Goal: Communication & Community: Answer question/provide support

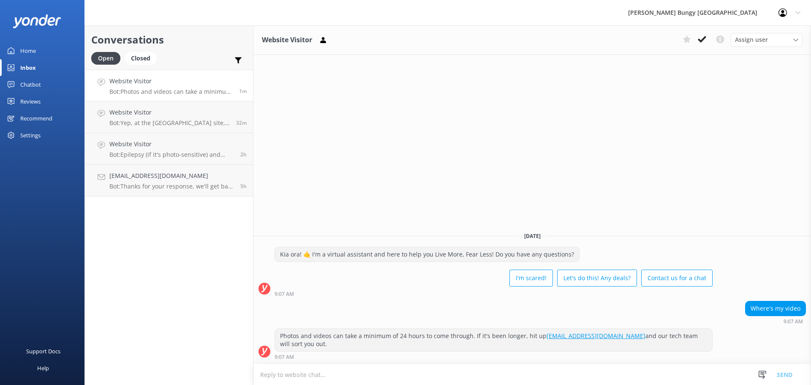
click at [633, 108] on div "Website Visitor Assign user Mike Voyce Michelle Gillard Tech Admin Dan Waugh Re…" at bounding box center [532, 205] width 558 height 360
click at [157, 124] on p "Bot: Yep, at the Nevis site, spectators travel in the gondola to the jump pod a…" at bounding box center [169, 123] width 120 height 8
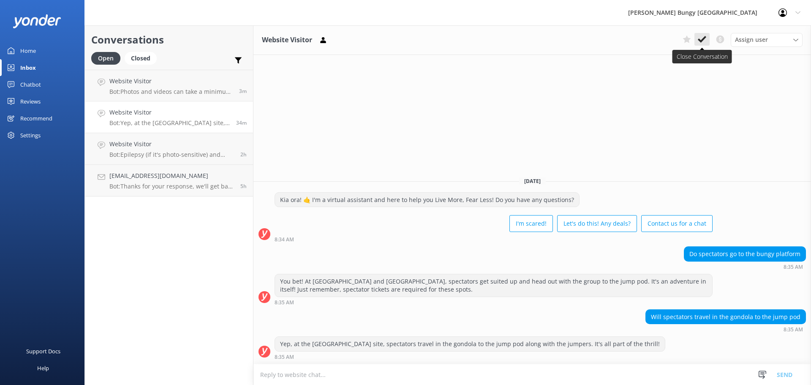
click at [705, 36] on icon at bounding box center [702, 39] width 8 height 8
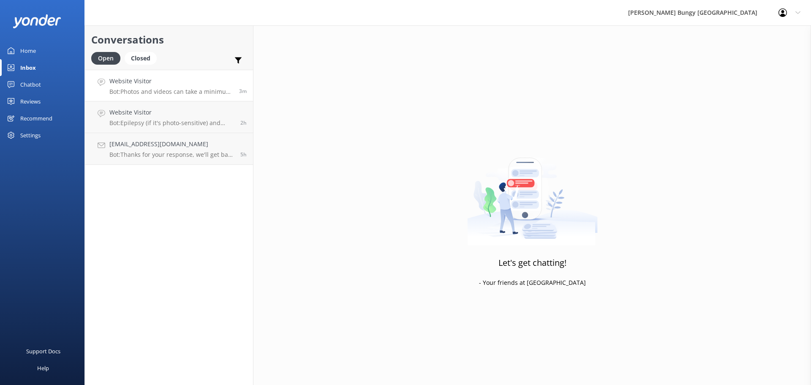
click at [176, 90] on p "Bot: Photos and videos can take a minimum of 24 hours to come through. If it's …" at bounding box center [170, 92] width 123 height 8
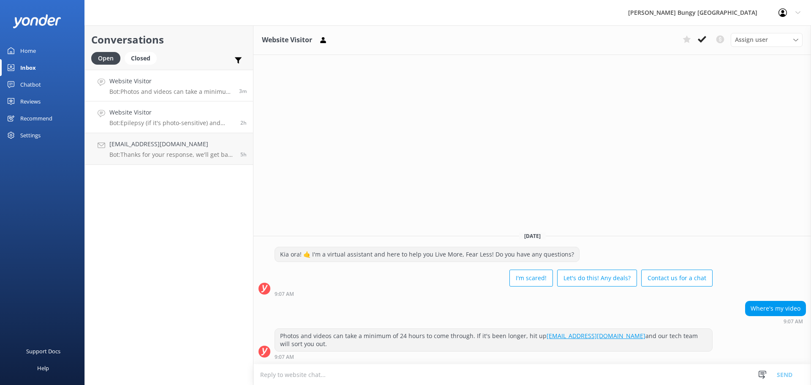
click at [207, 112] on h4 "Website Visitor" at bounding box center [171, 112] width 125 height 9
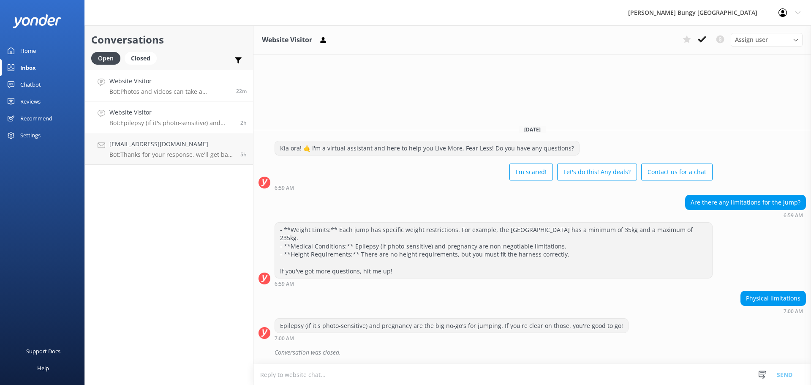
click at [193, 88] on p "Bot: Photos and videos can take a minimum of 24 hours to come through. If it's …" at bounding box center [169, 92] width 120 height 8
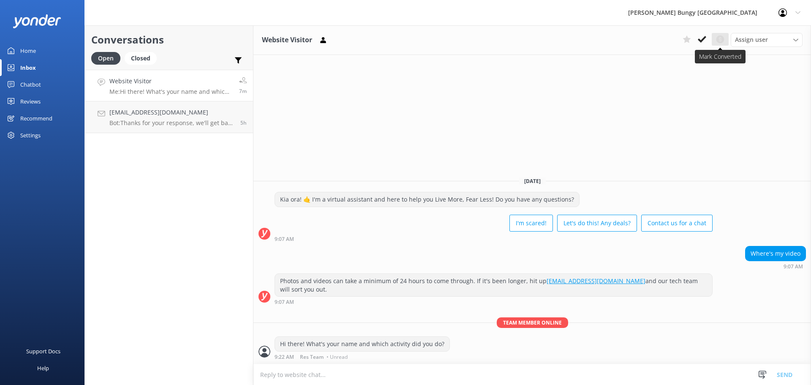
click at [724, 37] on icon at bounding box center [720, 39] width 10 height 10
drag, startPoint x: 716, startPoint y: 40, endPoint x: 708, endPoint y: 147, distance: 107.6
click at [708, 147] on div "Website Visitor Assign user Mike Voyce Michelle Gillard Tech Admin Dan Waugh Re…" at bounding box center [532, 205] width 558 height 360
click at [708, 132] on div "Website Visitor Assign user Mike Voyce Michelle Gillard Tech Admin Dan Waugh Re…" at bounding box center [532, 205] width 558 height 360
click at [723, 40] on use at bounding box center [721, 39] width 8 height 8
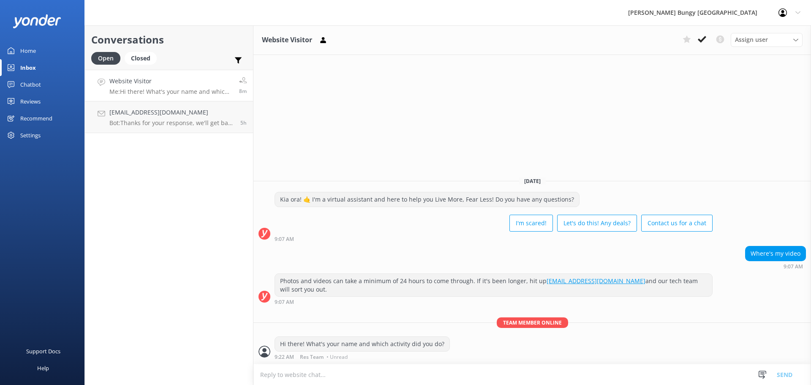
click at [725, 61] on div "Website Visitor Assign user Mike Voyce Michelle Gillard Tech Admin Dan Waugh Re…" at bounding box center [532, 205] width 558 height 360
click at [550, 109] on div "Website Visitor Assign user Mike Voyce Michelle Gillard Tech Admin Dan Waugh Re…" at bounding box center [532, 205] width 558 height 360
click at [153, 62] on div "Closed" at bounding box center [141, 58] width 32 height 13
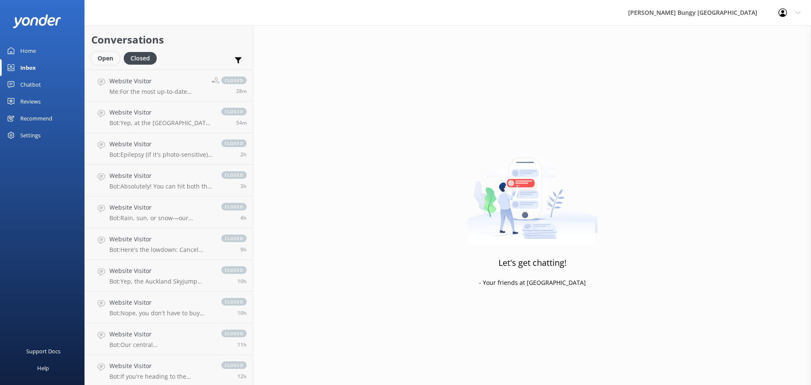
click at [106, 60] on div "Open" at bounding box center [105, 58] width 28 height 13
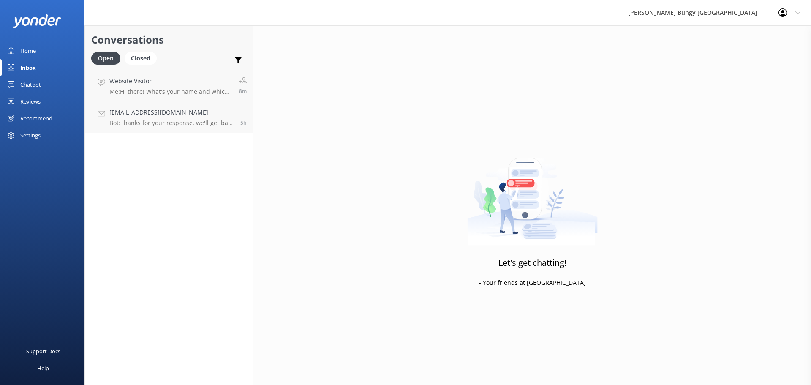
click at [470, 190] on img at bounding box center [532, 193] width 131 height 106
click at [204, 105] on link "Taylorquick@hotmail.co.uk Bot: Thanks for your response, we'll get back to you …" at bounding box center [169, 117] width 168 height 32
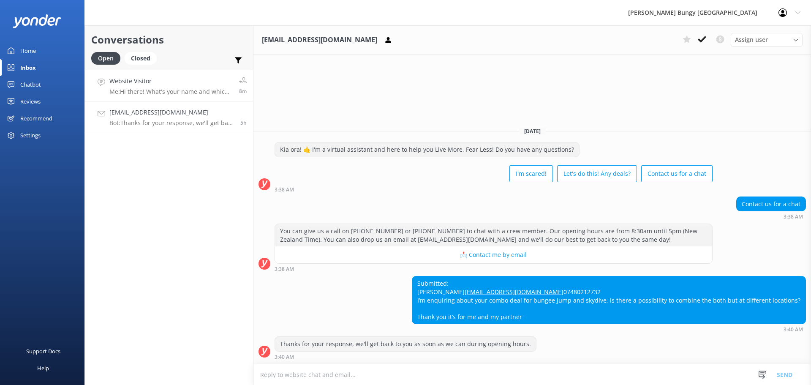
click at [214, 78] on h4 "Website Visitor" at bounding box center [170, 80] width 123 height 9
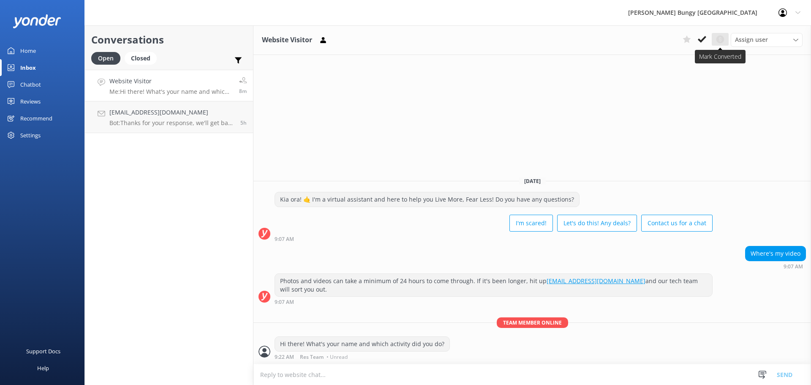
click at [721, 34] on icon at bounding box center [720, 39] width 10 height 10
click at [786, 197] on div "Kia ora! 🤙 I'm a virtual assistant and here to help you Live More, Fear Less! D…" at bounding box center [532, 217] width 558 height 50
click at [460, 88] on div "Website Visitor Assign user Mike Voyce Michelle Gillard Tech Admin Dan Waugh Re…" at bounding box center [532, 205] width 558 height 360
click at [700, 36] on icon at bounding box center [702, 39] width 8 height 8
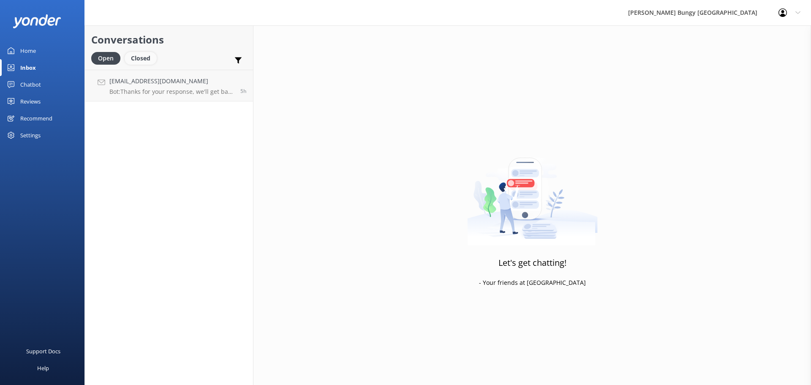
click at [150, 63] on div "Closed" at bounding box center [141, 58] width 32 height 13
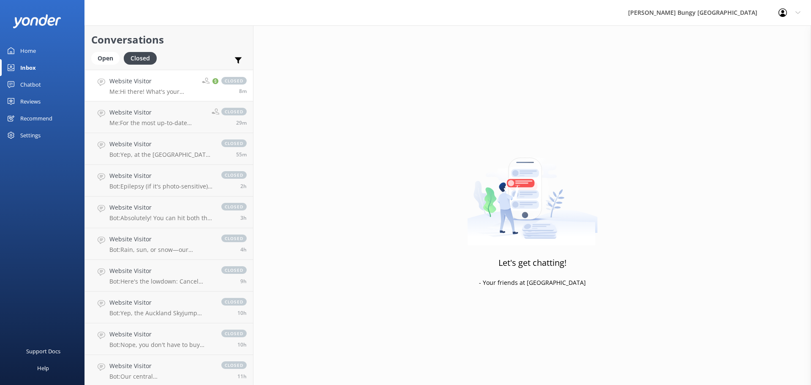
click at [196, 79] on div "closed 8m" at bounding box center [221, 85] width 51 height 18
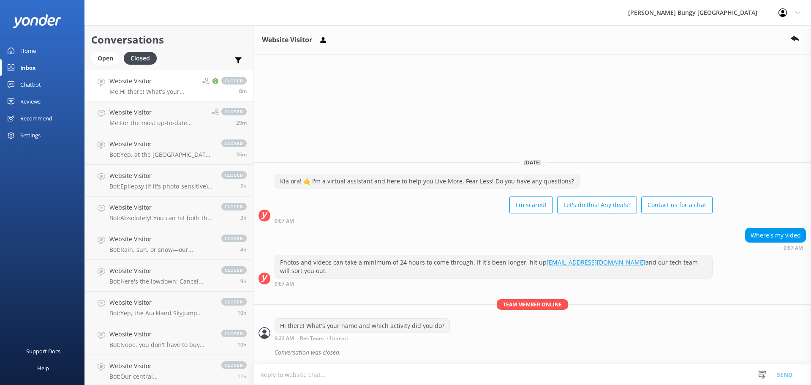
click at [744, 39] on div "Website Visitor" at bounding box center [532, 40] width 558 height 30
click at [213, 84] on use at bounding box center [216, 81] width 6 height 6
click at [103, 54] on div "Open" at bounding box center [105, 58] width 28 height 13
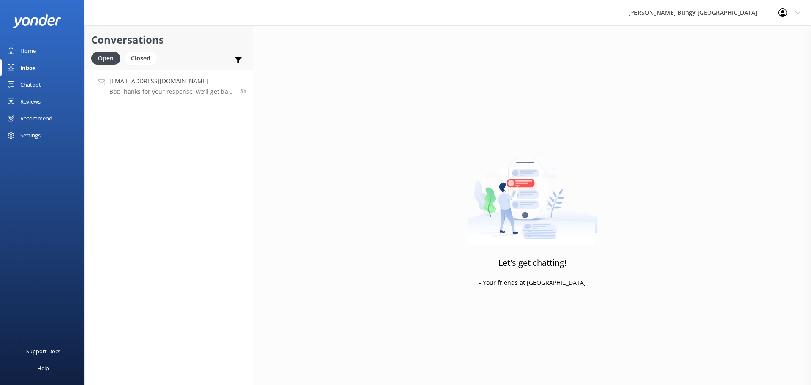
click at [206, 84] on h4 "[EMAIL_ADDRESS][DOMAIN_NAME]" at bounding box center [171, 80] width 125 height 9
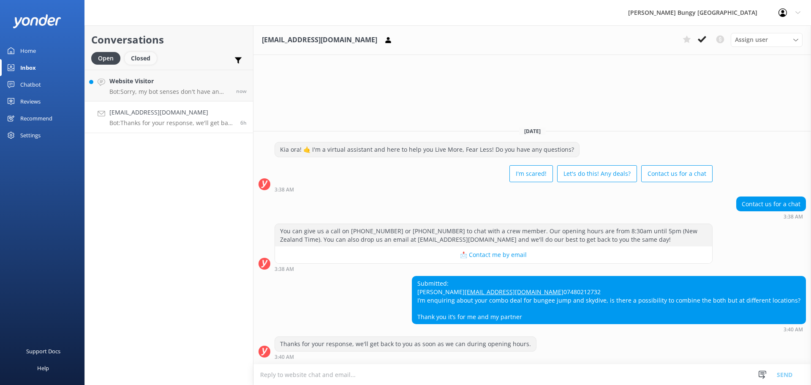
click at [144, 63] on div "Closed" at bounding box center [141, 58] width 32 height 13
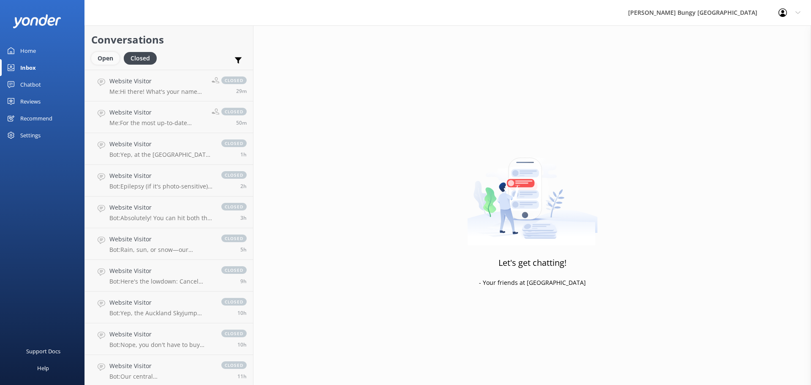
click at [106, 54] on div "Open" at bounding box center [105, 58] width 28 height 13
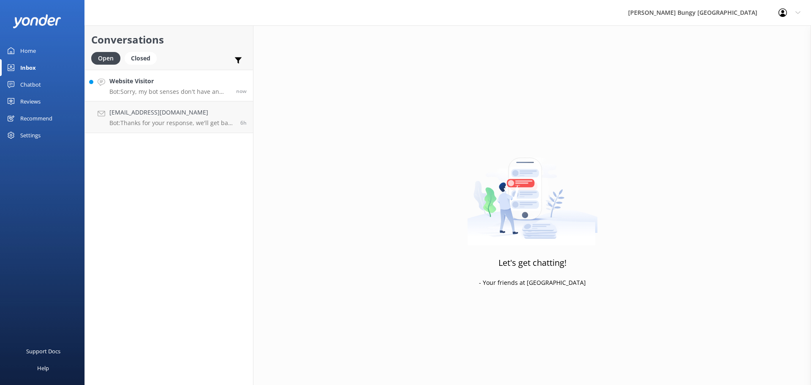
click at [139, 78] on h4 "Website Visitor" at bounding box center [169, 80] width 120 height 9
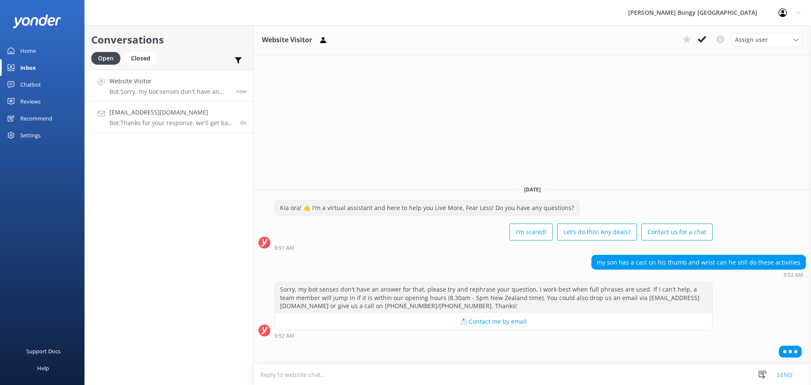
click at [196, 127] on link "Taylorquick@hotmail.co.uk Bot: Thanks for your response, we'll get back to you …" at bounding box center [169, 117] width 168 height 32
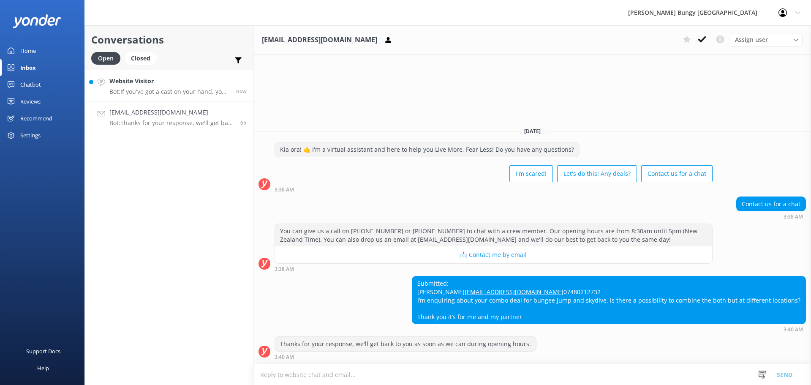
click at [160, 82] on h4 "Website Visitor" at bounding box center [169, 80] width 120 height 9
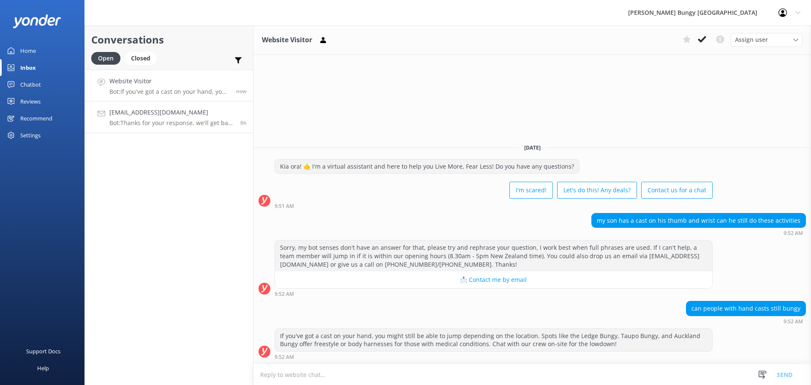
click at [163, 119] on div "Taylorquick@hotmail.co.uk Bot: Thanks for your response, we'll get back to you …" at bounding box center [171, 117] width 125 height 19
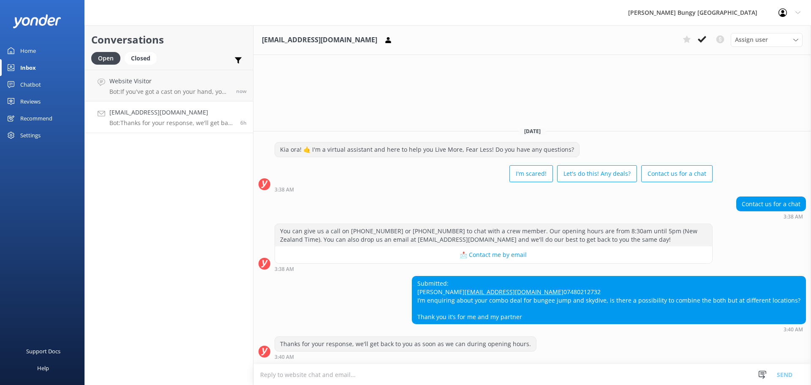
click at [440, 362] on div "Thanks for your response, we'll get back to you as soon as we can during openin…" at bounding box center [532, 349] width 558 height 27
click at [446, 369] on textarea at bounding box center [532, 374] width 558 height 21
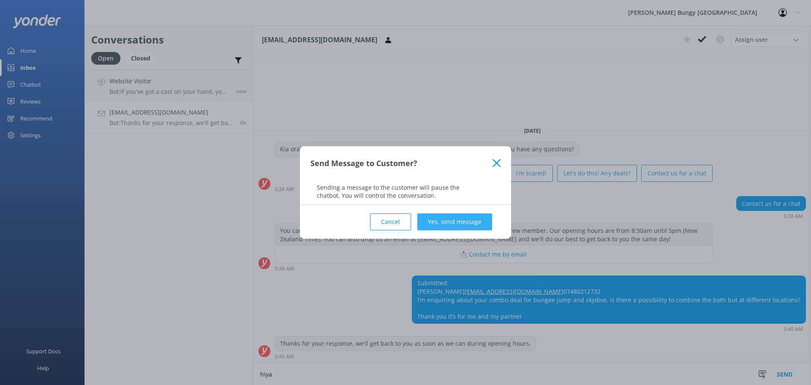
type textarea "hiya"
click at [446, 214] on button "Yes, send message" at bounding box center [454, 221] width 75 height 17
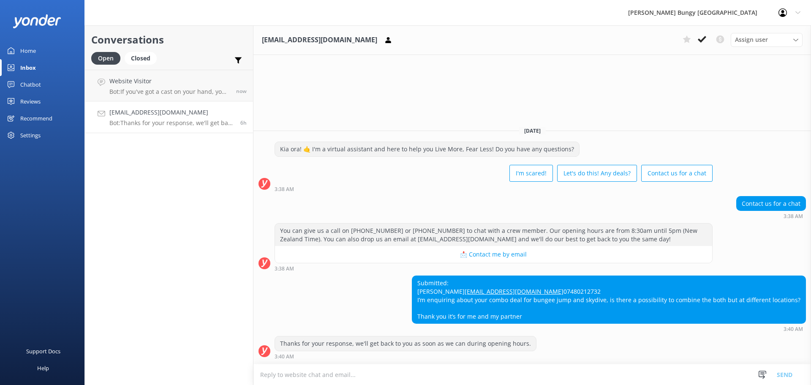
scroll to position [6, 0]
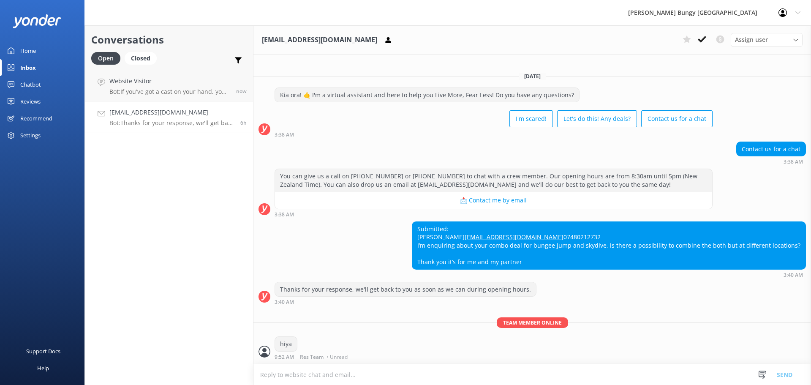
click at [413, 364] on textarea at bounding box center [532, 374] width 558 height 21
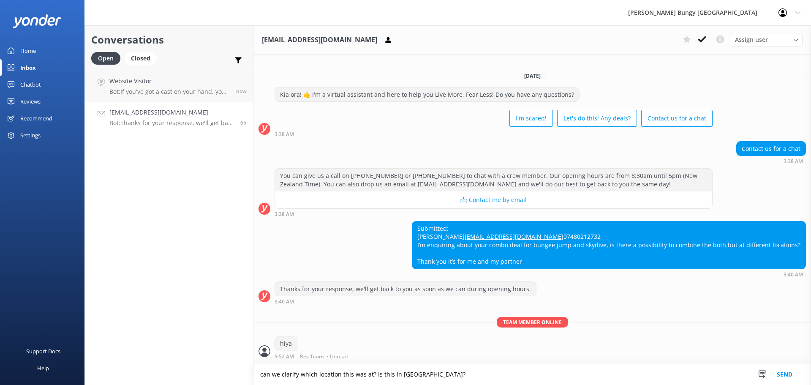
type textarea "can we clarify which location this was at? Is this in [GEOGRAPHIC_DATA]?"
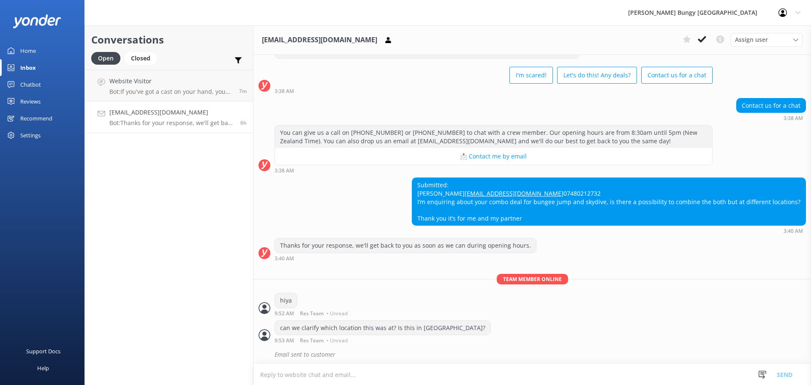
scroll to position [52, 0]
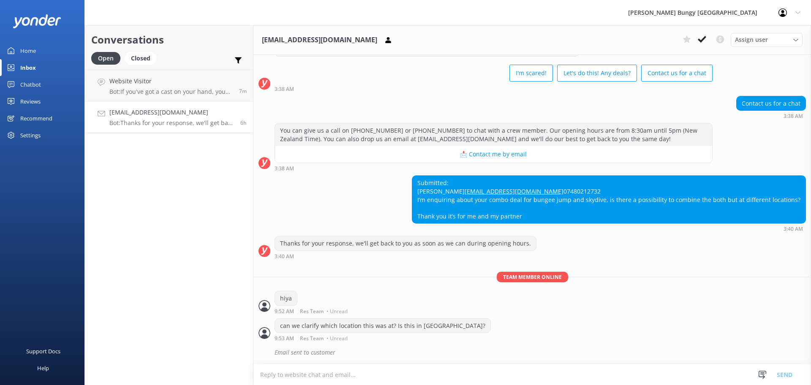
click at [200, 268] on div "Conversations Open Closed Important Converted Assigned to me Unassigned Website…" at bounding box center [168, 205] width 169 height 360
click at [133, 104] on link "Taylorquick@hotmail.co.uk Bot: Thanks for your response, we'll get back to you …" at bounding box center [169, 117] width 168 height 32
click at [133, 90] on p "Bot: If you've got a cast on your hand, you might still be able to jump dependi…" at bounding box center [170, 92] width 123 height 8
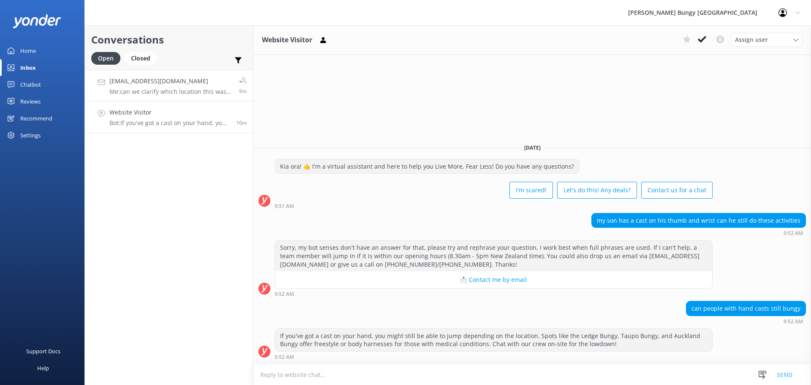
click at [176, 79] on h4 "[EMAIL_ADDRESS][DOMAIN_NAME]" at bounding box center [170, 80] width 123 height 9
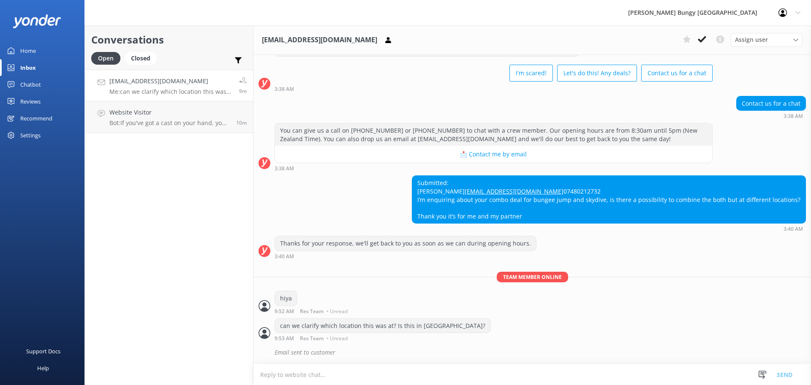
scroll to position [52, 0]
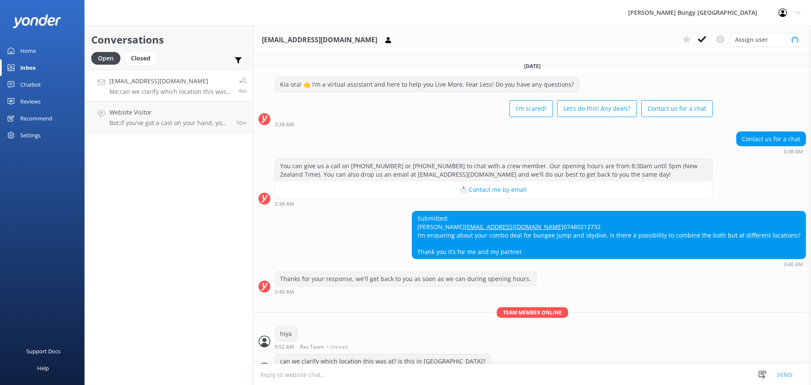
scroll to position [52, 0]
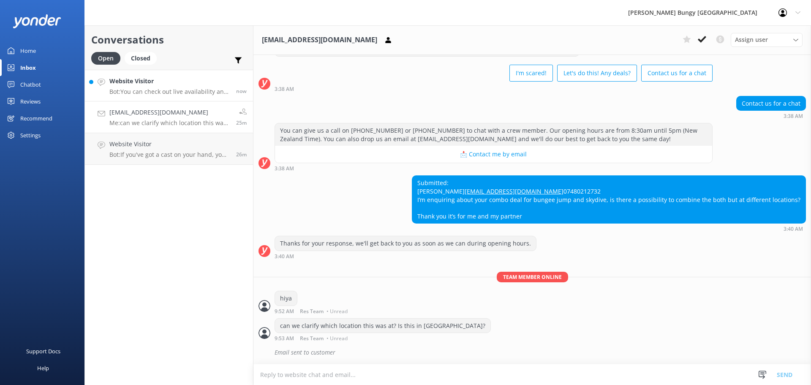
click at [206, 92] on p "Bot: You can check out live availability and book the Auckland Skyjump on our w…" at bounding box center [169, 92] width 120 height 8
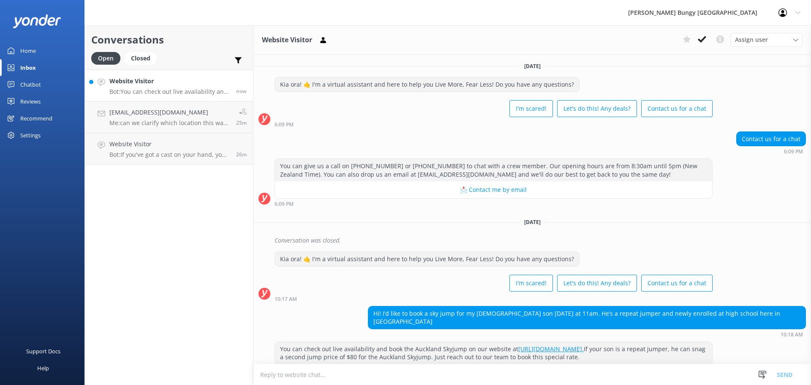
scroll to position [49, 0]
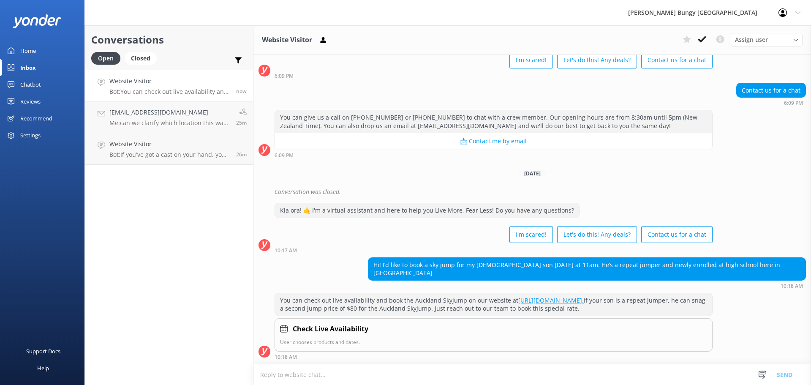
click at [476, 377] on textarea at bounding box center [532, 374] width 558 height 21
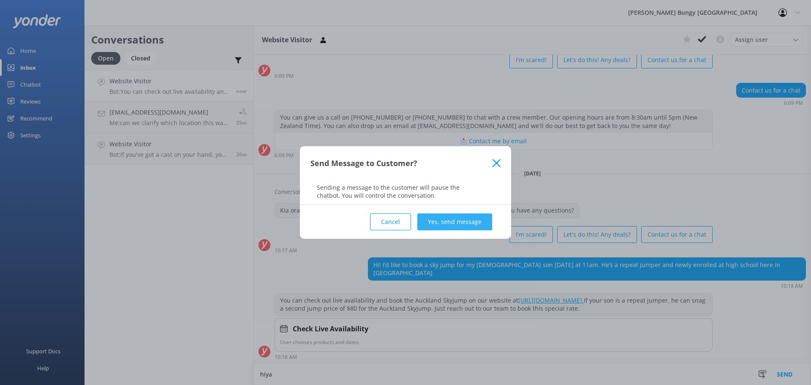
type textarea "hiya"
click at [466, 225] on button "Yes, send message" at bounding box center [454, 221] width 75 height 17
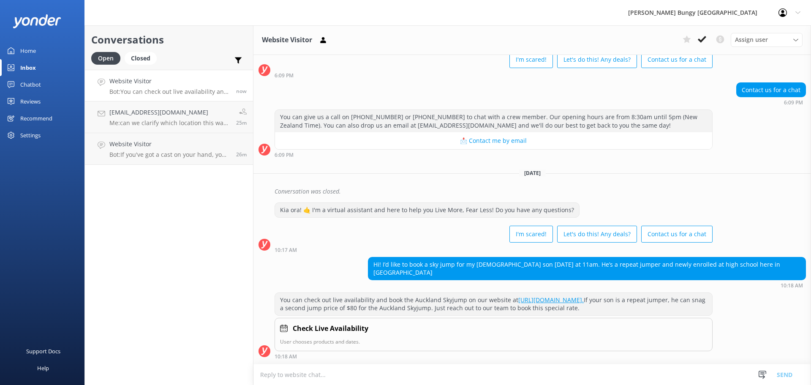
scroll to position [103, 0]
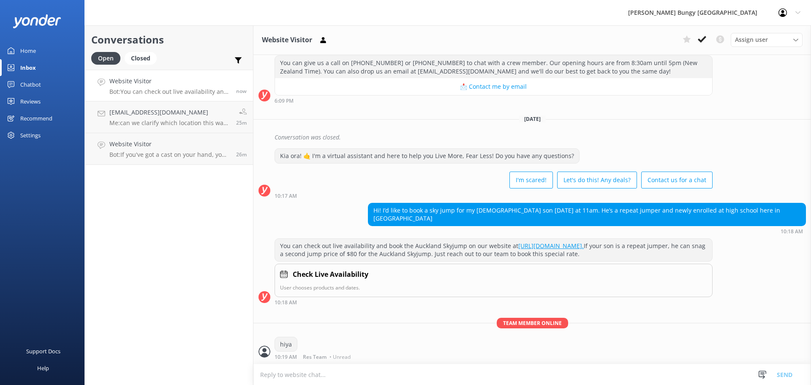
click at [512, 382] on textarea at bounding box center [532, 374] width 558 height 21
type textarea "we can book that over the chat when you are ready"
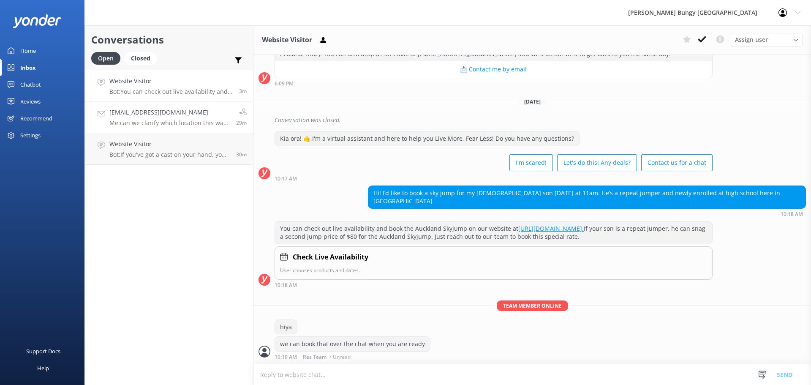
click at [184, 113] on h4 "[EMAIL_ADDRESS][DOMAIN_NAME]" at bounding box center [169, 112] width 120 height 9
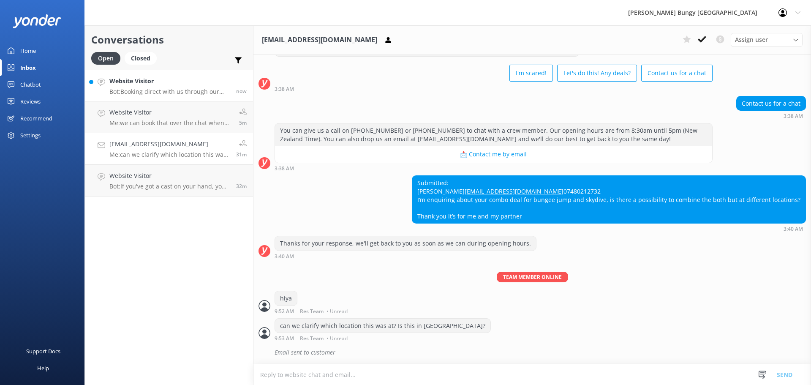
click at [191, 100] on link "Website Visitor Bot: Booking direct with us through our website always offers t…" at bounding box center [169, 86] width 168 height 32
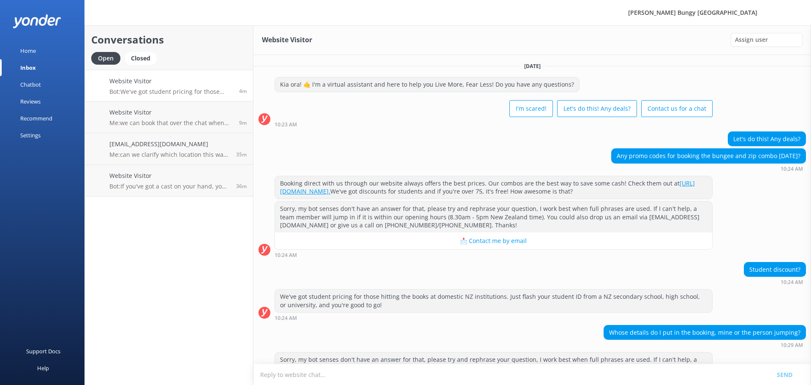
scroll to position [49, 0]
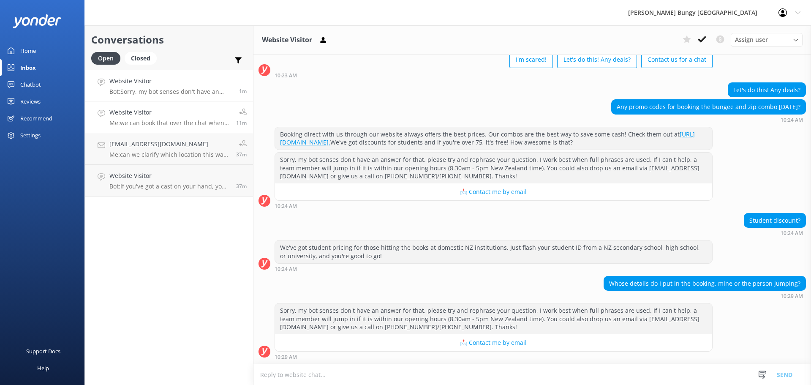
click at [137, 107] on link "Website Visitor Me: we can book that over the chat when you are ready 11m" at bounding box center [169, 117] width 168 height 32
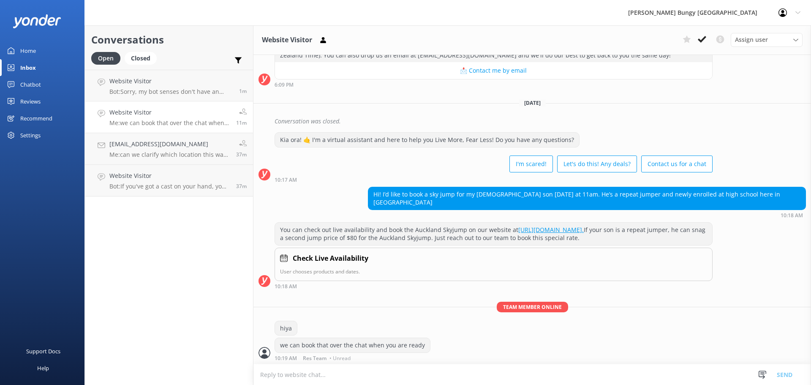
scroll to position [120, 0]
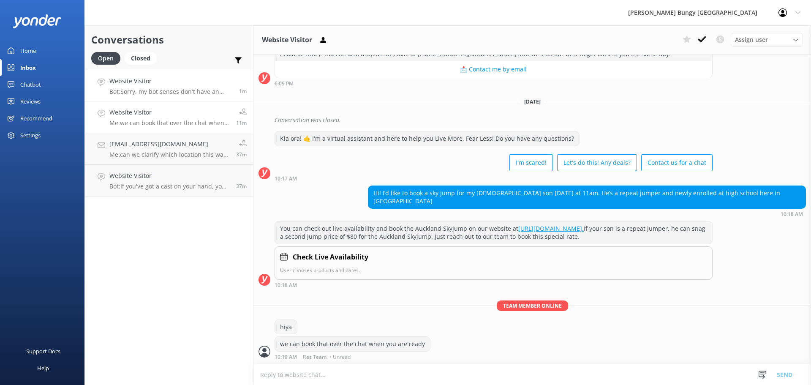
click at [140, 84] on h4 "Website Visitor" at bounding box center [170, 80] width 123 height 9
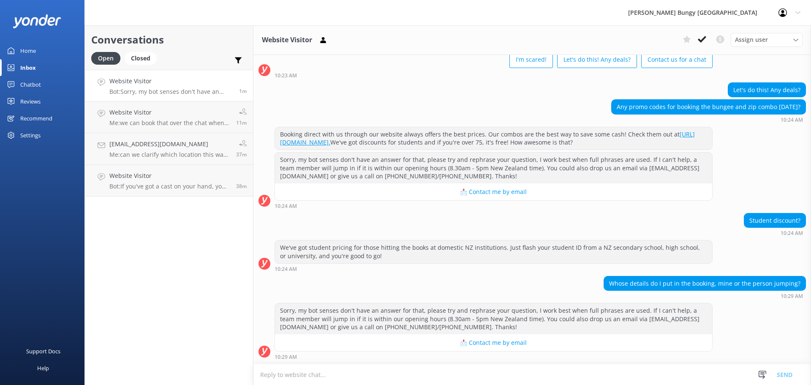
scroll to position [49, 0]
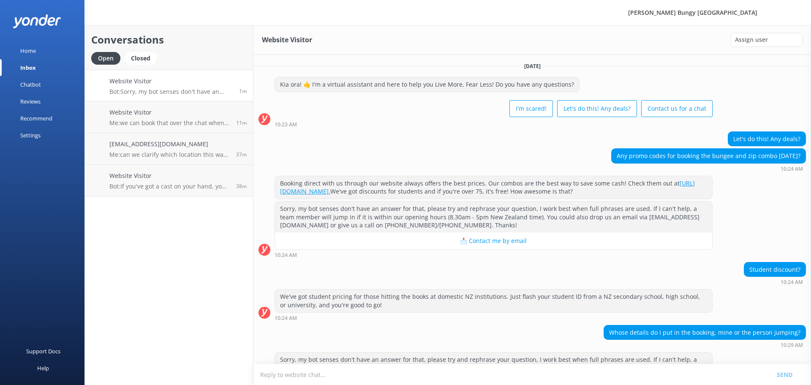
scroll to position [49, 0]
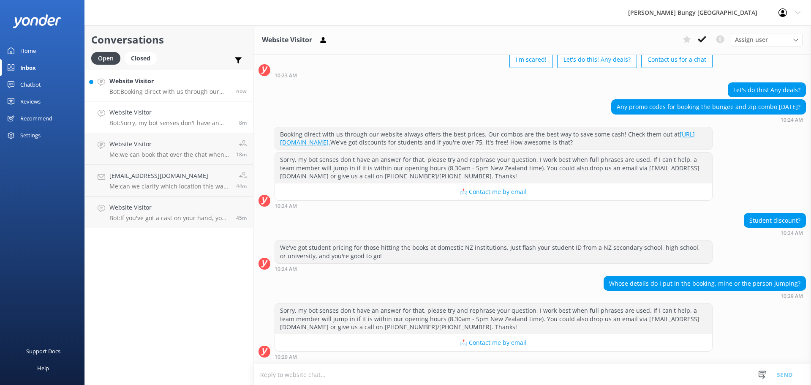
click at [206, 87] on div "Website Visitor Bot: Booking direct with us through our website always offers t…" at bounding box center [169, 85] width 120 height 18
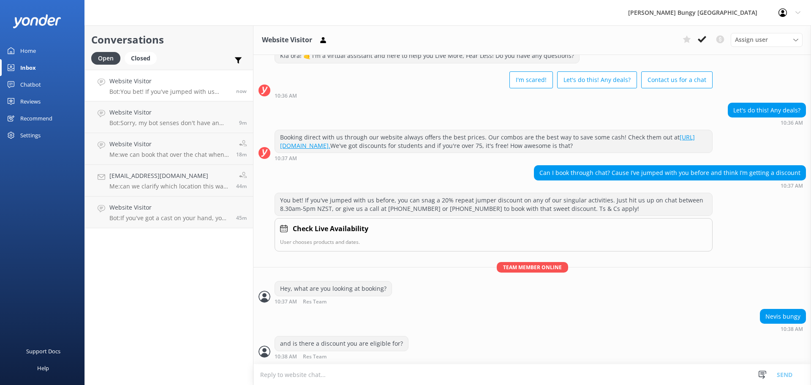
scroll to position [49, 0]
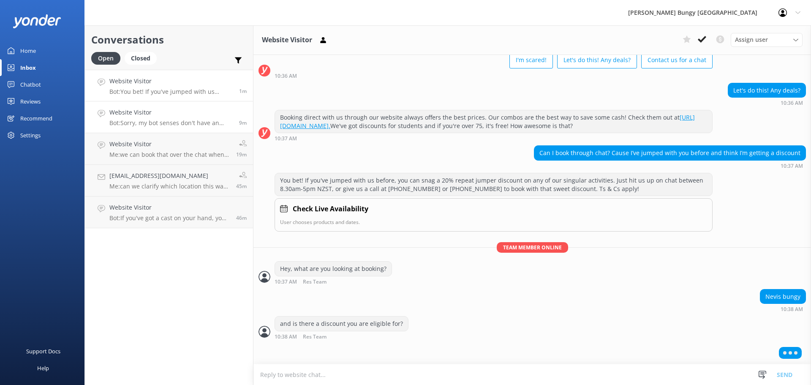
click at [134, 108] on h4 "Website Visitor" at bounding box center [170, 112] width 123 height 9
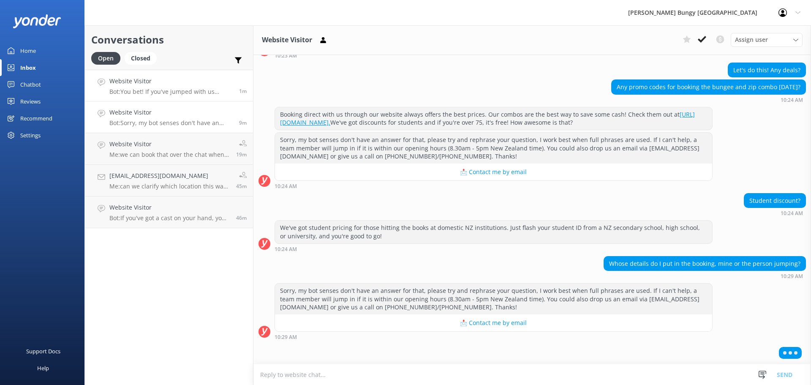
click at [152, 82] on h4 "Website Visitor" at bounding box center [170, 80] width 123 height 9
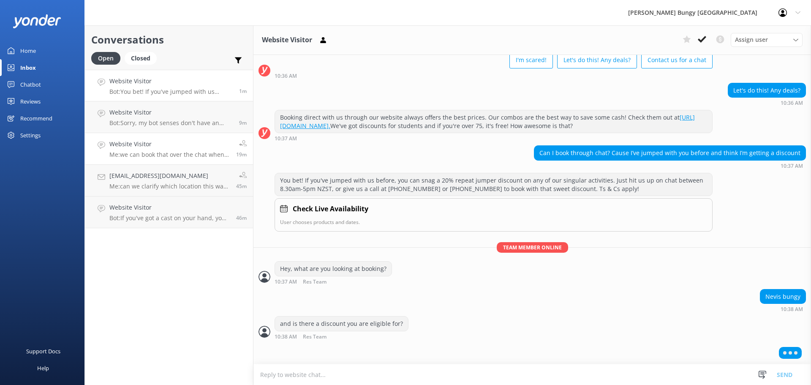
click at [152, 137] on link "Website Visitor Me: we can book that over the chat when you are ready 19m" at bounding box center [169, 149] width 168 height 32
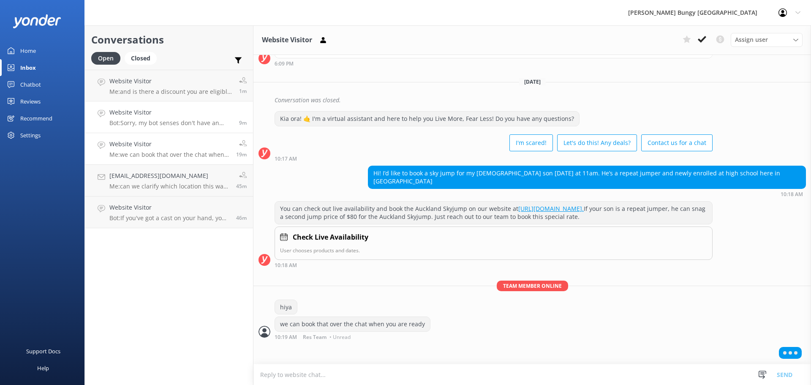
click at [157, 104] on link "Website Visitor Bot: Sorry, my bot senses don't have an answer for that, please…" at bounding box center [169, 117] width 168 height 32
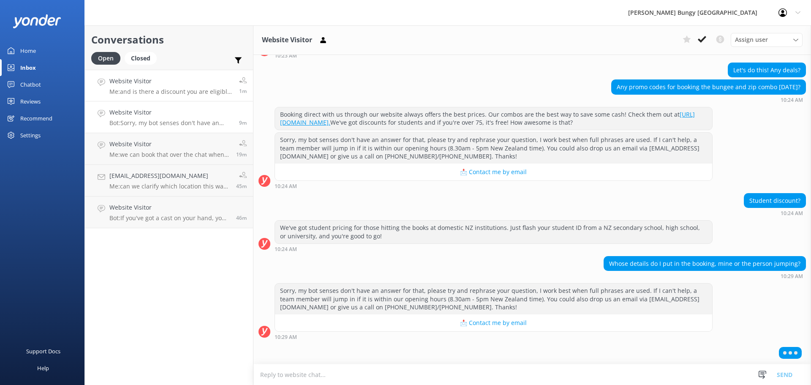
click at [160, 85] on h4 "Website Visitor" at bounding box center [170, 80] width 123 height 9
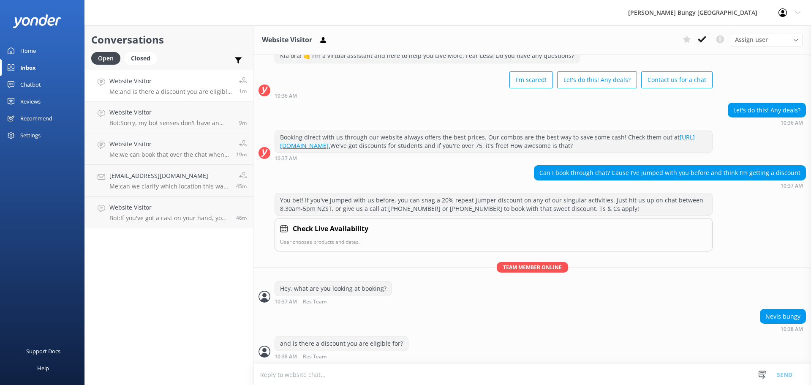
scroll to position [29, 0]
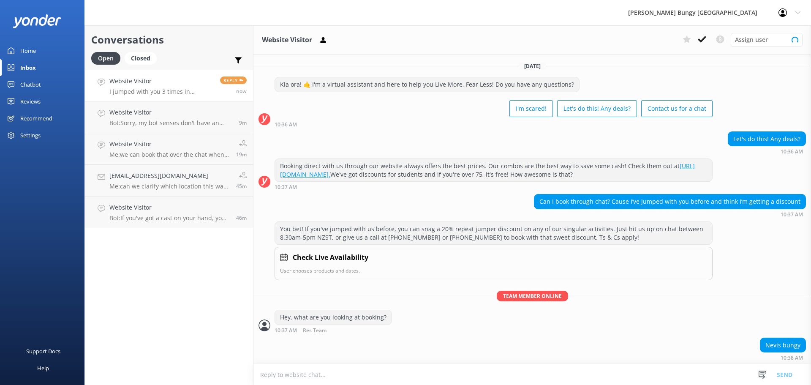
scroll to position [56, 0]
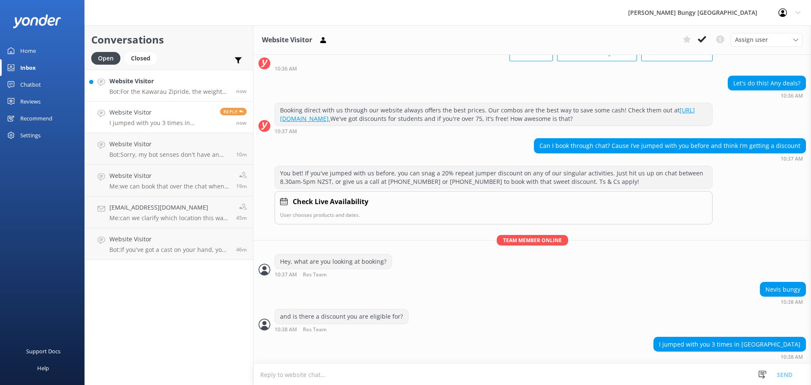
click at [150, 79] on h4 "Website Visitor" at bounding box center [169, 80] width 120 height 9
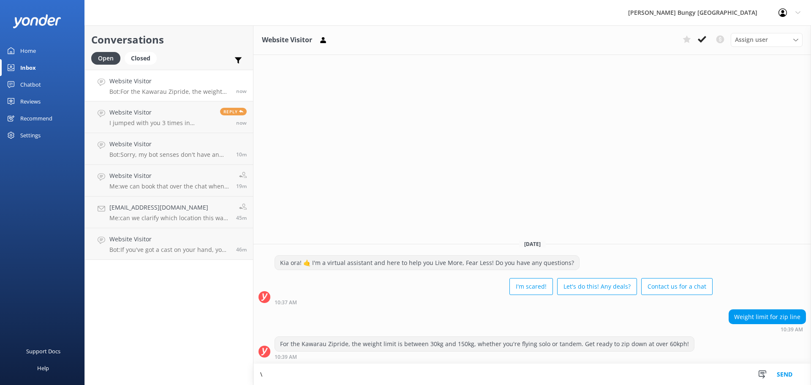
type textarea "\"
click at [140, 78] on h4 "Website Visitor" at bounding box center [169, 80] width 120 height 9
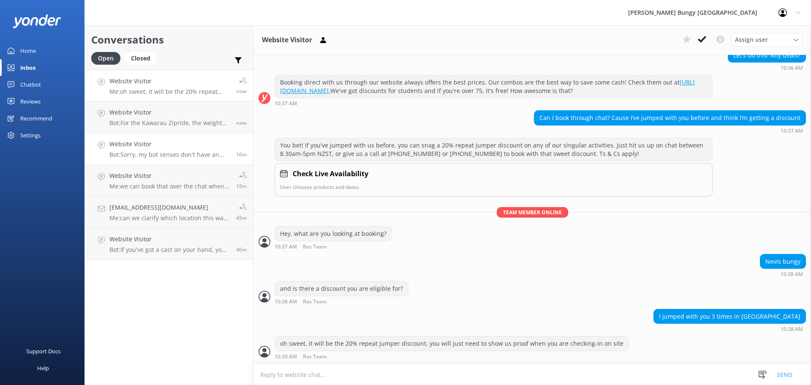
scroll to position [104, 0]
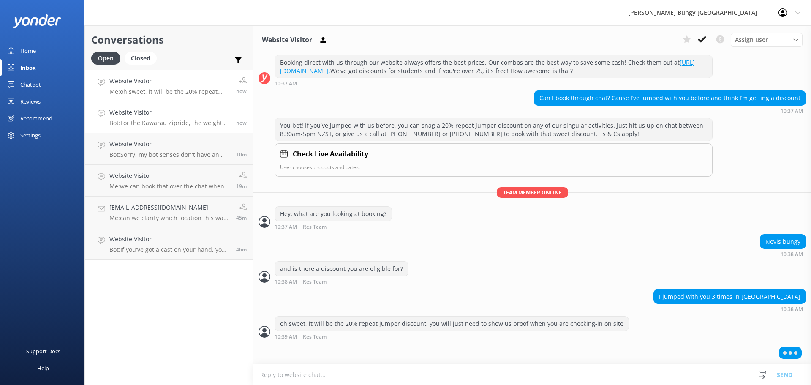
click at [162, 126] on p "Bot: For the Kawarau Zipride, the weight limit is between 30kg and 150kg, wheth…" at bounding box center [169, 123] width 120 height 8
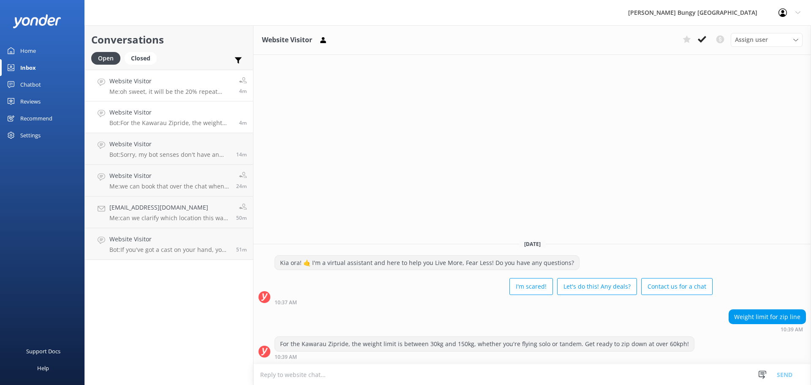
click at [179, 84] on h4 "Website Visitor" at bounding box center [170, 80] width 123 height 9
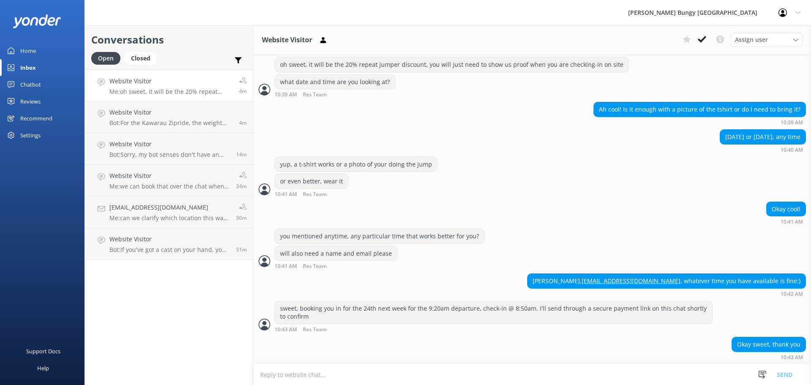
scroll to position [363, 0]
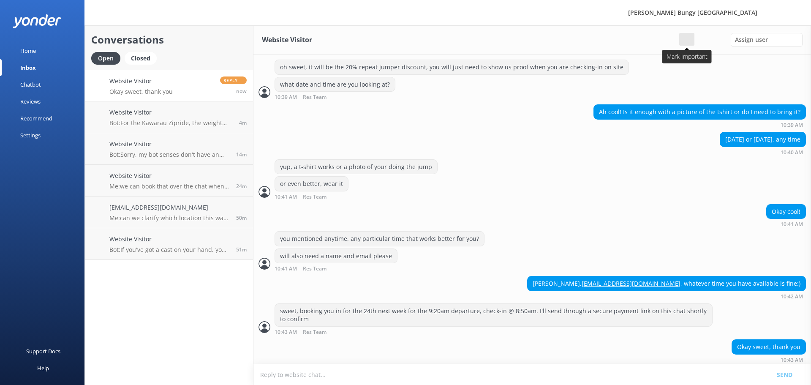
scroll to position [363, 0]
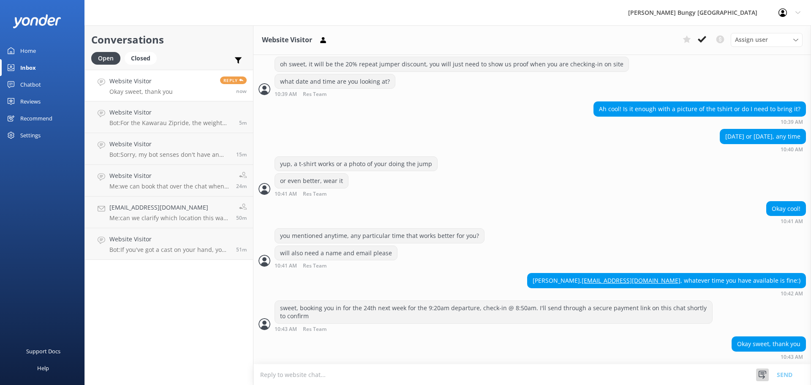
click at [765, 368] on div at bounding box center [762, 374] width 13 height 13
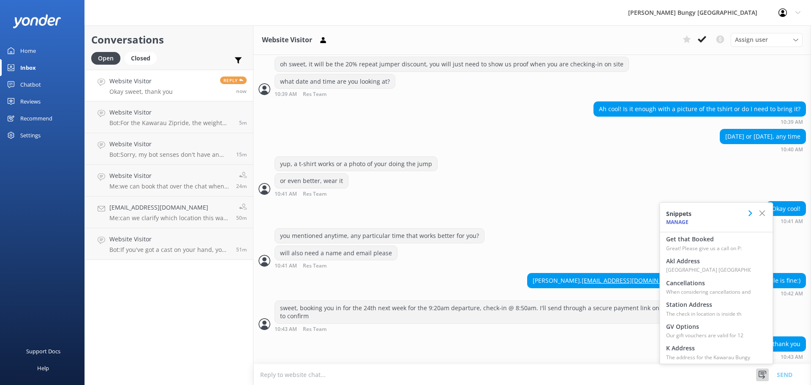
click at [626, 377] on textarea at bounding box center [532, 374] width 558 height 21
click at [655, 127] on div "Ah cool! Is it enough with a picture of the tshirt or do I need to bring it? 10…" at bounding box center [532, 114] width 558 height 27
click at [599, 215] on div "Okay cool! 10:41 AM" at bounding box center [532, 212] width 558 height 23
click at [273, 240] on div "you mentioned anytime, any particular time that works better for you?" at bounding box center [532, 236] width 558 height 17
click at [134, 62] on div "Closed" at bounding box center [141, 58] width 32 height 13
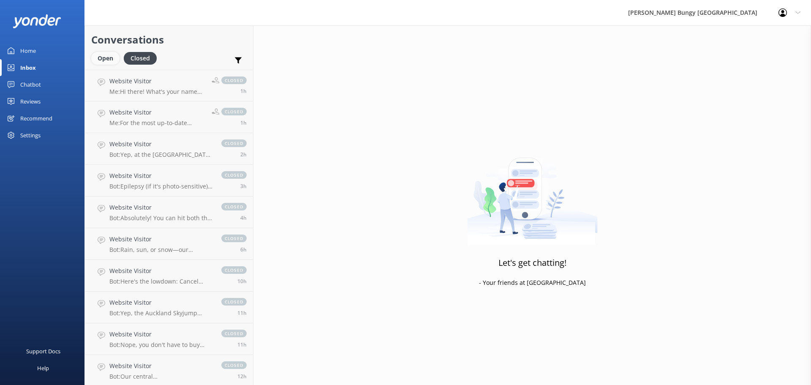
click at [107, 58] on div "Open" at bounding box center [105, 58] width 28 height 13
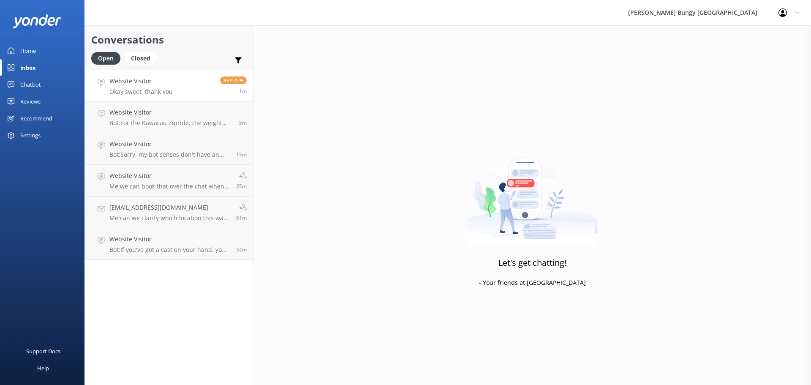
click at [177, 72] on link "Website Visitor Okay sweet, thank you Reply 1m" at bounding box center [169, 86] width 168 height 32
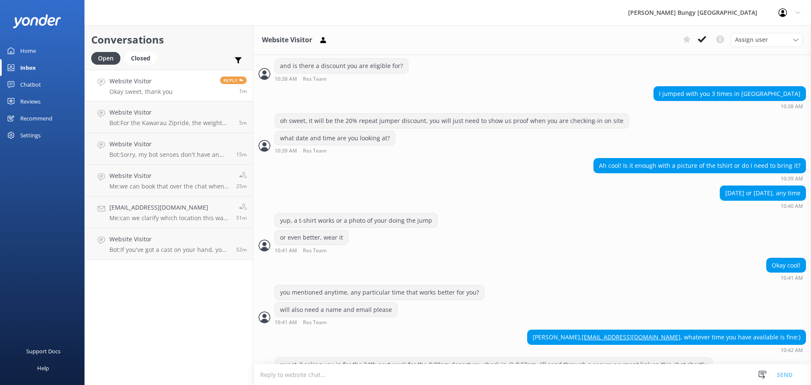
scroll to position [363, 0]
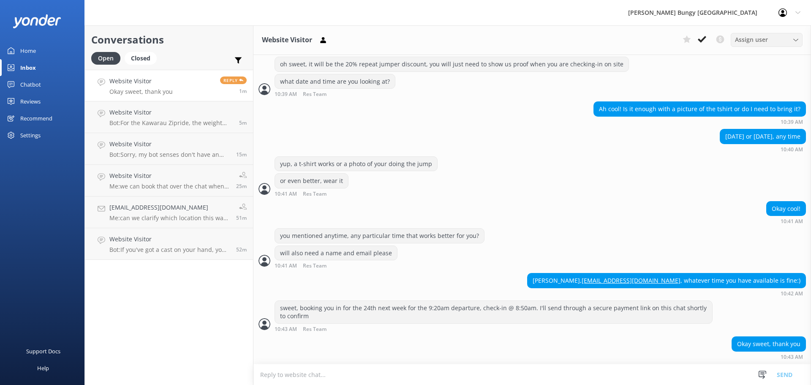
click at [766, 41] on span "Assign user" at bounding box center [751, 39] width 33 height 9
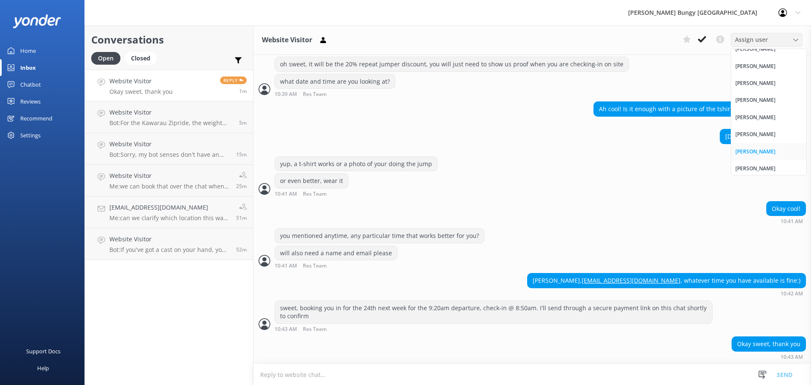
scroll to position [386, 0]
click at [673, 220] on div "Okay cool! 10:41 AM" at bounding box center [532, 212] width 558 height 23
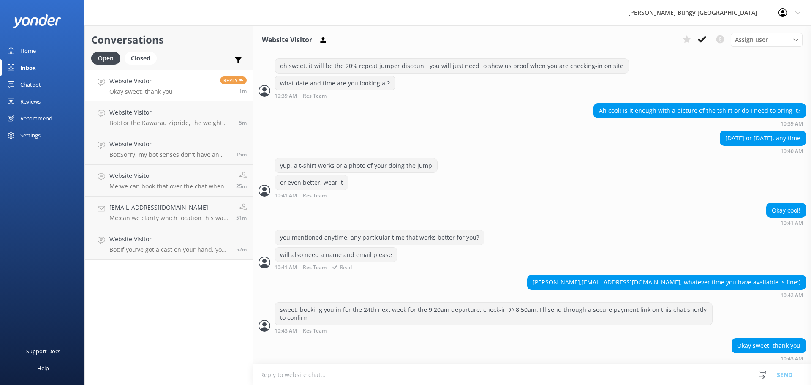
scroll to position [363, 0]
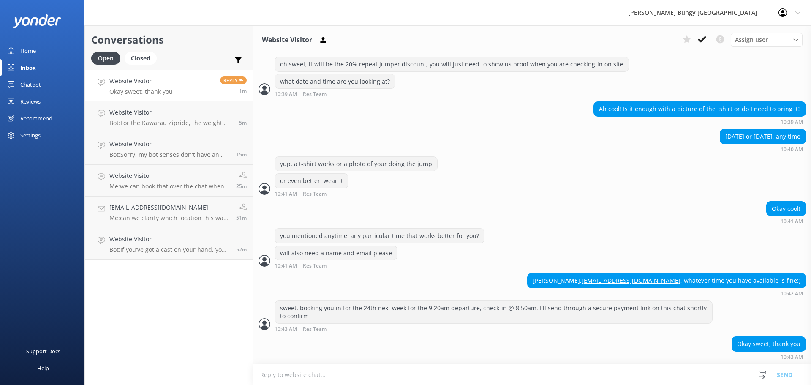
click at [334, 43] on div "Website Visitor Assign user Mike Voyce Michelle Gillard Tech Admin Dan Waugh Re…" at bounding box center [532, 40] width 558 height 30
click at [327, 38] on icon at bounding box center [323, 40] width 8 height 8
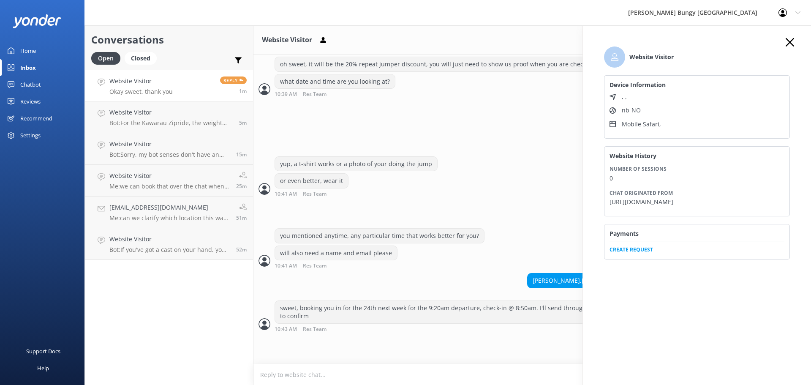
click at [793, 45] on use "button" at bounding box center [790, 42] width 8 height 8
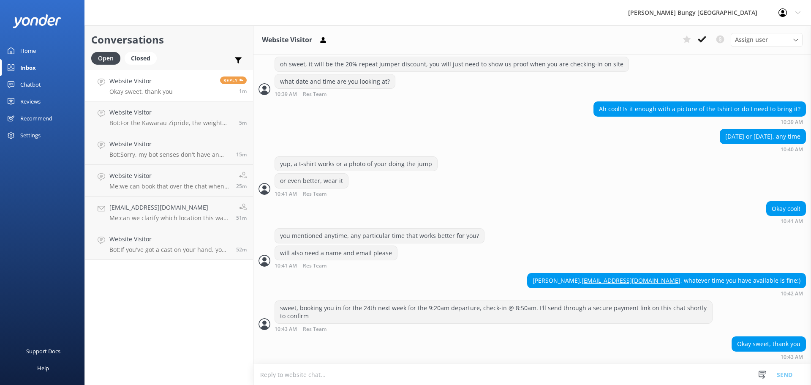
click at [663, 113] on div "Ah cool! Is it enough with a picture of the tshirt or do I need to bring it?" at bounding box center [700, 109] width 212 height 14
click at [665, 136] on div "Wednesday or Thursday next week, any time 10:40 AM" at bounding box center [532, 140] width 558 height 23
click at [322, 43] on use at bounding box center [322, 40] width 5 height 6
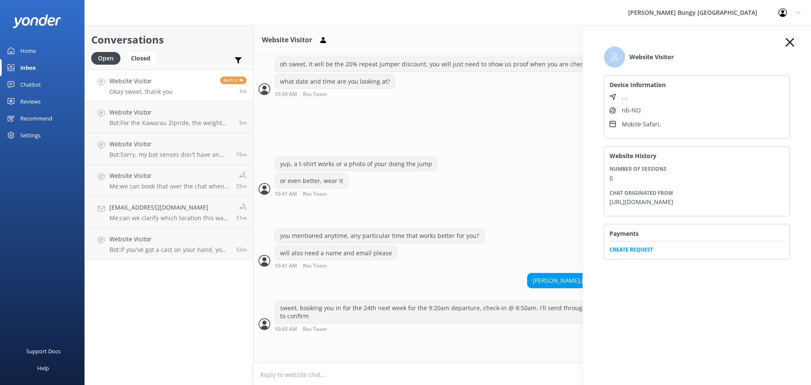
click at [781, 47] on li "Website Visitor" at bounding box center [697, 56] width 186 height 21
click at [793, 45] on use "button" at bounding box center [790, 42] width 8 height 8
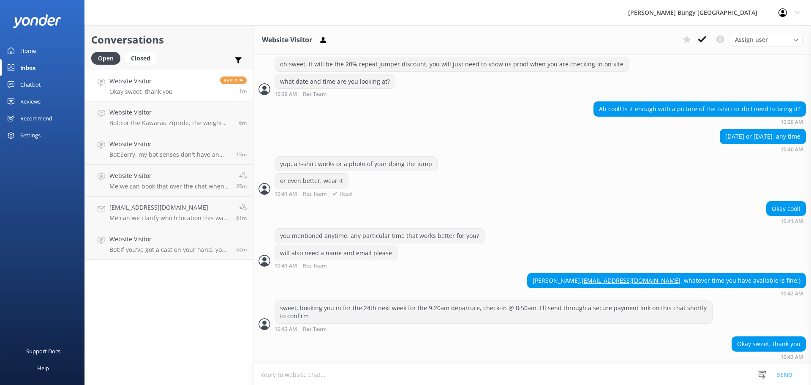
click at [730, 166] on div "yup, a t-shirt works or a photo of your doing the jump" at bounding box center [532, 164] width 558 height 17
click at [670, 185] on div "or even better, wear it 10:41 AM Res Team Read" at bounding box center [532, 184] width 558 height 23
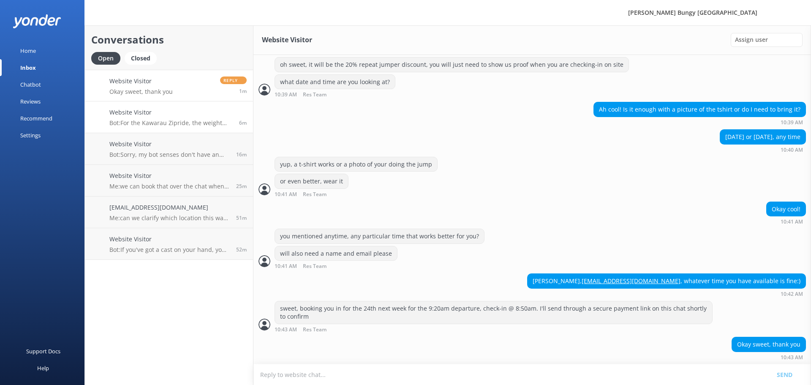
scroll to position [363, 0]
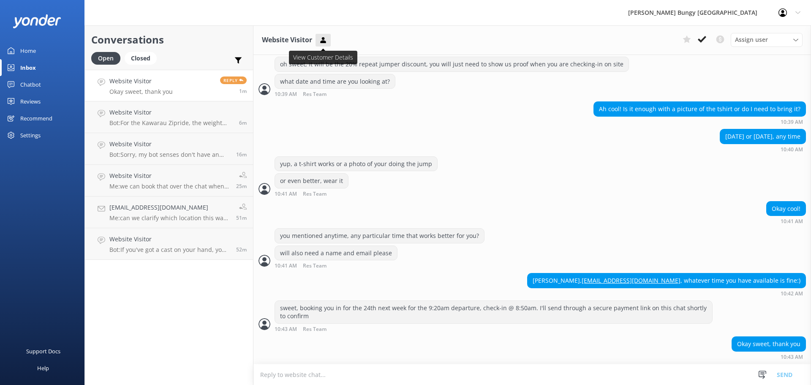
click at [327, 45] on button at bounding box center [323, 40] width 15 height 13
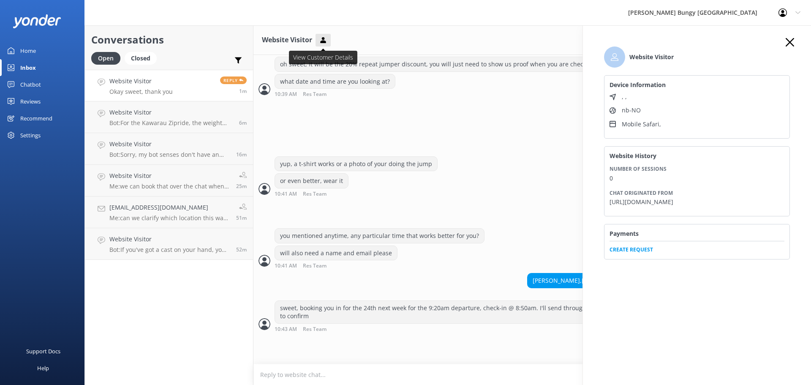
click at [327, 45] on button at bounding box center [323, 40] width 15 height 13
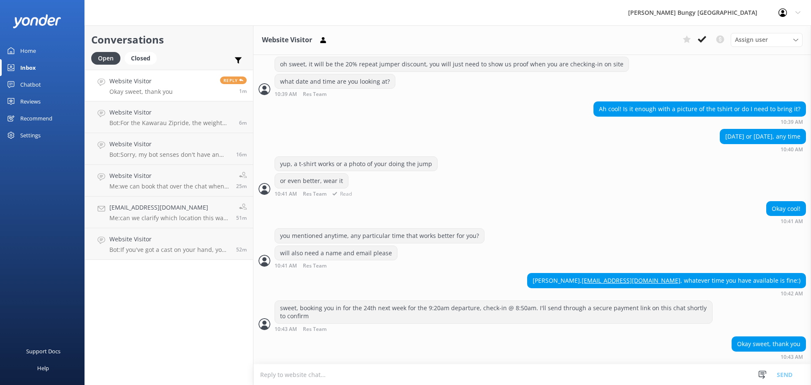
click at [376, 197] on div "yup, a t-shirt works or a photo of your doing the jump or even better, wear it …" at bounding box center [532, 178] width 558 height 45
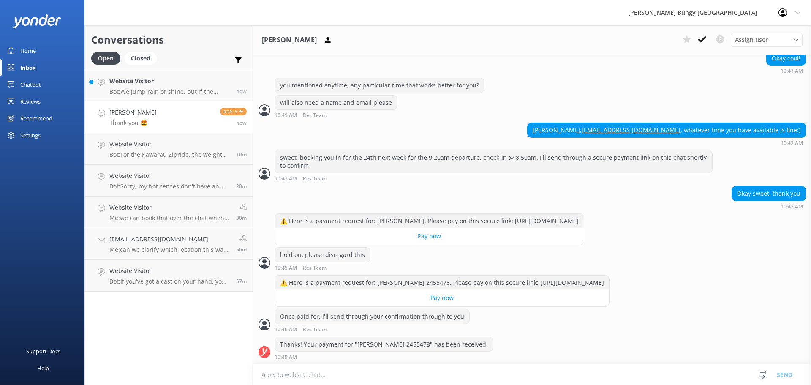
scroll to position [541, 0]
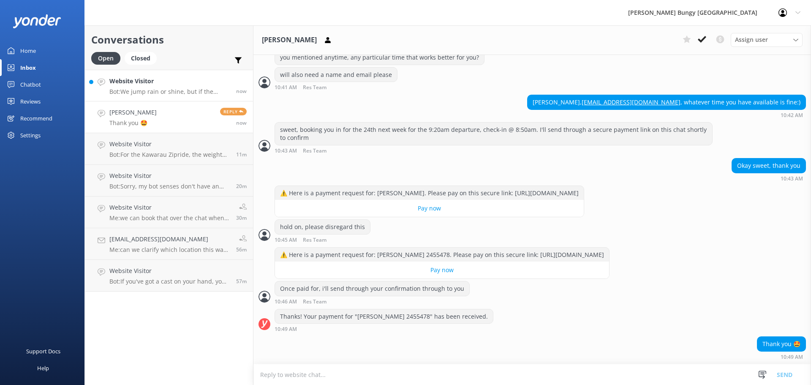
click at [193, 77] on h4 "Website Visitor" at bounding box center [169, 80] width 120 height 9
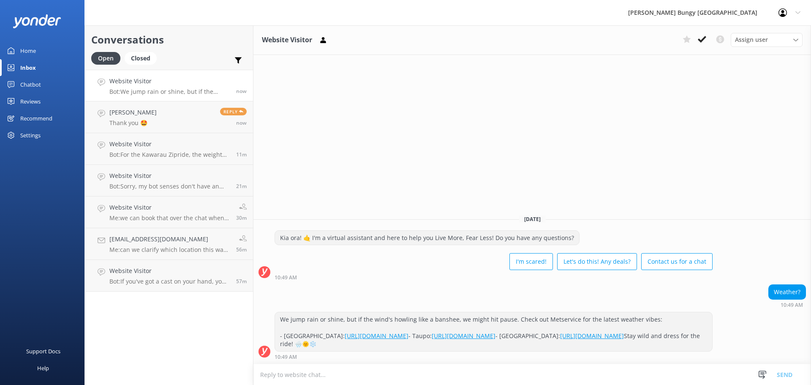
click at [545, 166] on div "Website Visitor Assign user [PERSON_NAME] [PERSON_NAME] Tech Admin [PERSON_NAME…" at bounding box center [532, 205] width 558 height 360
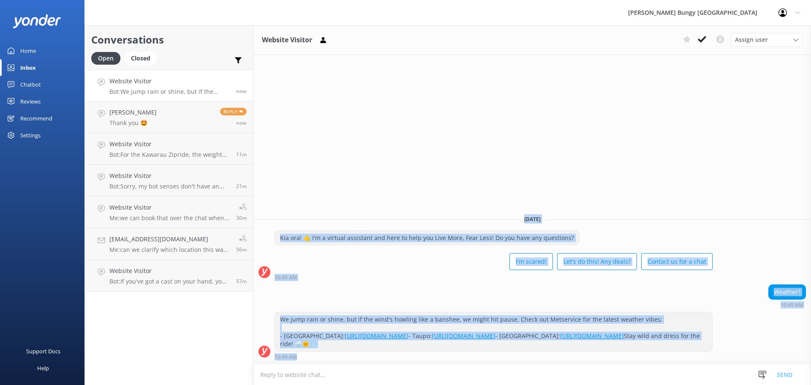
drag, startPoint x: 521, startPoint y: 191, endPoint x: 618, endPoint y: 365, distance: 199.1
click at [618, 365] on div "Website Visitor Assign user [PERSON_NAME] [PERSON_NAME] Tech Admin [PERSON_NAME…" at bounding box center [532, 205] width 558 height 360
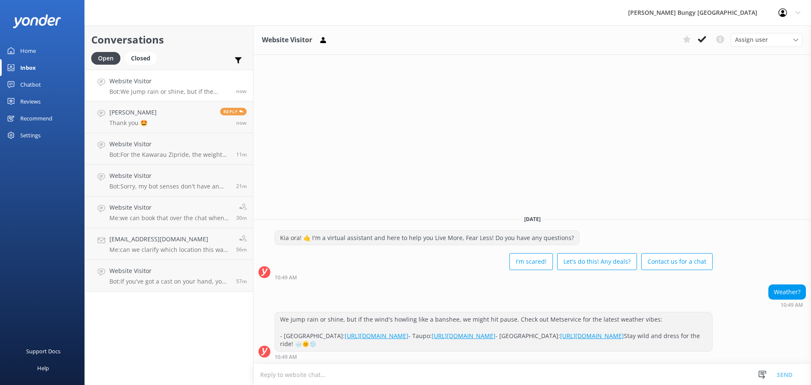
click at [620, 366] on textarea at bounding box center [532, 374] width 558 height 21
click at [142, 84] on h4 "[PERSON_NAME]" at bounding box center [163, 80] width 108 height 9
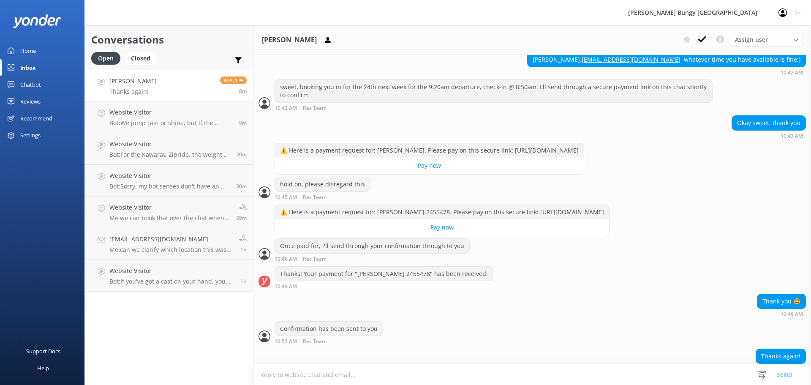
scroll to position [596, 0]
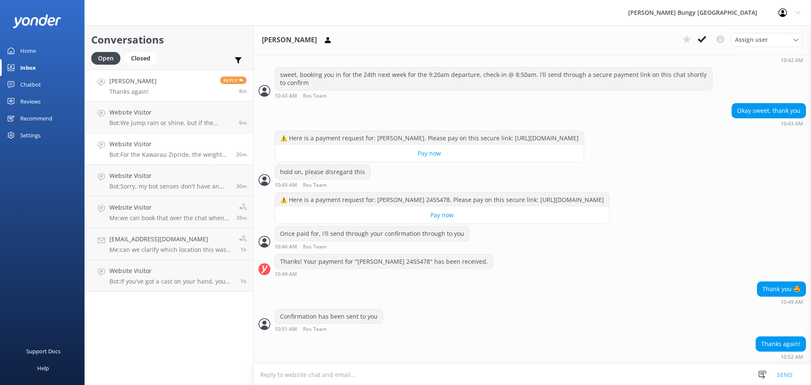
click at [184, 145] on h4 "Website Visitor" at bounding box center [169, 143] width 120 height 9
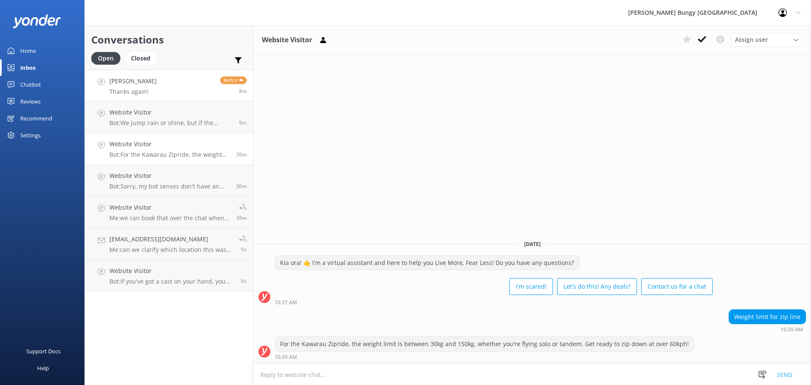
click at [165, 89] on link "Emilie Bille Thanks again! Reply 8m" at bounding box center [169, 86] width 168 height 32
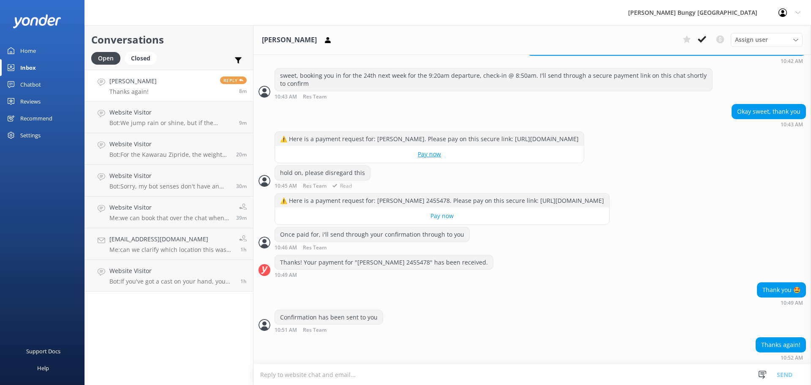
scroll to position [596, 0]
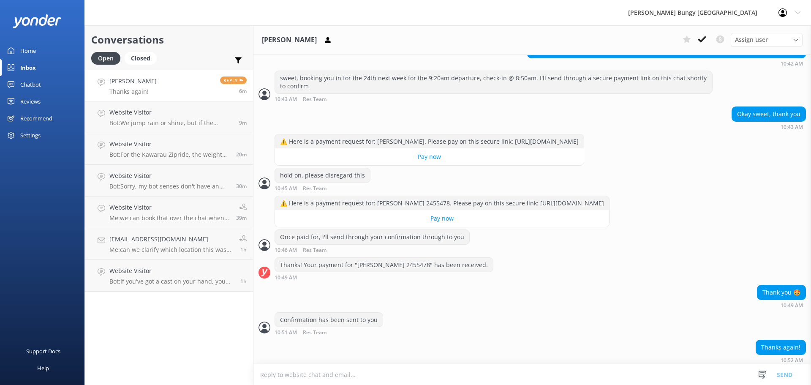
scroll to position [596, 0]
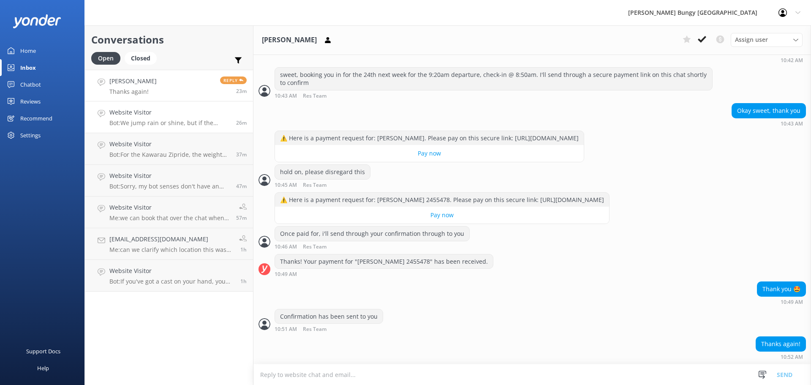
click at [196, 115] on h4 "Website Visitor" at bounding box center [169, 112] width 120 height 9
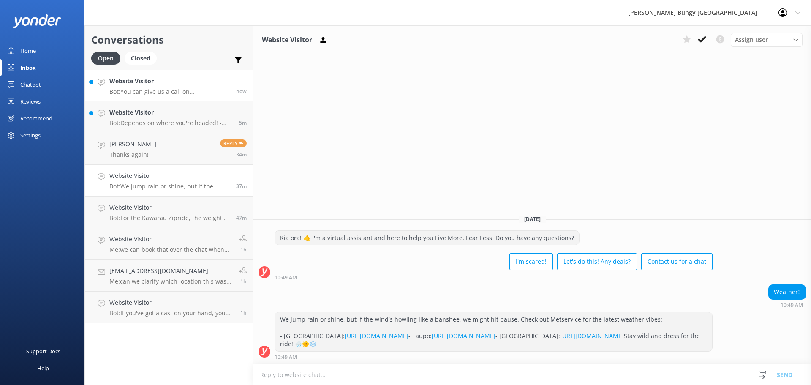
click at [171, 84] on h4 "Website Visitor" at bounding box center [169, 80] width 120 height 9
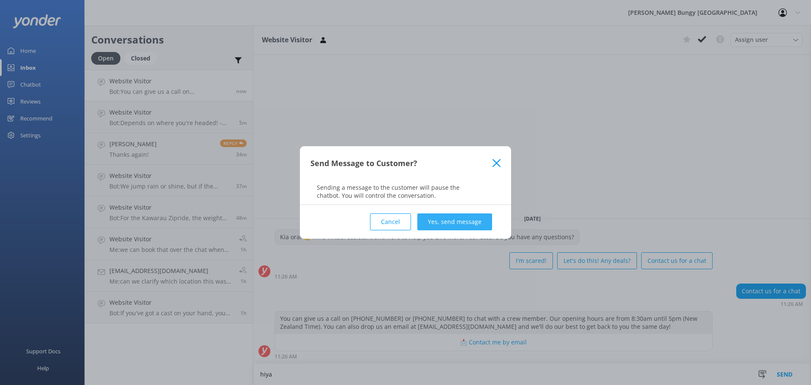
type textarea "hiya"
click at [447, 219] on button "Yes, send message" at bounding box center [454, 221] width 75 height 17
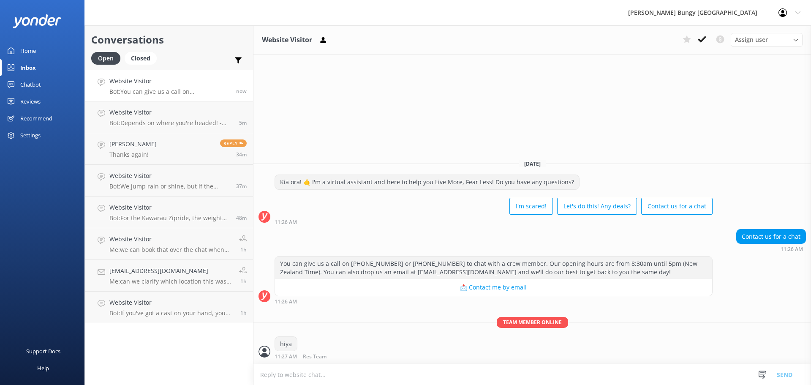
click at [406, 369] on textarea at bounding box center [532, 374] width 558 height 21
type textarea "how can we help?"
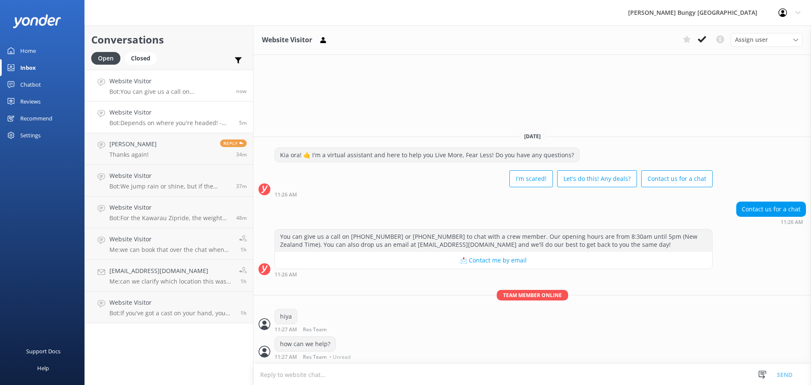
click at [166, 105] on link "Website Visitor Bot: Depends on where you're headed! - Taupo: 202 Spa Road. - K…" at bounding box center [169, 117] width 168 height 32
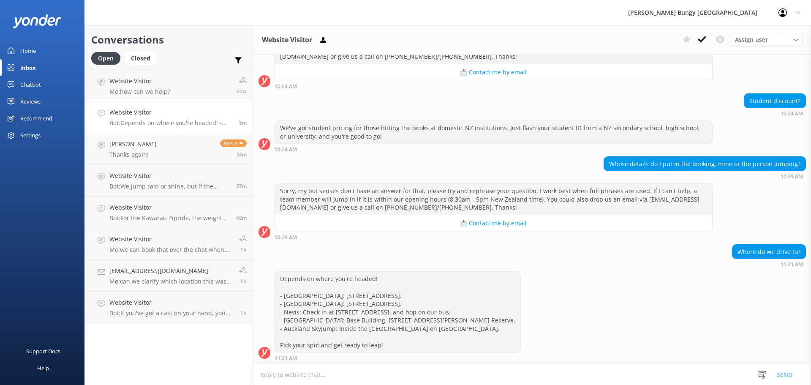
scroll to position [170, 0]
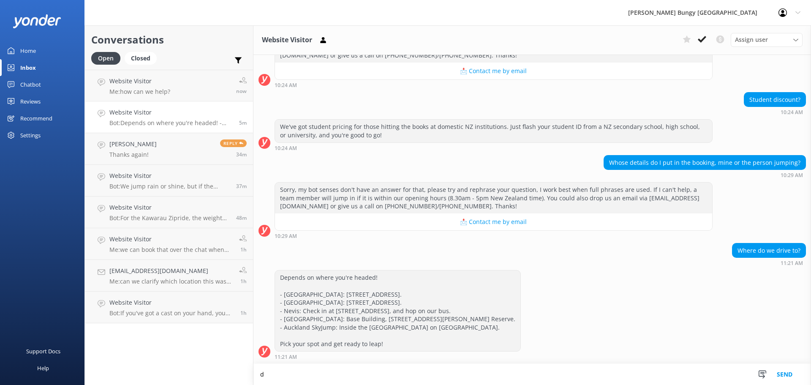
type textarea "d"
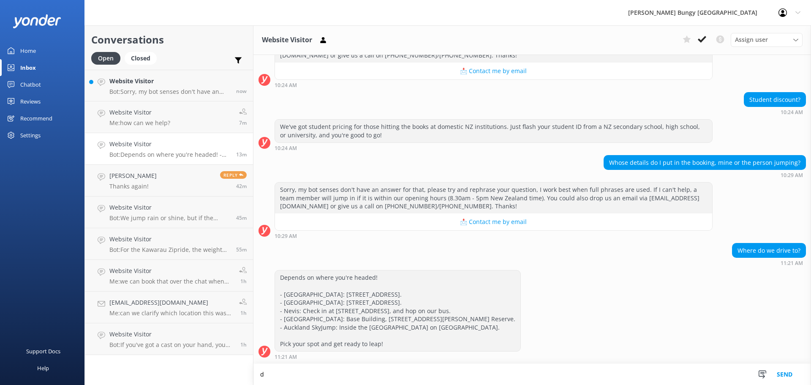
scroll to position [170, 0]
click at [199, 76] on h4 "Website Visitor" at bounding box center [169, 80] width 120 height 9
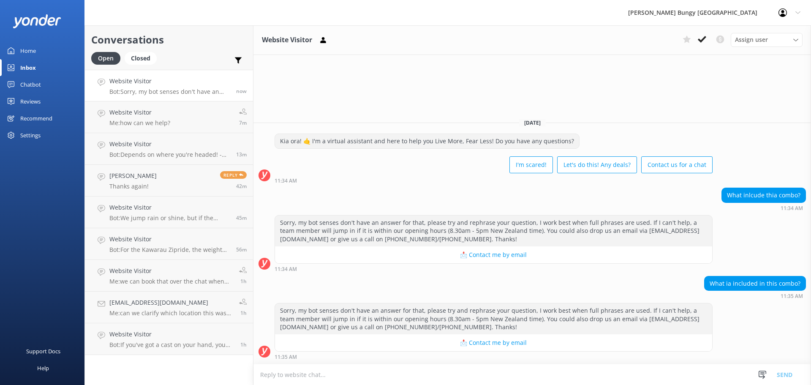
click at [665, 379] on textarea at bounding box center [532, 374] width 558 height 21
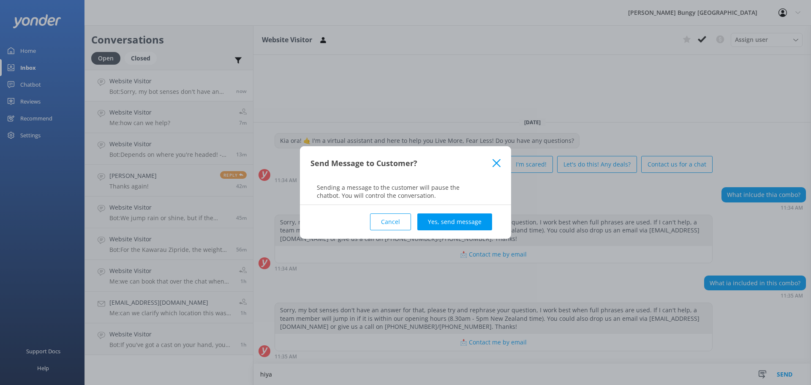
type textarea "hiya"
drag, startPoint x: 663, startPoint y: 376, endPoint x: 458, endPoint y: 224, distance: 255.5
click at [458, 224] on button "Yes, send message" at bounding box center [454, 221] width 75 height 17
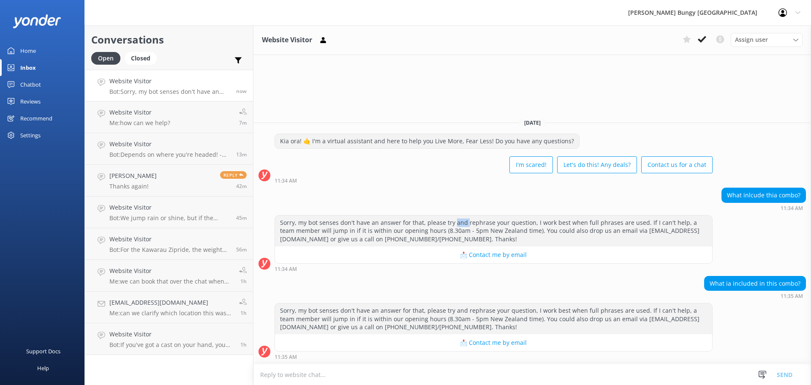
click at [458, 224] on div "Sorry, my bot senses don't have an answer for that, please try and rephrase you…" at bounding box center [493, 230] width 437 height 31
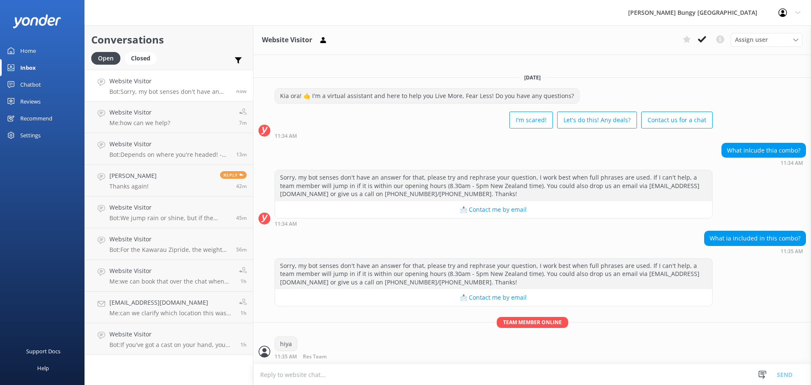
click at [547, 382] on textarea at bounding box center [532, 374] width 558 height 21
type textarea "which combo are you looking at?"
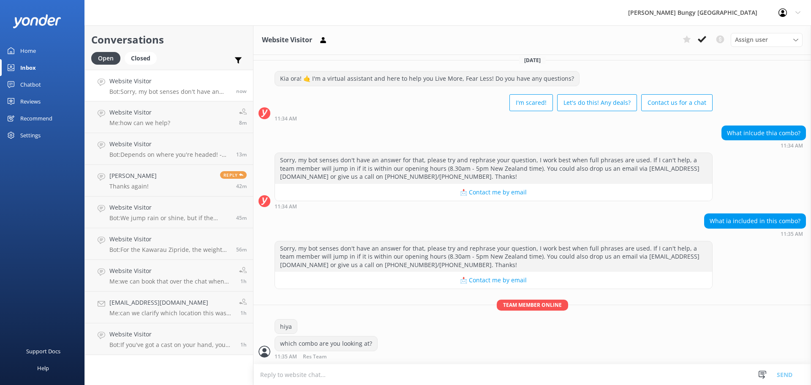
scroll to position [26, 0]
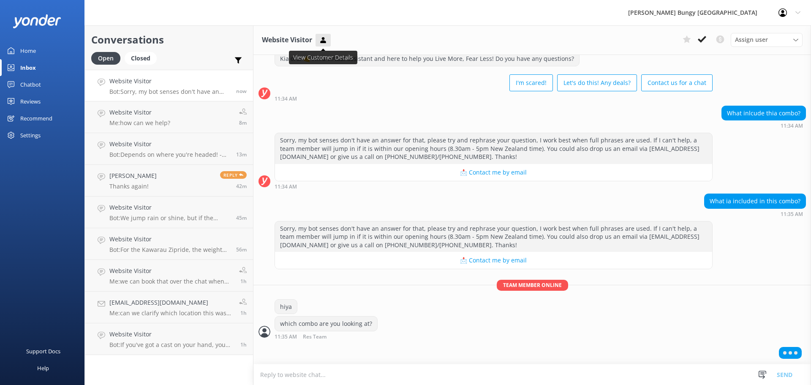
click at [330, 41] on button at bounding box center [323, 40] width 15 height 13
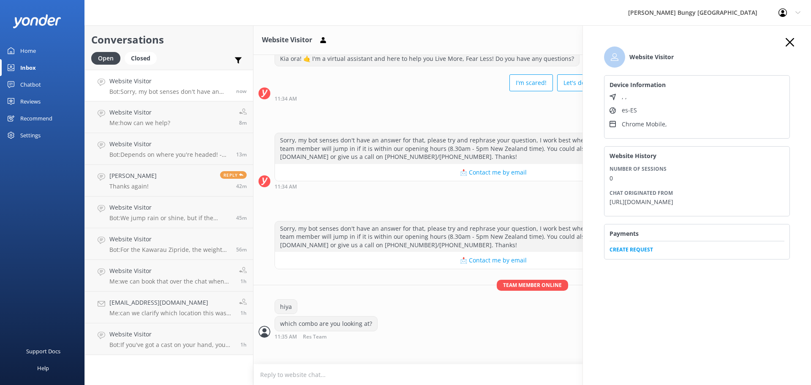
click at [793, 40] on use "button" at bounding box center [790, 42] width 8 height 8
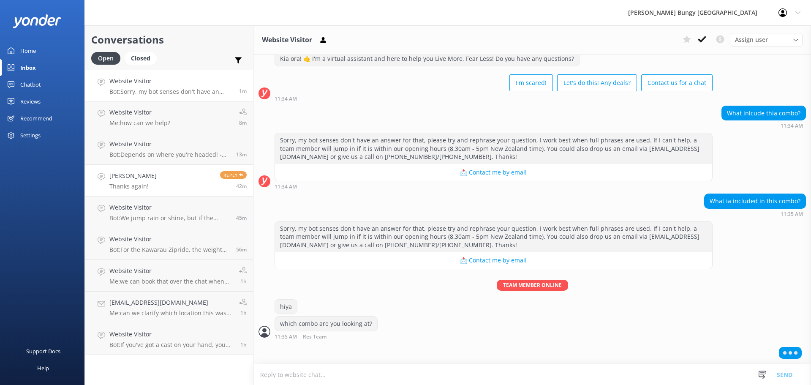
click at [213, 181] on link "Emilie Bille Thanks again! Reply 42m" at bounding box center [169, 181] width 168 height 32
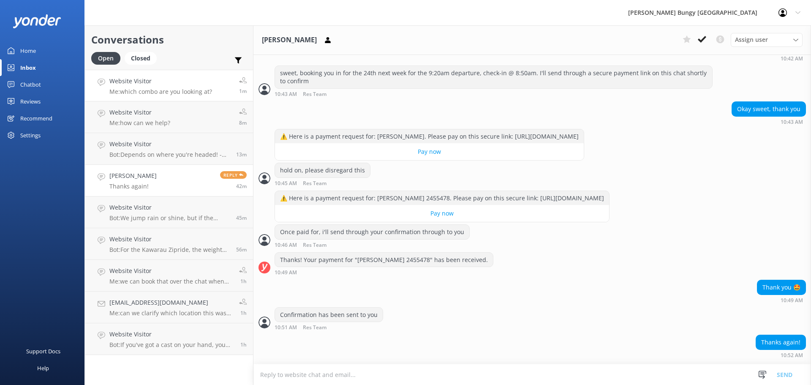
click at [190, 80] on h4 "Website Visitor" at bounding box center [160, 80] width 103 height 9
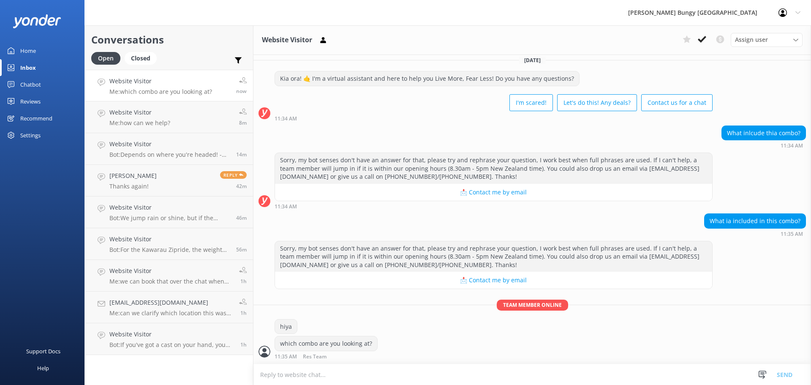
scroll to position [33, 0]
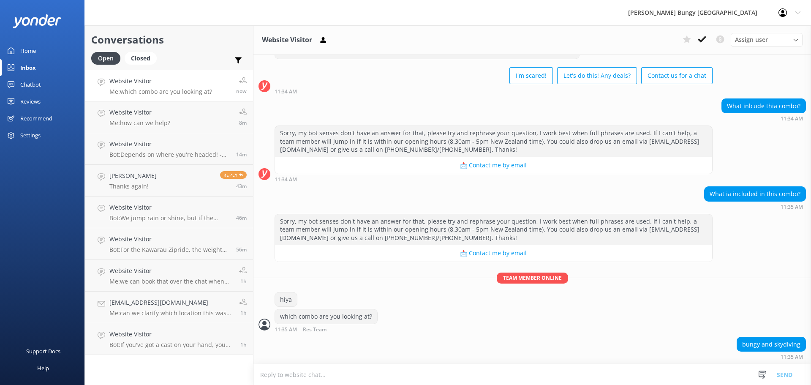
click at [456, 379] on textarea at bounding box center [532, 374] width 558 height 21
type textarea "w"
type textarea "for the bungy portion we provide photos and videos as well as a free shirt at t…"
click at [530, 381] on textarea "for the bungy portion we provide photos and videos as well as a free shirt at t…" at bounding box center [532, 374] width 558 height 21
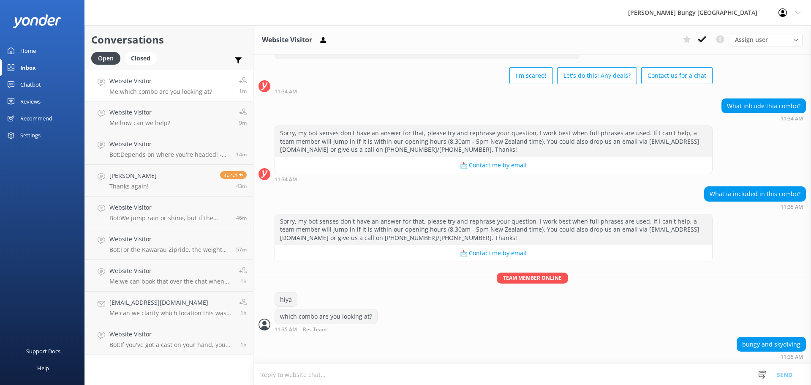
scroll to position [61, 0]
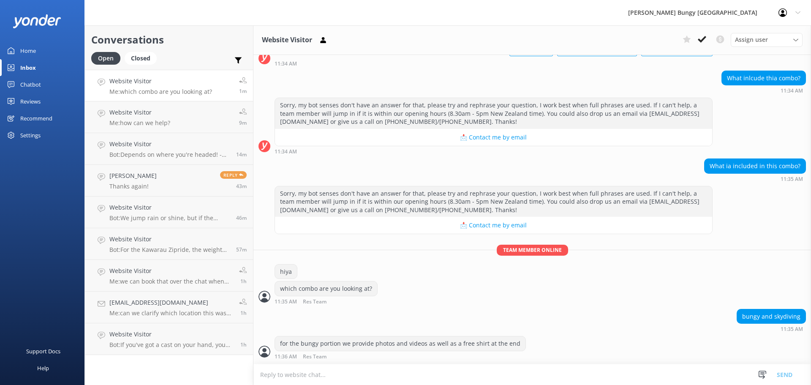
click at [529, 380] on textarea at bounding box center [532, 374] width 558 height 21
type textarea "the skydive i believe you will receive the initial jump photo (can pay extra fo…"
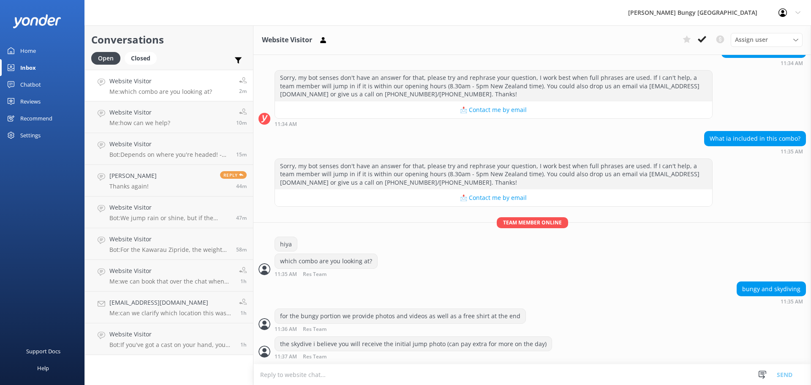
scroll to position [116, 0]
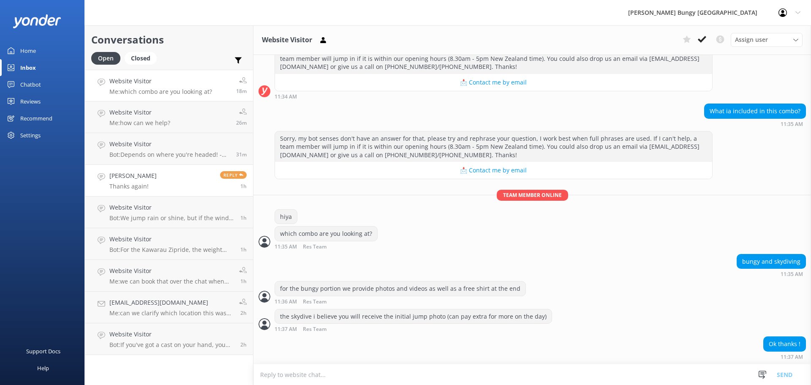
click at [119, 188] on p "Thanks again!" at bounding box center [132, 187] width 47 height 8
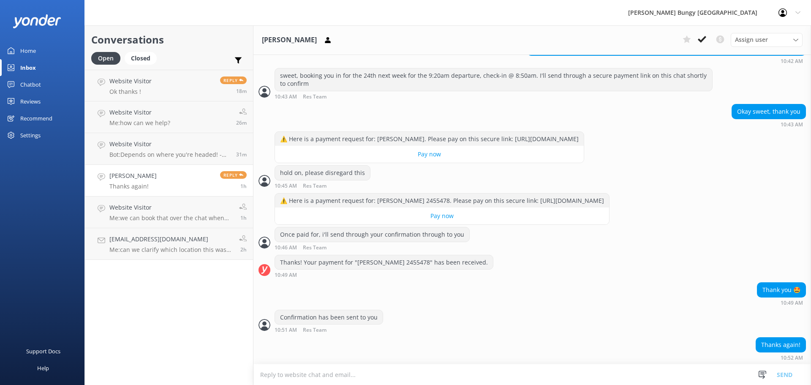
scroll to position [596, 0]
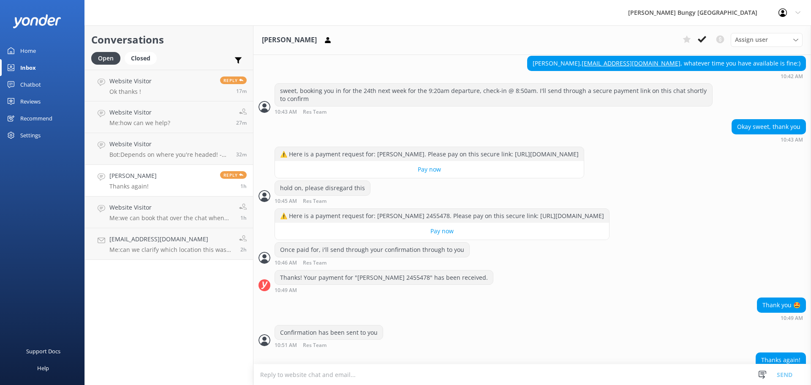
scroll to position [596, 0]
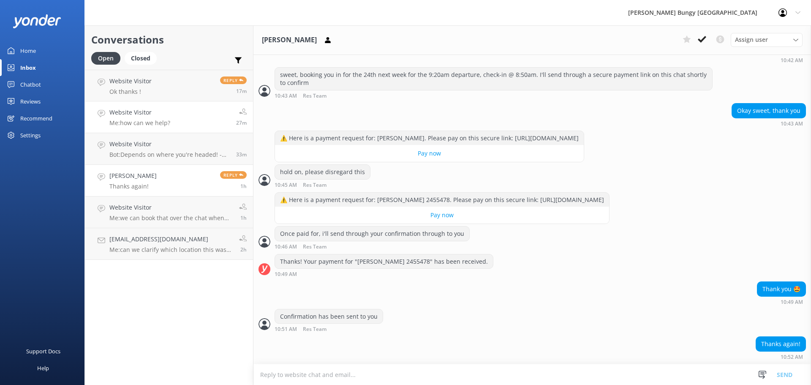
click at [191, 133] on link "Website Visitor Me: how can we help? 27m" at bounding box center [169, 117] width 168 height 32
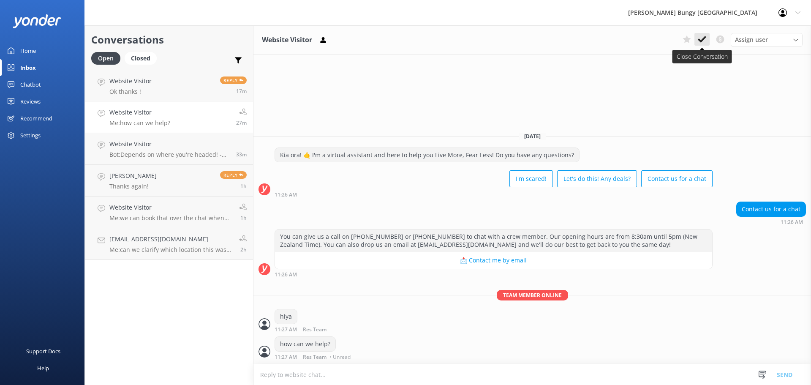
click at [697, 39] on button at bounding box center [702, 39] width 15 height 13
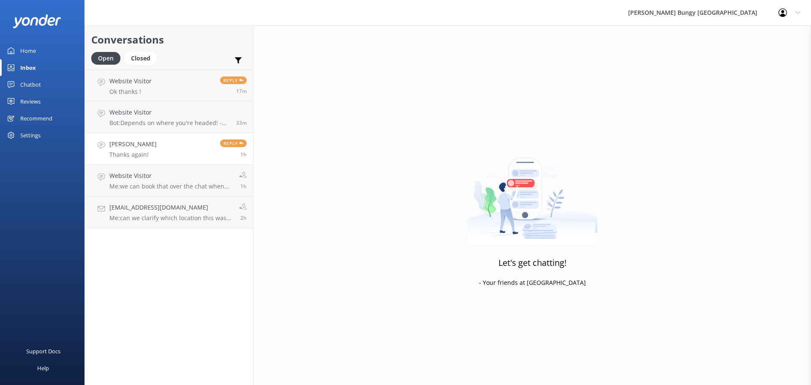
click at [154, 139] on link "[PERSON_NAME] Thanks again! Reply 1h" at bounding box center [169, 149] width 168 height 32
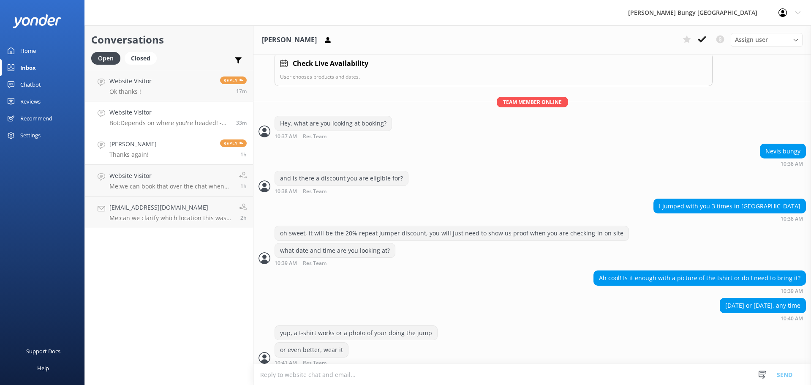
click at [154, 123] on p "Bot: Depends on where you're headed! - [GEOGRAPHIC_DATA]: [STREET_ADDRESS]. - […" at bounding box center [169, 123] width 120 height 8
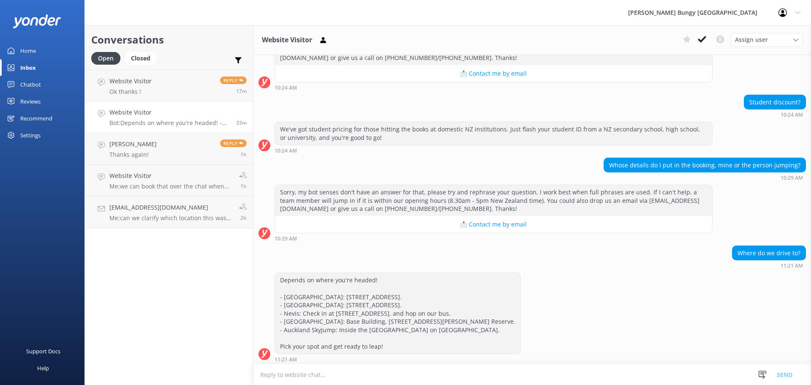
scroll to position [170, 0]
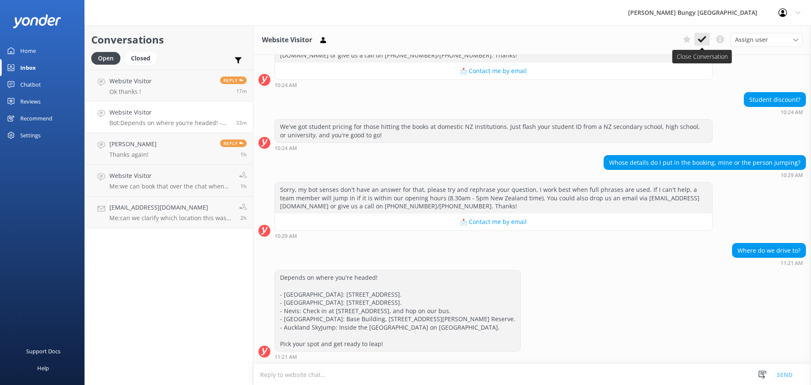
click at [700, 41] on use at bounding box center [702, 39] width 8 height 7
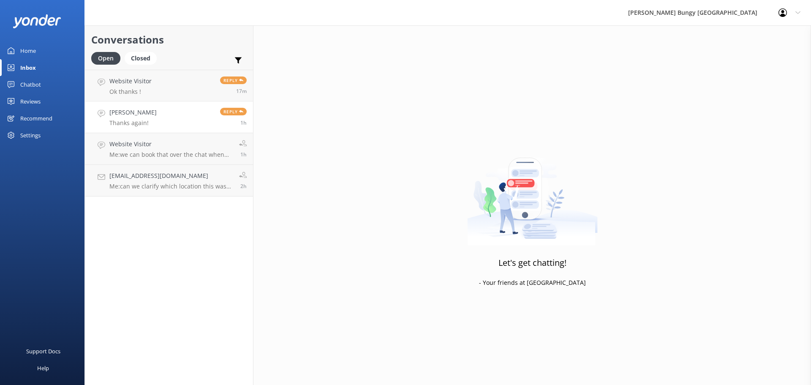
click at [173, 102] on link "[PERSON_NAME] Thanks again! Reply 1h" at bounding box center [169, 117] width 168 height 32
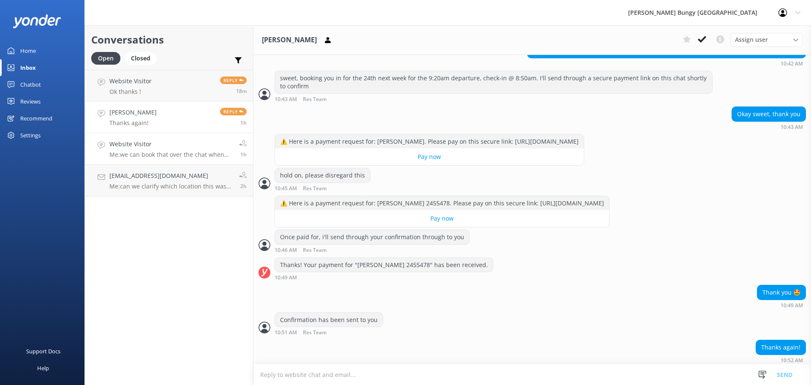
scroll to position [596, 0]
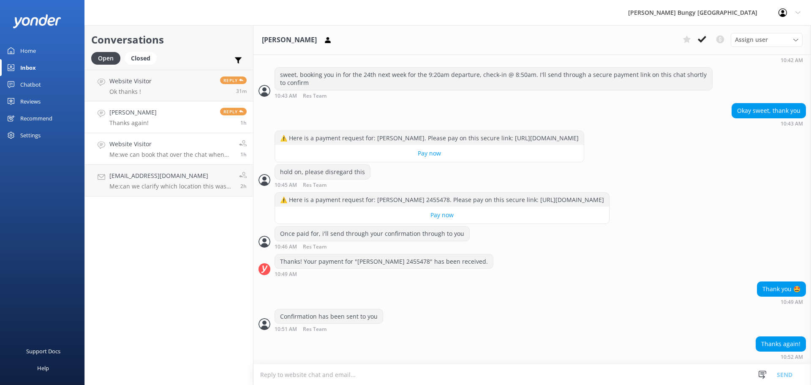
click at [214, 158] on p "Me: we can book that over the chat when you are ready" at bounding box center [170, 155] width 123 height 8
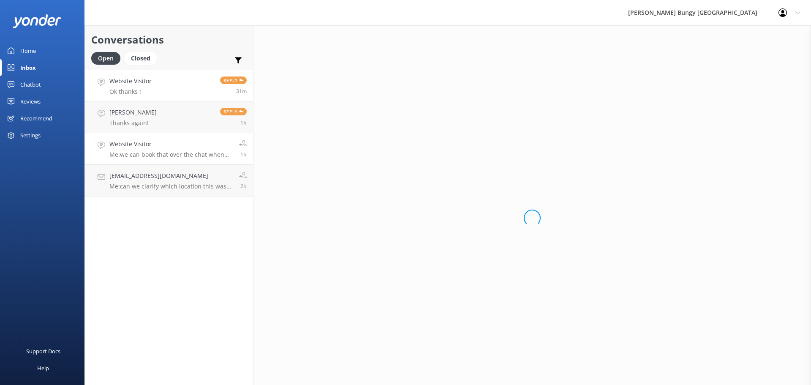
click at [201, 86] on link "Website Visitor Ok thanks ! Reply 31m" at bounding box center [169, 86] width 168 height 32
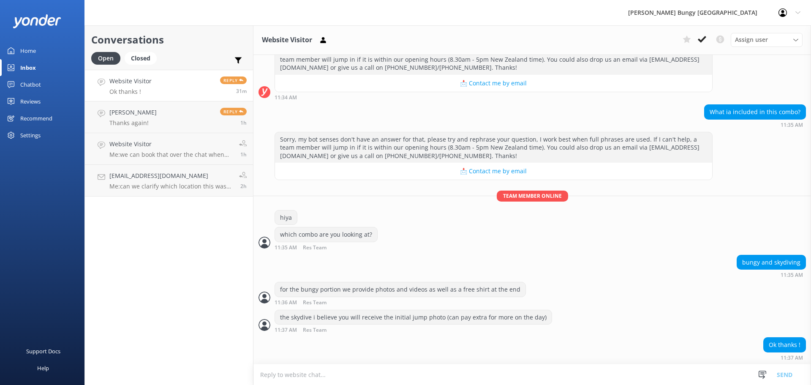
scroll to position [116, 0]
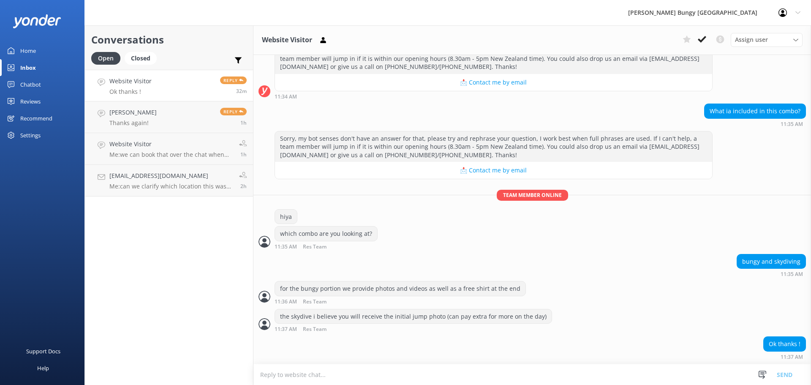
click at [191, 74] on link "Website Visitor Ok thanks ! Reply 32m" at bounding box center [169, 86] width 168 height 32
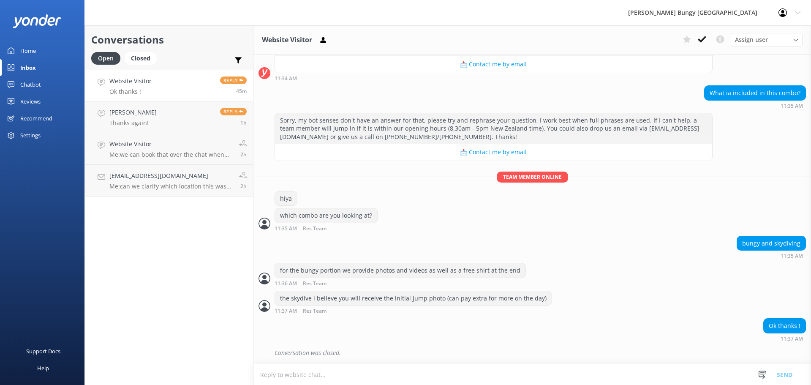
click at [211, 95] on link "Website Visitor Ok thanks ! Reply 45m" at bounding box center [169, 86] width 168 height 32
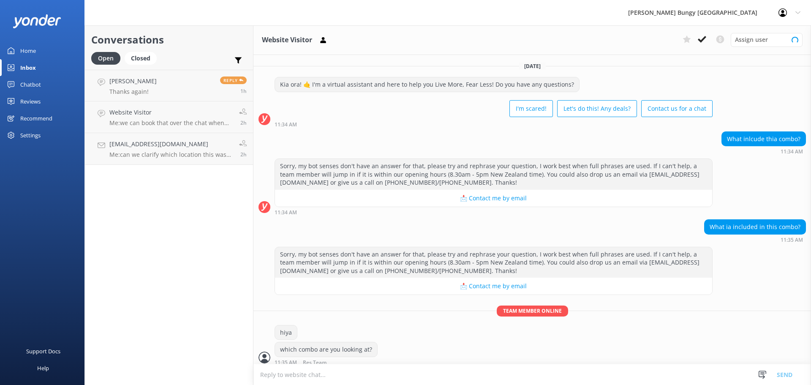
scroll to position [134, 0]
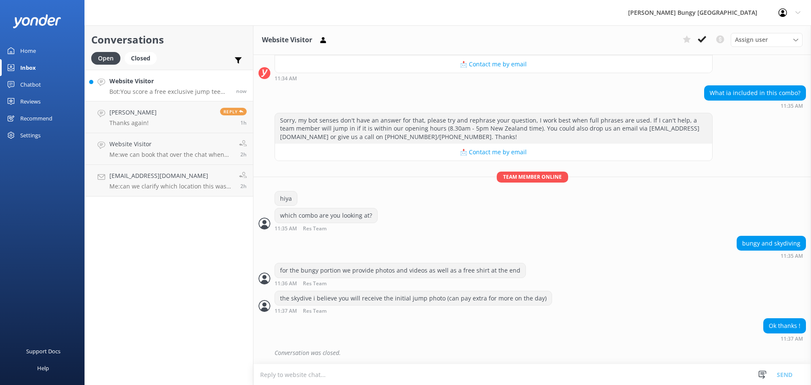
click at [155, 77] on h4 "Website Visitor" at bounding box center [169, 80] width 120 height 9
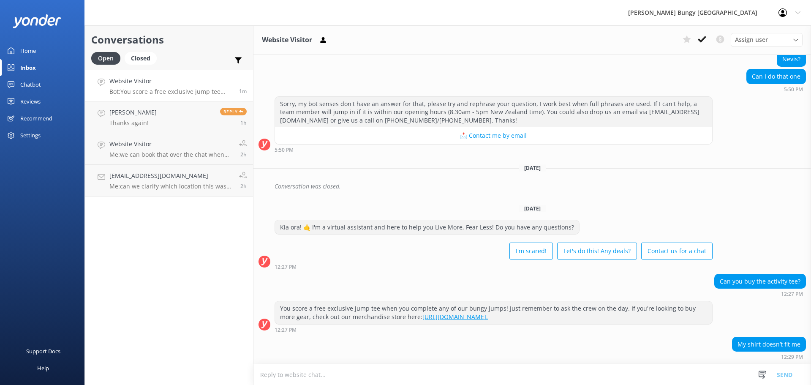
scroll to position [170, 0]
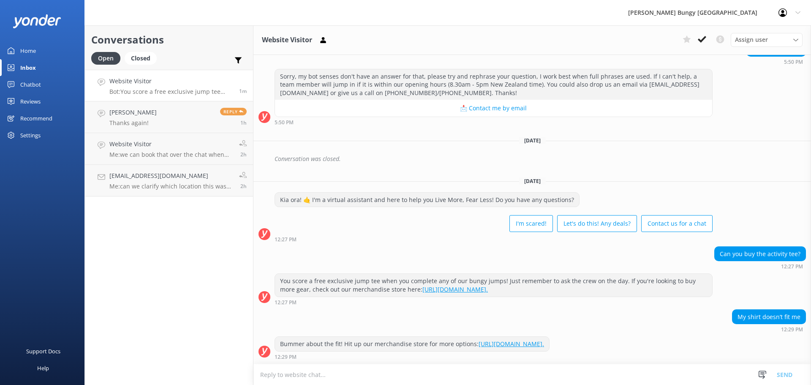
click at [614, 378] on textarea at bounding box center [532, 374] width 558 height 21
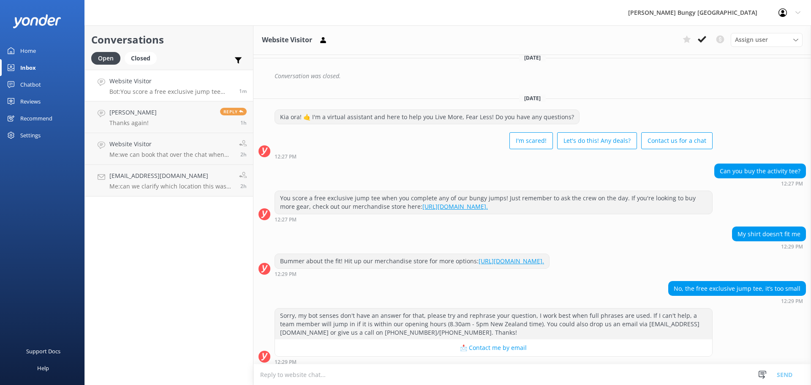
scroll to position [258, 0]
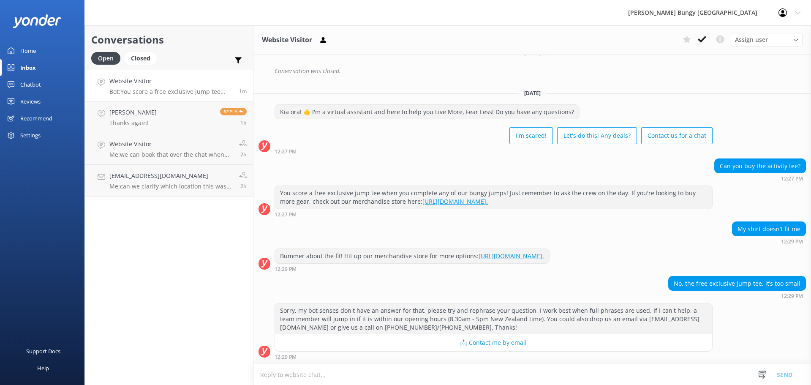
click at [675, 376] on textarea at bounding box center [532, 374] width 558 height 21
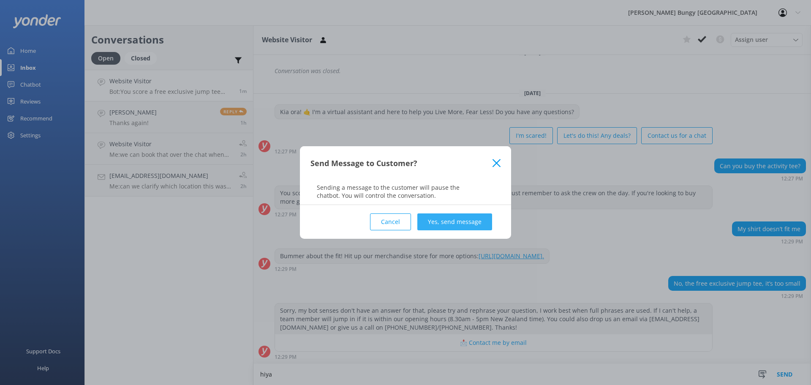
type textarea "hiya"
drag, startPoint x: 474, startPoint y: 226, endPoint x: 479, endPoint y: 226, distance: 4.7
click at [474, 226] on button "Yes, send message" at bounding box center [454, 221] width 75 height 17
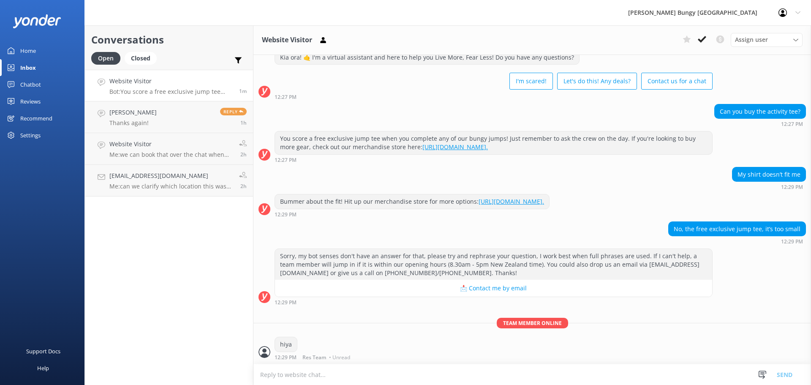
scroll to position [313, 0]
click at [515, 378] on textarea at bounding box center [532, 374] width 558 height 21
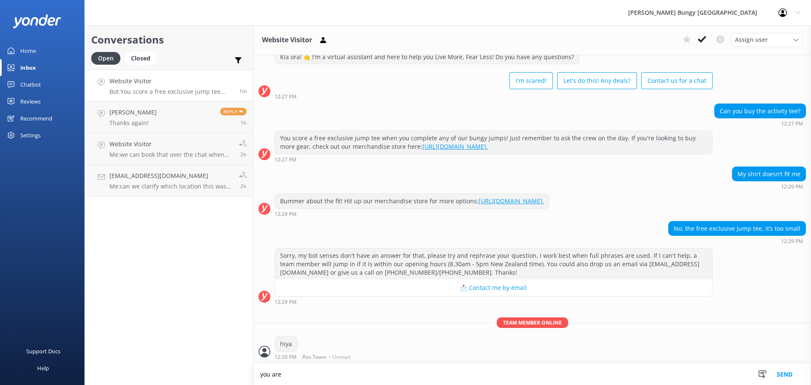
scroll to position [313, 0]
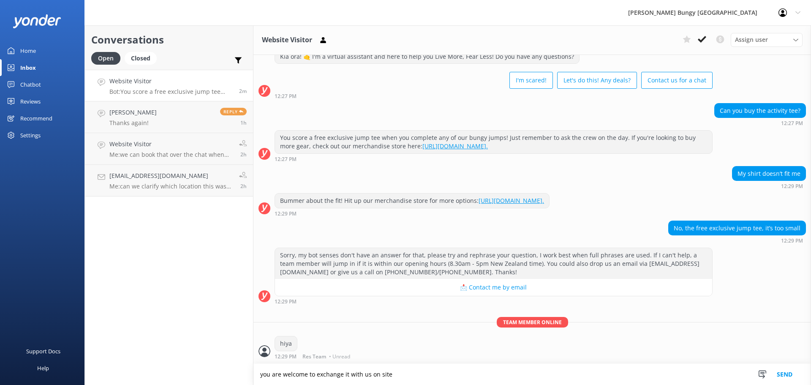
type textarea "you are welcome to exchange it with us on site"
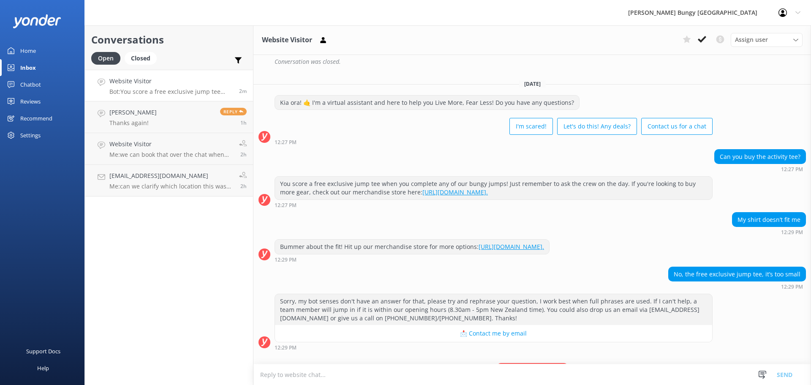
scroll to position [340, 0]
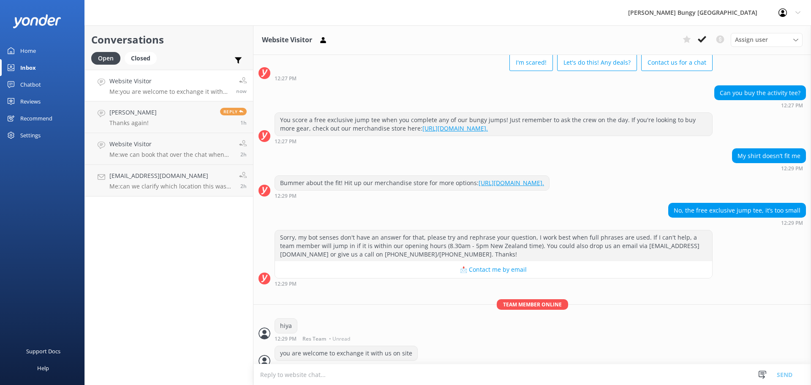
scroll to position [340, 0]
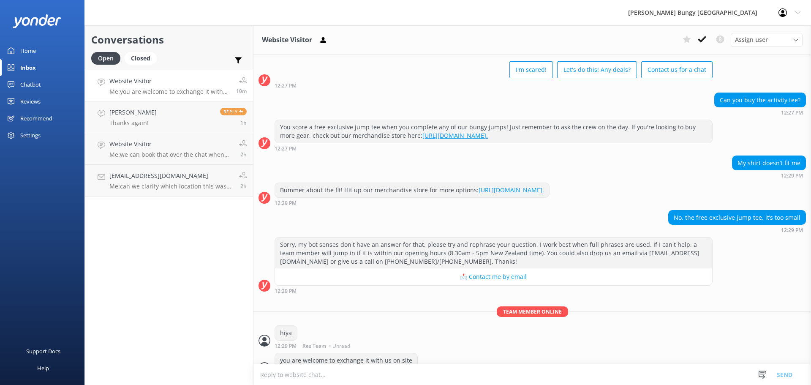
scroll to position [340, 0]
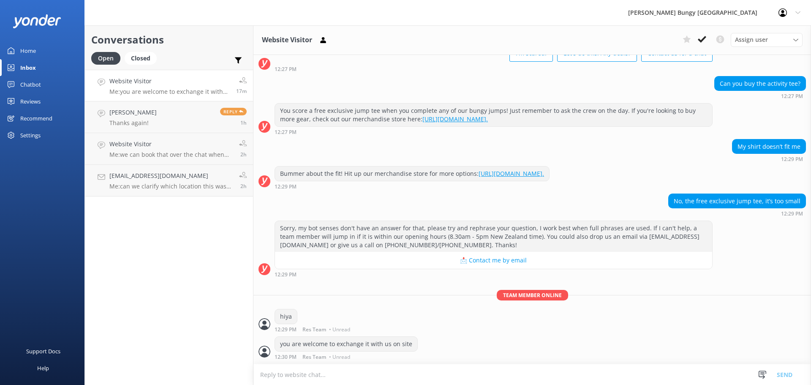
click at [413, 189] on div "Bummer about the fit! Hit up our merchandise store for more options: https://bo…" at bounding box center [532, 179] width 558 height 27
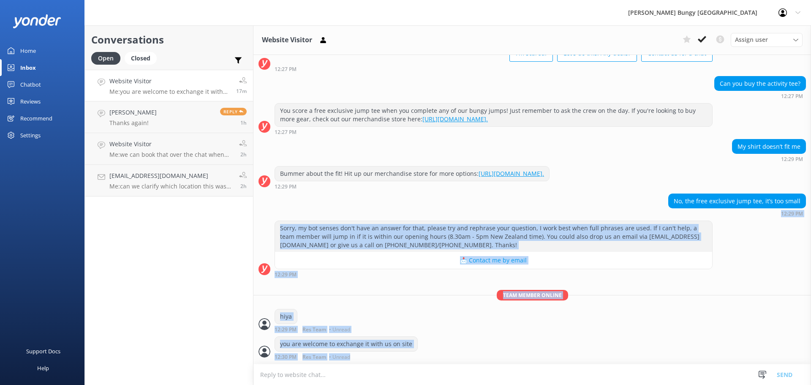
drag, startPoint x: 290, startPoint y: 212, endPoint x: 443, endPoint y: 354, distance: 209.2
click at [443, 354] on div "Sunday, 14th September Kia ora! 🤙 I'm a virtual assistant and here to help you …" at bounding box center [532, 39] width 558 height 649
click at [442, 355] on div "you are welcome to exchange it with us on site 12:30 PM Res Team • Unread" at bounding box center [532, 347] width 558 height 23
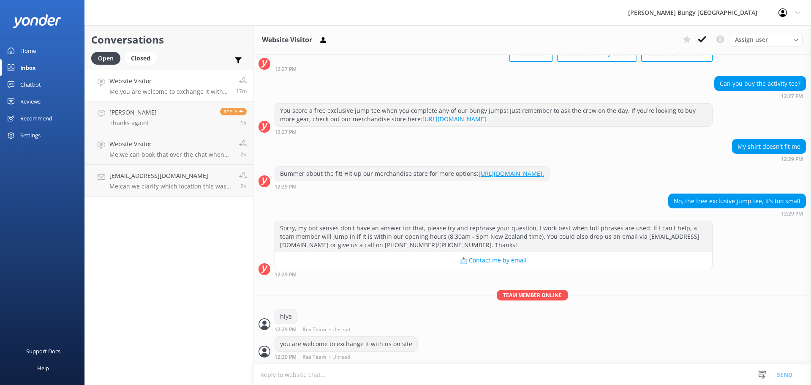
drag, startPoint x: 396, startPoint y: 364, endPoint x: 388, endPoint y: 357, distance: 10.8
click at [388, 357] on div "Website Visitor Assign user Mike Voyce Michelle Gillard Tech Admin Dan Waugh Re…" at bounding box center [532, 205] width 558 height 360
drag, startPoint x: 377, startPoint y: 352, endPoint x: 279, endPoint y: 255, distance: 138.0
click at [297, 275] on div "Sunday, 14th September Kia ora! 🤙 I'm a virtual assistant and here to help you …" at bounding box center [532, 39] width 558 height 649
drag, startPoint x: 238, startPoint y: 184, endPoint x: 234, endPoint y: 171, distance: 14.2
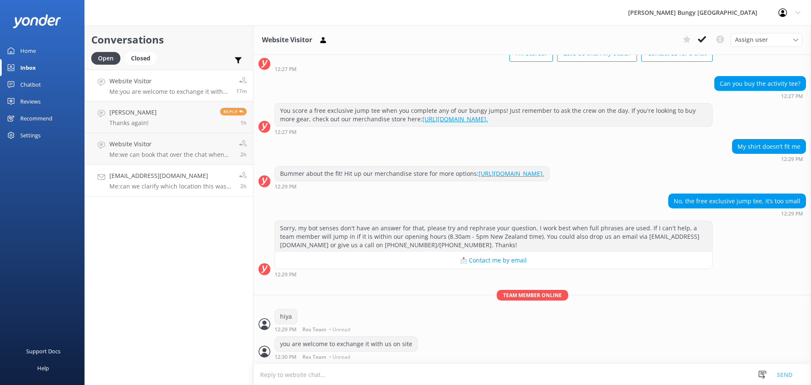
click at [234, 171] on div "Conversations Open Closed Important Converted Assigned to me Unassigned Website…" at bounding box center [168, 205] width 169 height 360
click at [161, 114] on link "Emilie Bille Thanks again! Reply 1h" at bounding box center [169, 117] width 168 height 32
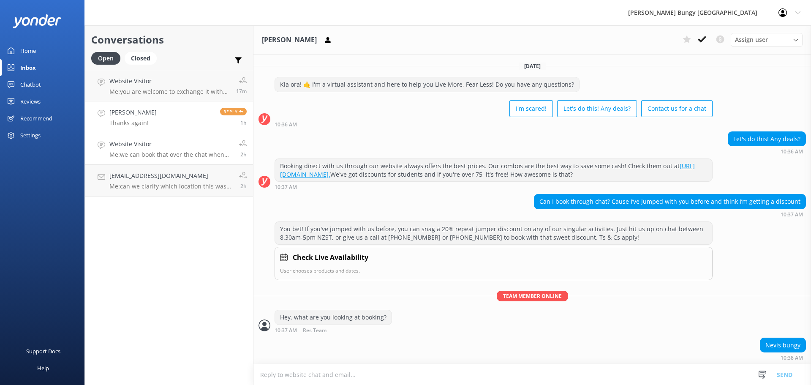
click at [163, 142] on h4 "Website Visitor" at bounding box center [170, 143] width 123 height 9
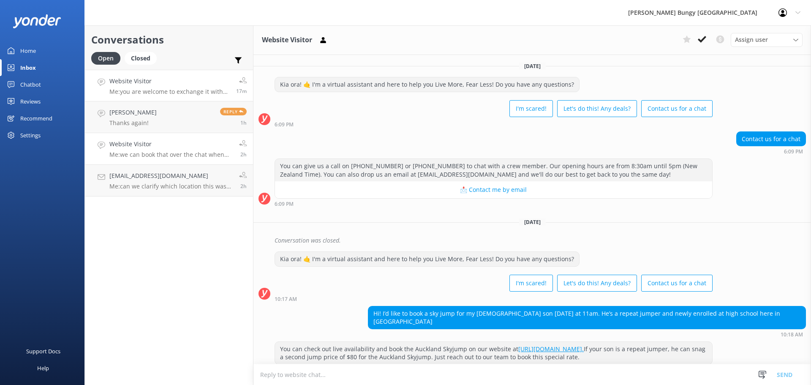
scroll to position [120, 0]
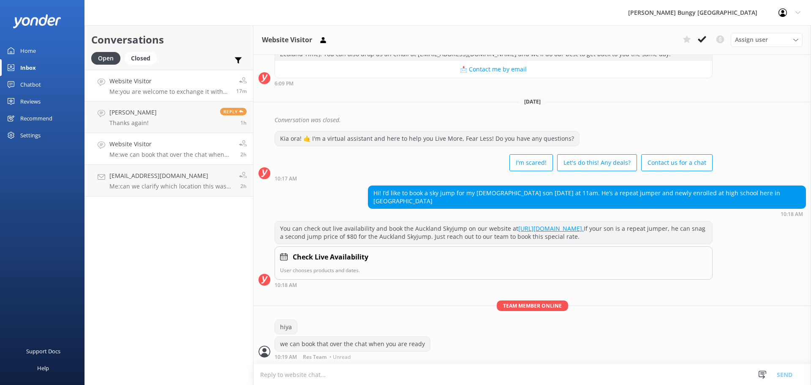
click at [164, 95] on p "Me: you are welcome to exchange it with us on site" at bounding box center [169, 92] width 120 height 8
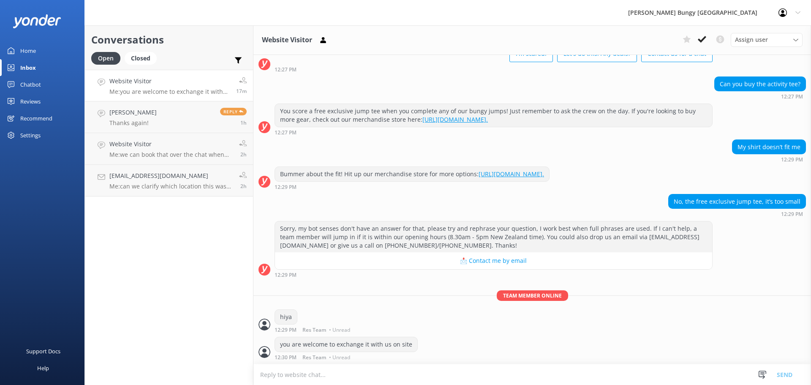
scroll to position [340, 0]
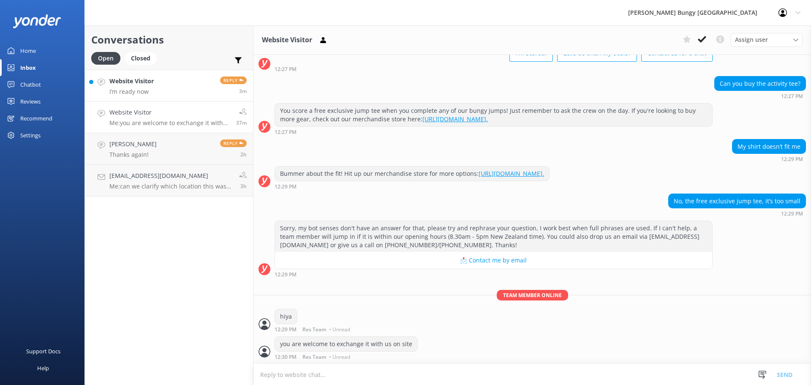
click at [194, 83] on link "Website Visitor I’m ready now Reply 3m" at bounding box center [169, 86] width 168 height 32
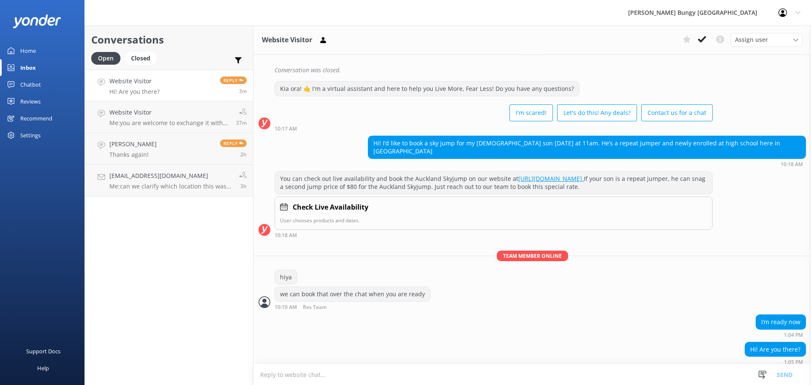
scroll to position [175, 0]
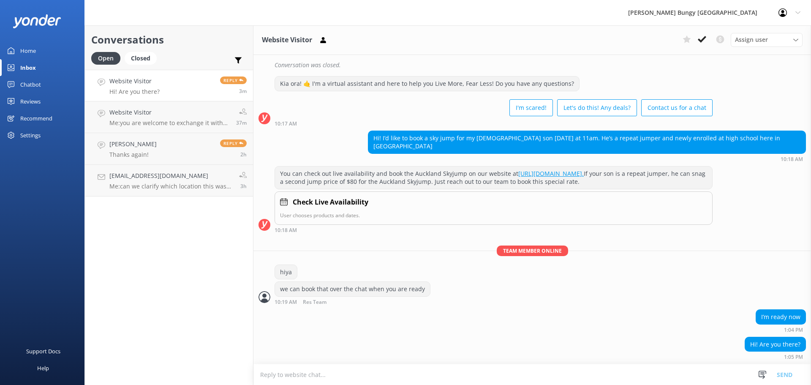
drag, startPoint x: 551, startPoint y: 383, endPoint x: 546, endPoint y: 380, distance: 6.2
click at [551, 383] on textarea at bounding box center [532, 374] width 558 height 21
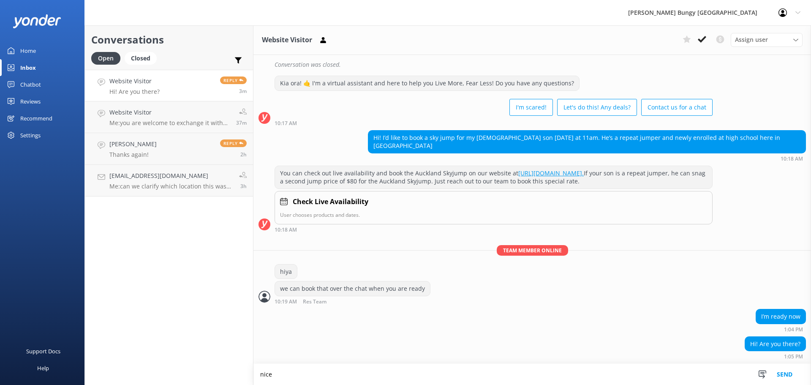
type textarea "nice"
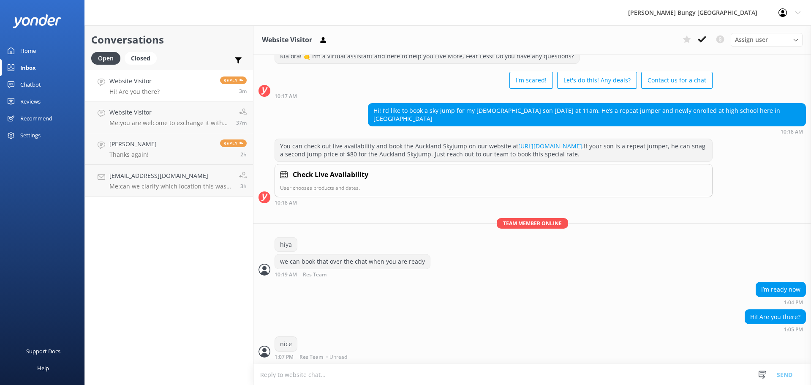
click at [546, 380] on textarea at bounding box center [532, 374] width 558 height 21
type textarea "yes"
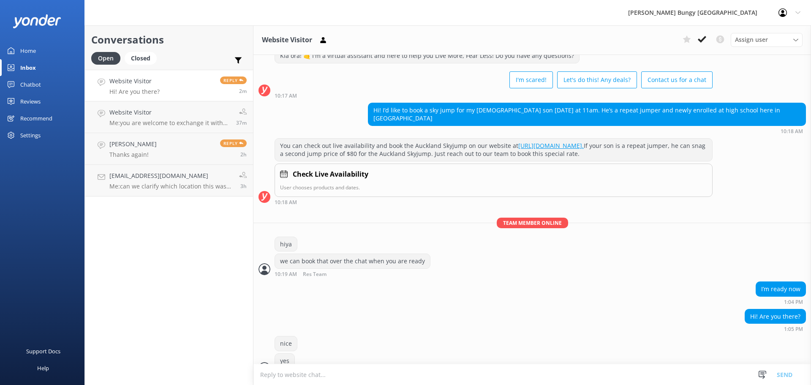
scroll to position [220, 0]
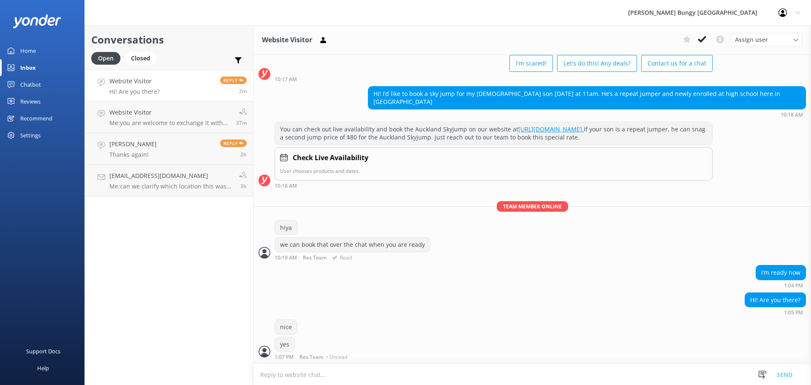
click at [487, 261] on div "Team member online hiya we can book that over the chat when you are ready 10:19…" at bounding box center [532, 233] width 558 height 64
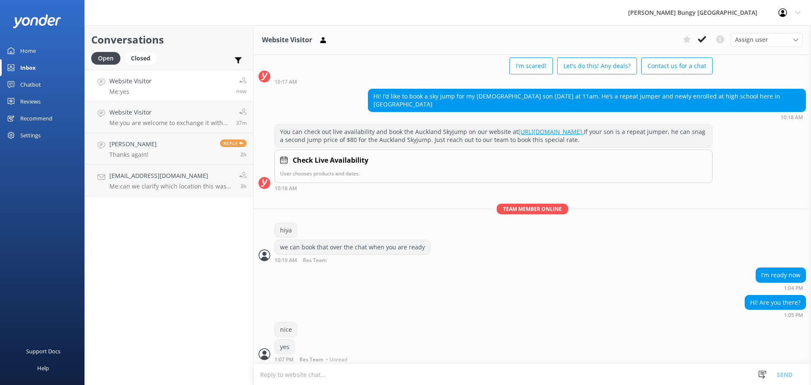
scroll to position [220, 0]
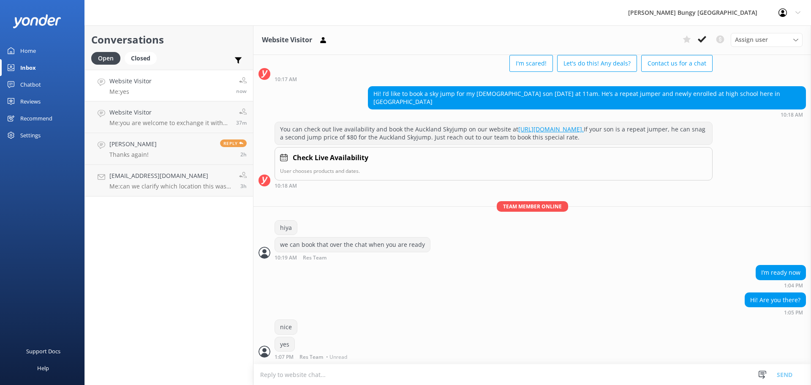
click at [680, 277] on div "I’m ready now 1:04 PM" at bounding box center [532, 276] width 558 height 23
click at [515, 379] on textarea at bounding box center [532, 374] width 558 height 21
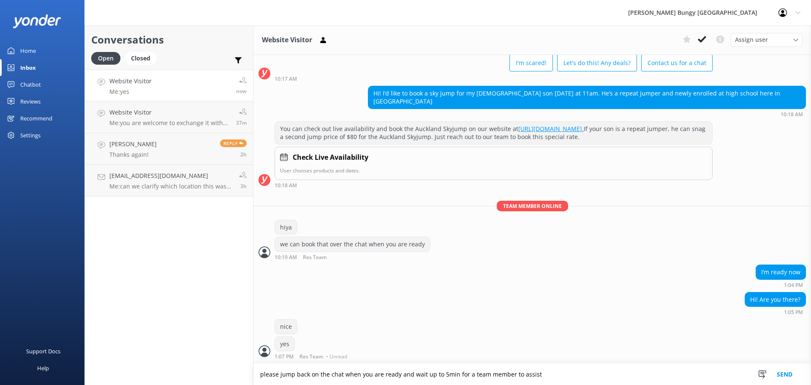
type textarea "please jump back on the chat when you are ready and wait up to 5min for a team …"
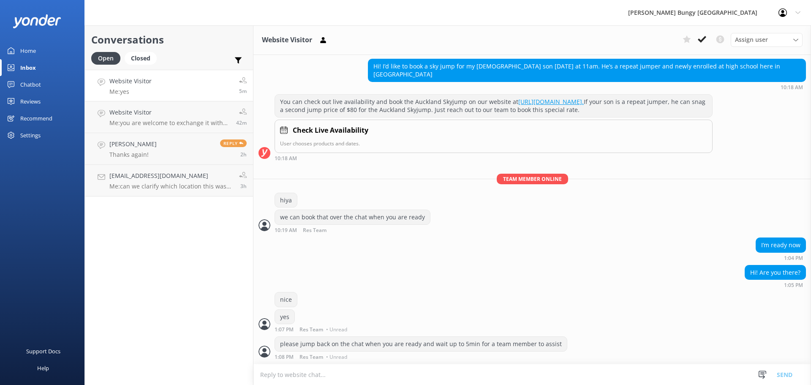
scroll to position [275, 0]
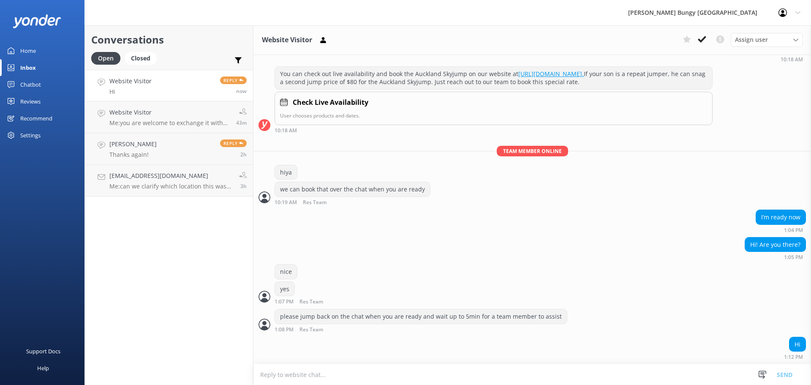
click at [670, 375] on textarea at bounding box center [532, 374] width 558 height 21
type textarea "hiya"
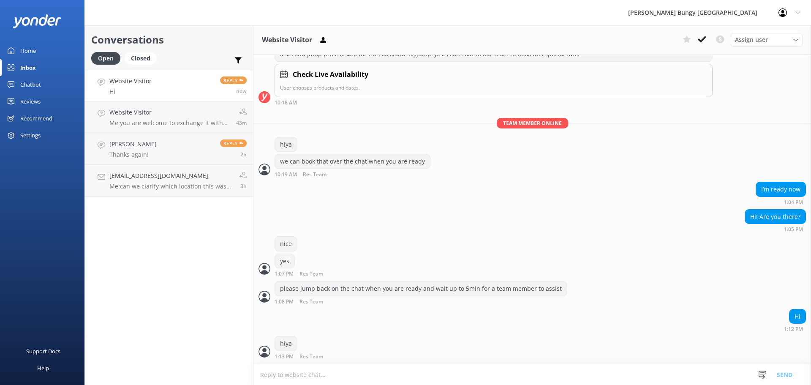
click at [670, 375] on textarea at bounding box center [532, 374] width 558 height 21
type textarea "thanks for that"
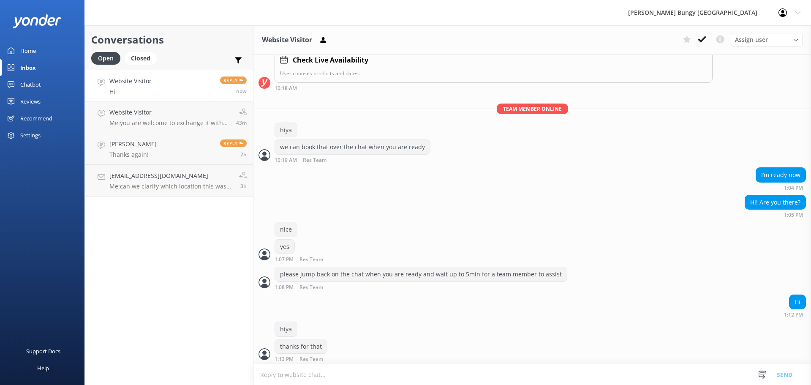
scroll to position [320, 0]
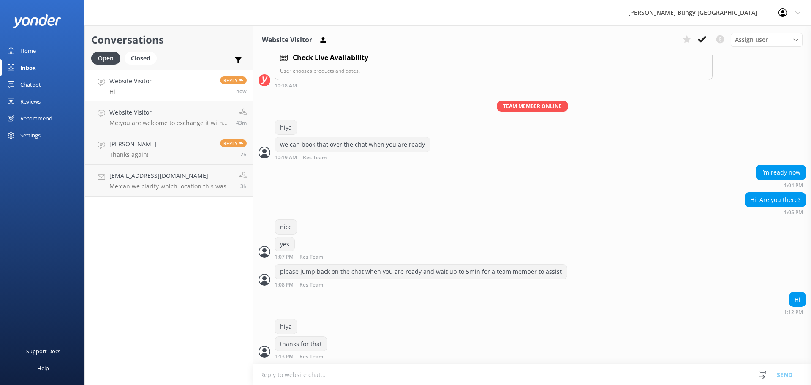
click at [635, 374] on textarea at bounding box center [532, 374] width 558 height 21
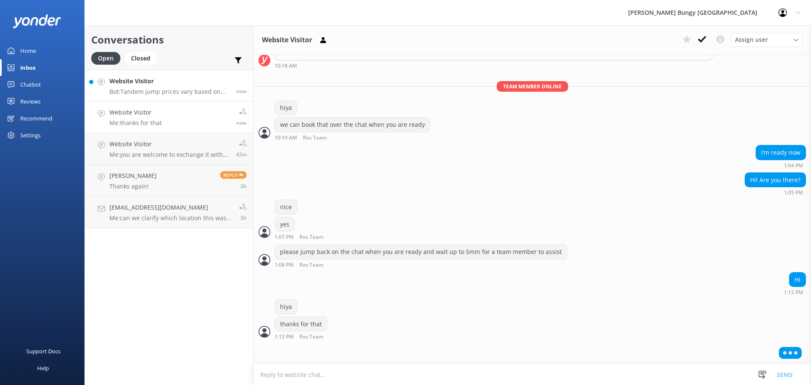
click at [168, 75] on link "Website Visitor Bot: Tandem jump prices vary based on location, activity, and f…" at bounding box center [169, 86] width 168 height 32
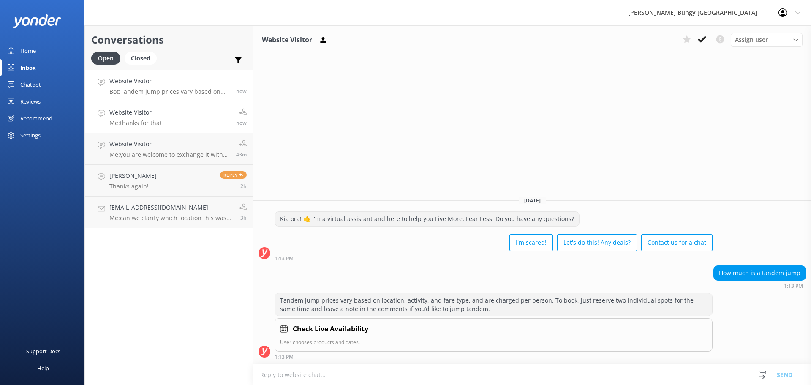
click at [144, 110] on h4 "Website Visitor" at bounding box center [135, 112] width 52 height 9
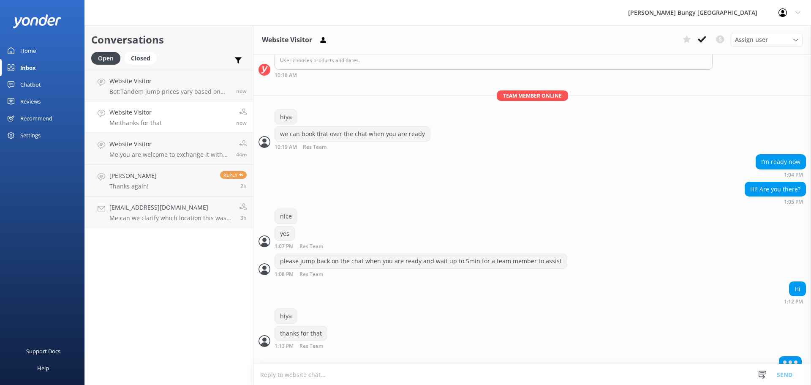
scroll to position [340, 0]
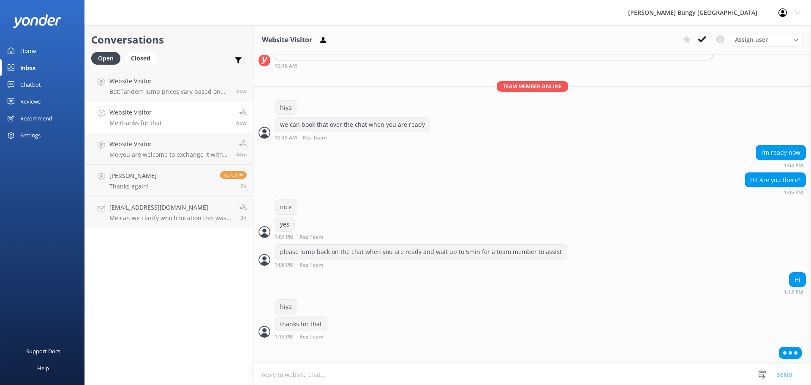
click at [638, 373] on textarea at bounding box center [532, 374] width 558 height 21
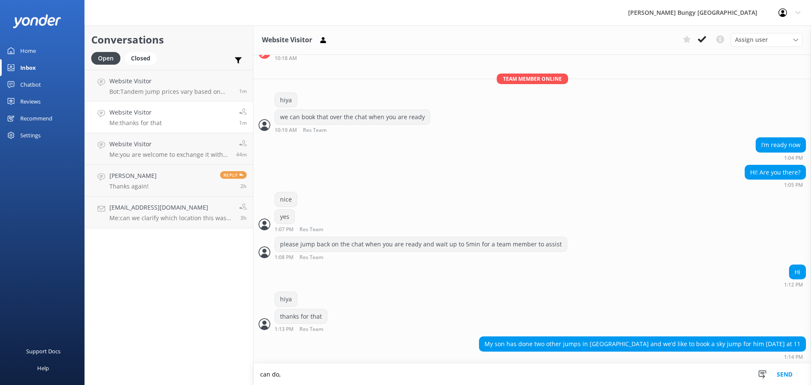
scroll to position [348, 0]
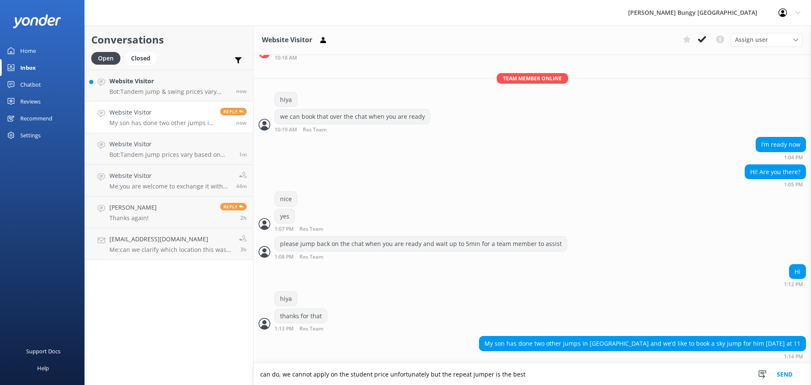
type textarea "can do, we cannot apply on the student price unfortunately but the repeat jumpe…"
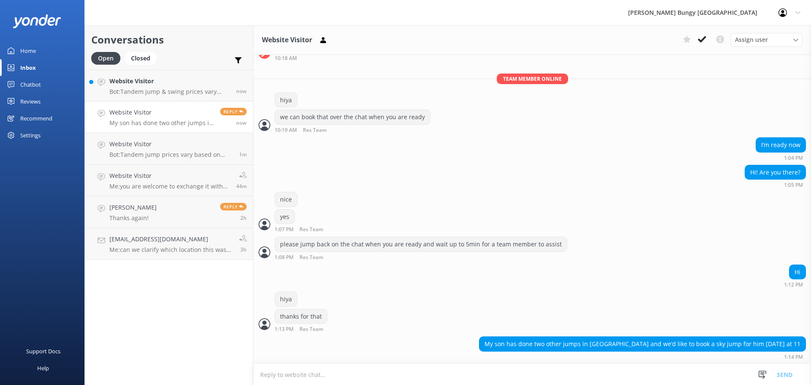
scroll to position [375, 0]
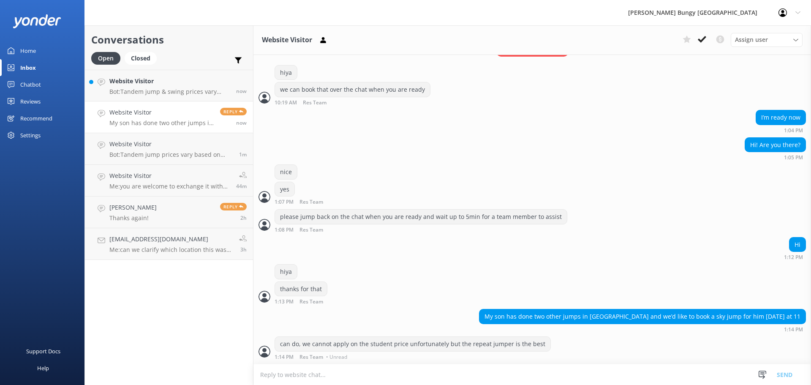
click at [421, 371] on textarea at bounding box center [532, 374] width 558 height 21
click at [199, 194] on link "Website Visitor Me: you are welcome to exchange it with us on site 44m" at bounding box center [169, 181] width 168 height 32
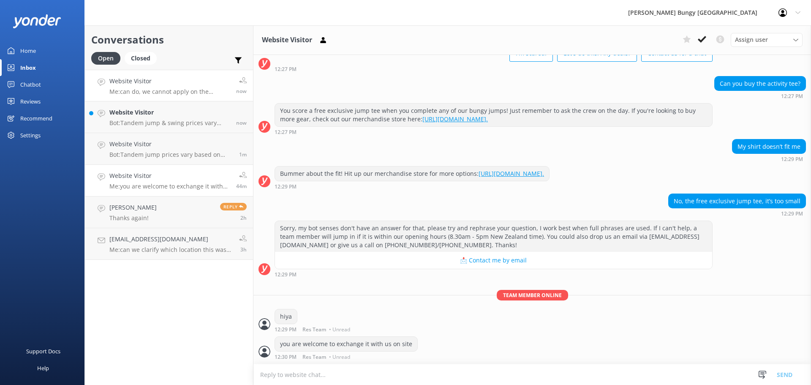
click at [169, 88] on p "Me: can do, we cannot apply on the student price unfortunately but the repeat j…" at bounding box center [169, 92] width 120 height 8
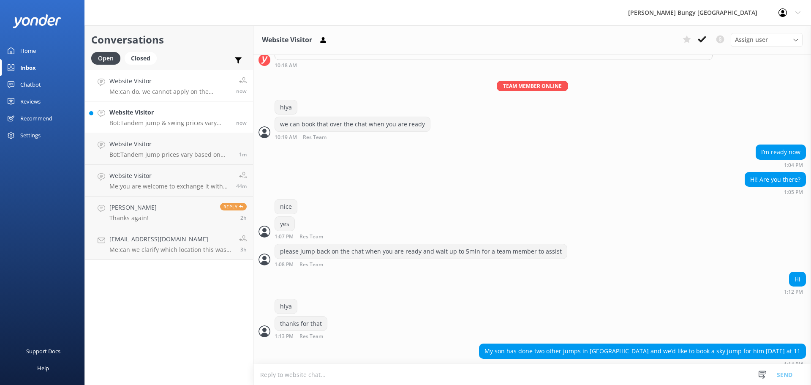
scroll to position [375, 0]
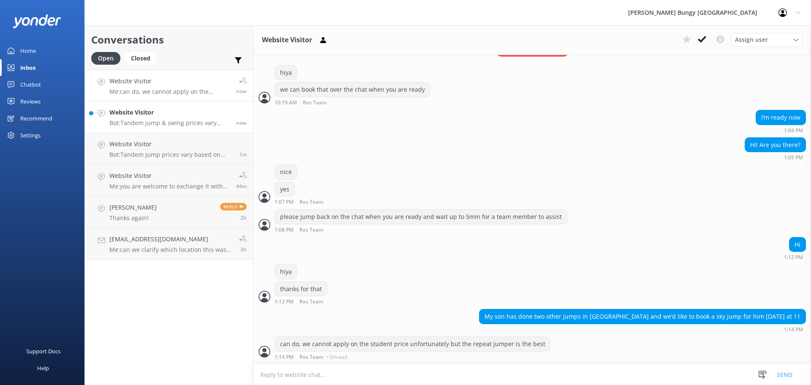
click at [167, 110] on h4 "Website Visitor" at bounding box center [169, 112] width 120 height 9
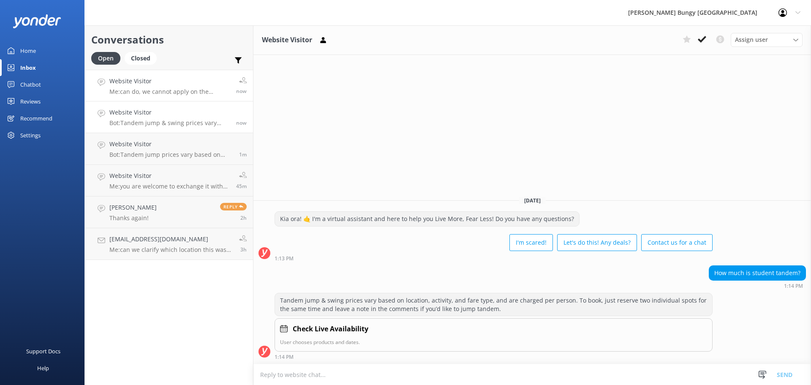
click at [153, 87] on div "Website Visitor Me: can do, we cannot apply on the student price unfortunately …" at bounding box center [169, 85] width 120 height 18
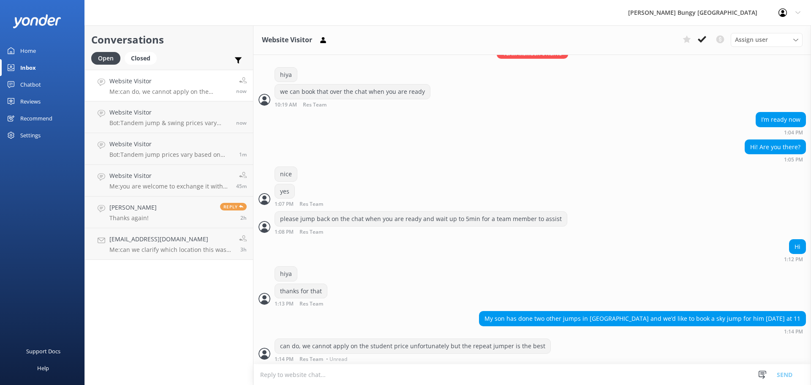
scroll to position [375, 0]
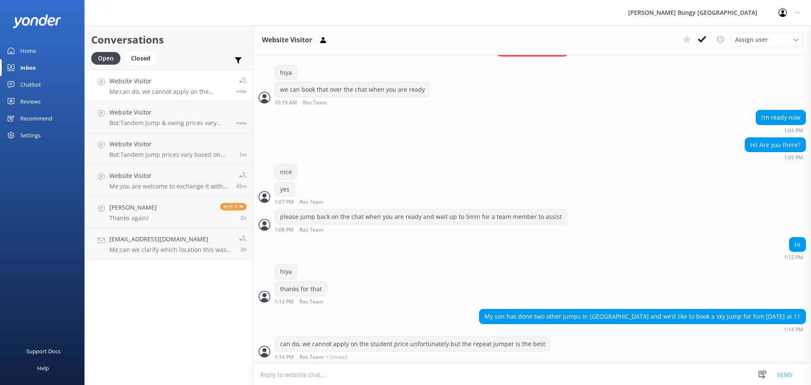
click at [526, 363] on div "can do, we cannot apply on the student price unfortunately but the repeat jumpe…" at bounding box center [532, 349] width 558 height 27
click at [525, 375] on textarea at bounding box center [532, 374] width 558 height 21
type textarea "can we grab a name and email?"
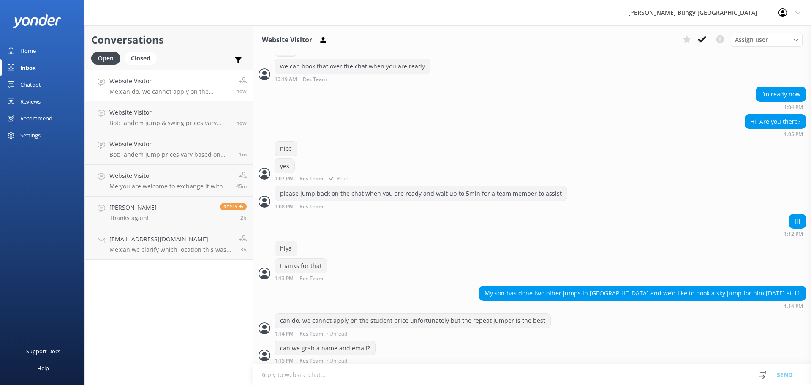
scroll to position [402, 0]
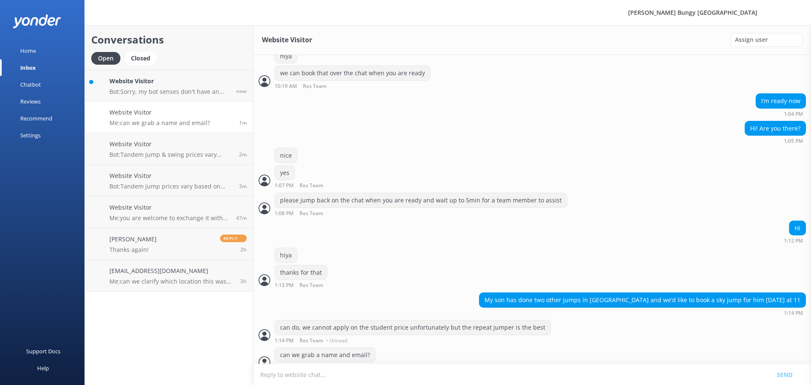
scroll to position [402, 0]
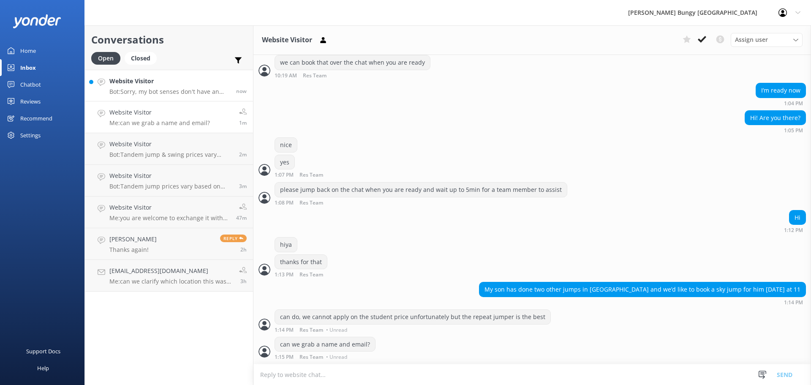
click at [221, 82] on h4 "Website Visitor" at bounding box center [169, 80] width 120 height 9
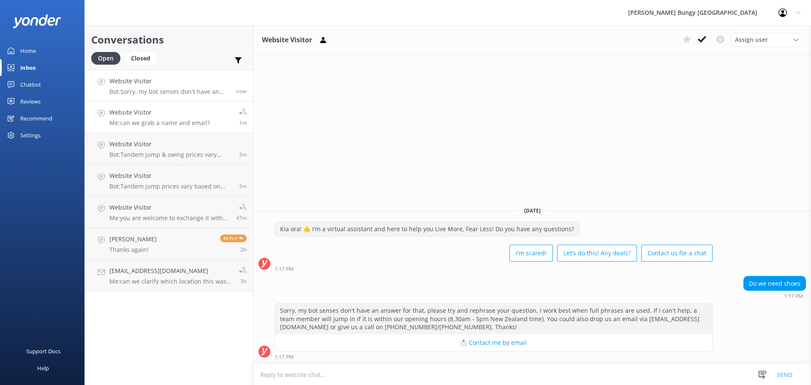
click at [169, 122] on p "Me: can we grab a name and email?" at bounding box center [159, 123] width 101 height 8
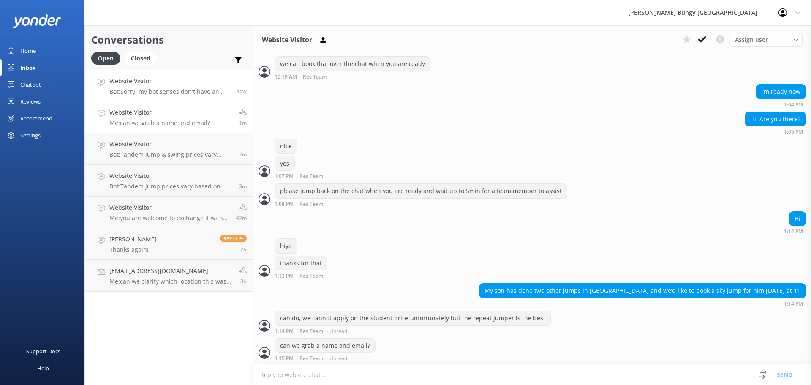
scroll to position [402, 0]
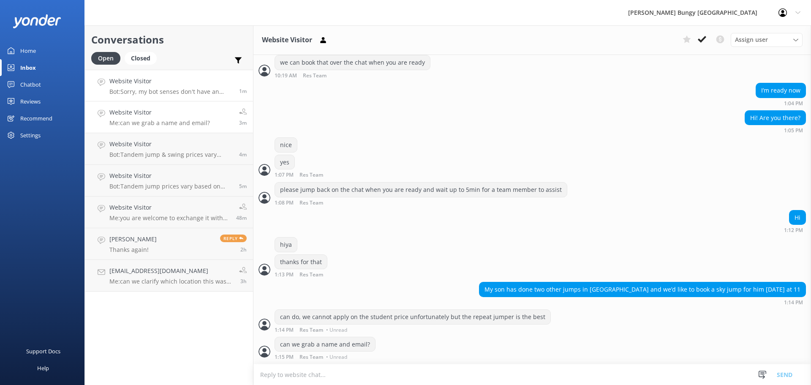
click at [163, 77] on h4 "Website Visitor" at bounding box center [170, 80] width 123 height 9
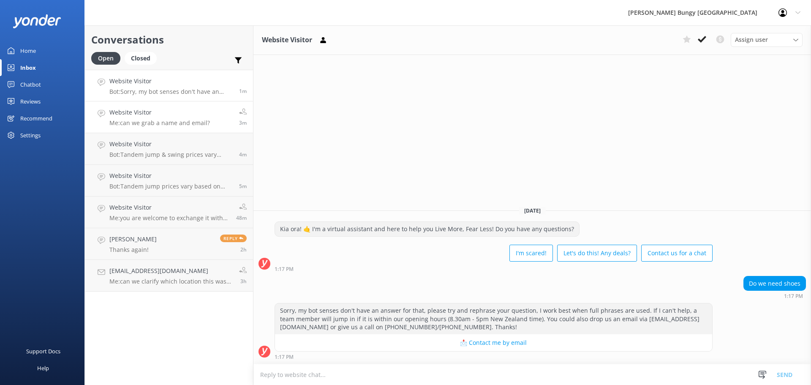
click at [162, 107] on link "Website Visitor Me: can we grab a name and email? 3m" at bounding box center [169, 117] width 168 height 32
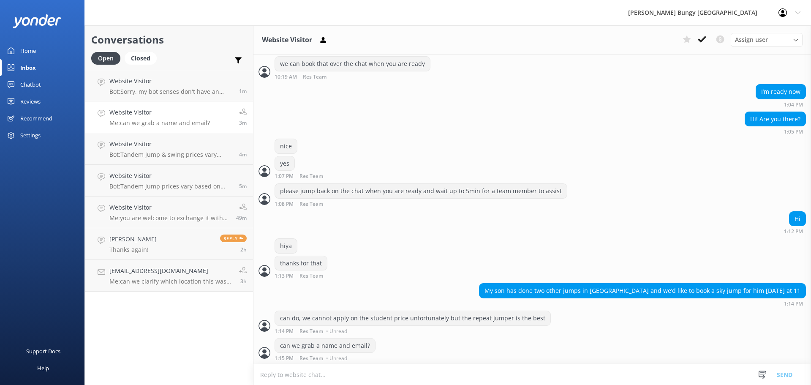
scroll to position [402, 0]
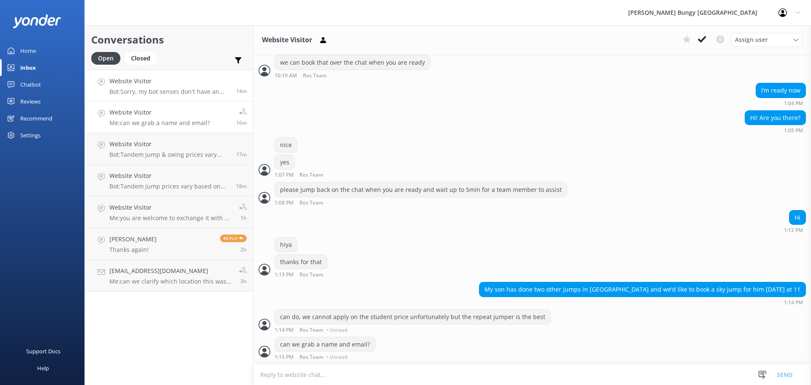
click at [174, 82] on h4 "Website Visitor" at bounding box center [169, 80] width 120 height 9
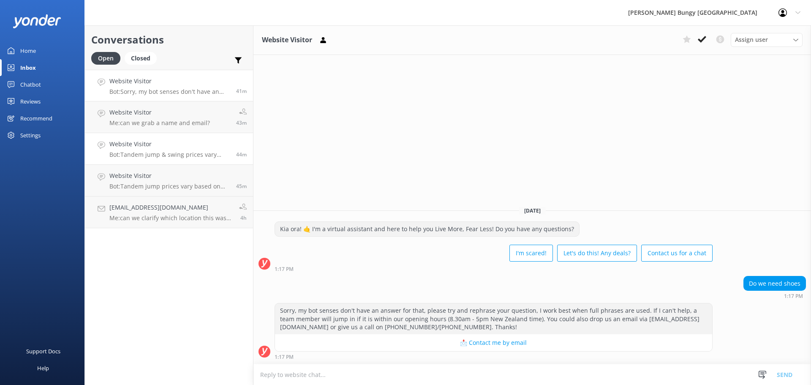
click at [188, 142] on h4 "Website Visitor" at bounding box center [169, 143] width 120 height 9
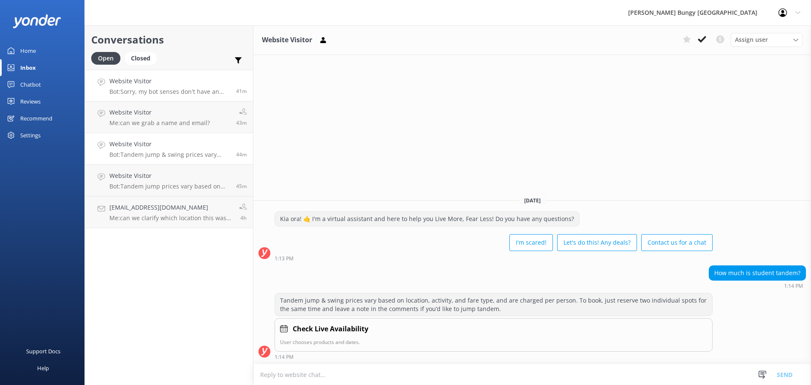
click at [192, 99] on link "Website Visitor Bot: Sorry, my bot senses don't have an answer for that, please…" at bounding box center [169, 86] width 168 height 32
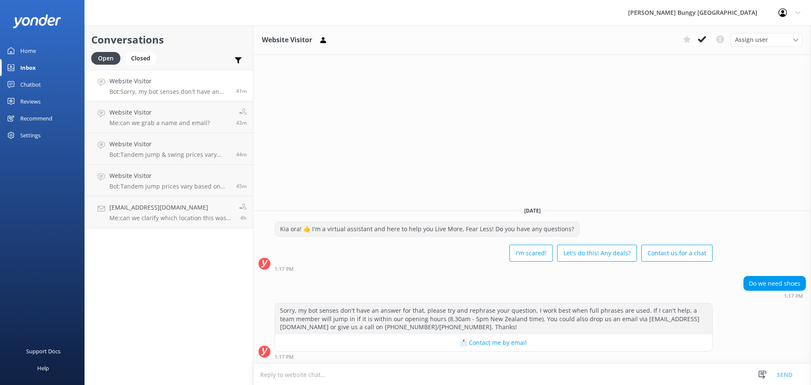
click at [192, 98] on link "Website Visitor Bot: Sorry, my bot senses don't have an answer for that, please…" at bounding box center [169, 86] width 168 height 32
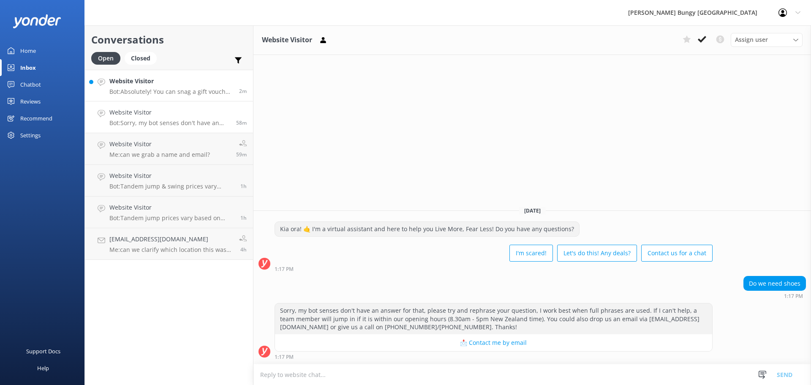
click at [210, 91] on p "Bot: Absolutely! You can snag a gift voucher at [URL][DOMAIN_NAME]. They're goo…" at bounding box center [170, 92] width 123 height 8
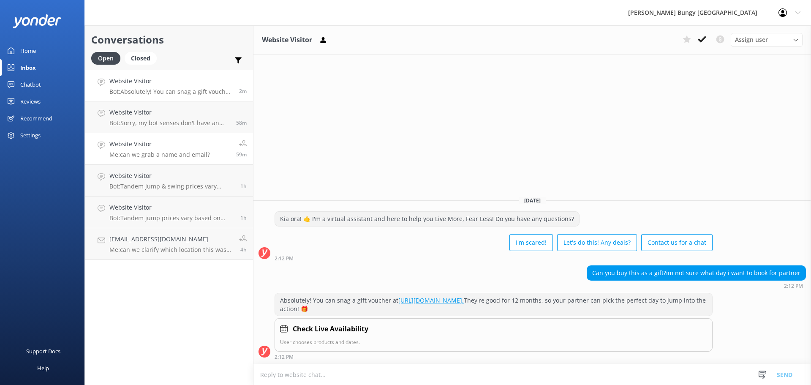
click at [129, 163] on link "Website Visitor Me: can we grab a name and email? 59m" at bounding box center [169, 149] width 168 height 32
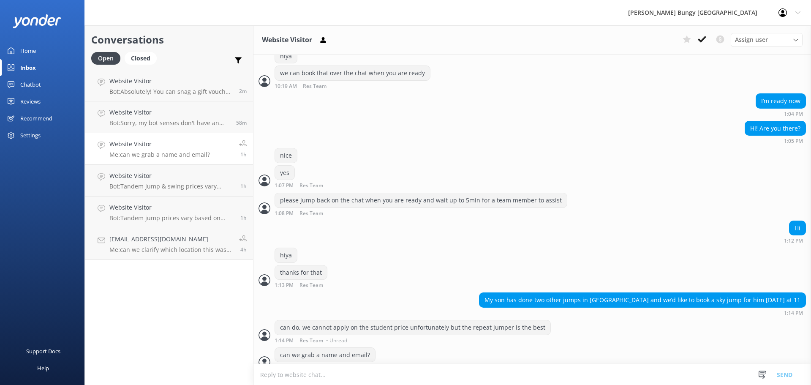
scroll to position [402, 0]
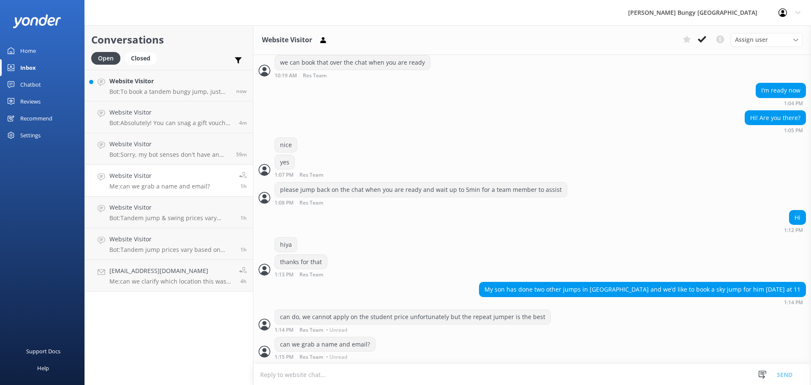
click at [533, 109] on div "I’m ready now 1:04 PM" at bounding box center [532, 96] width 558 height 27
click at [133, 80] on h4 "Website Visitor" at bounding box center [169, 80] width 120 height 9
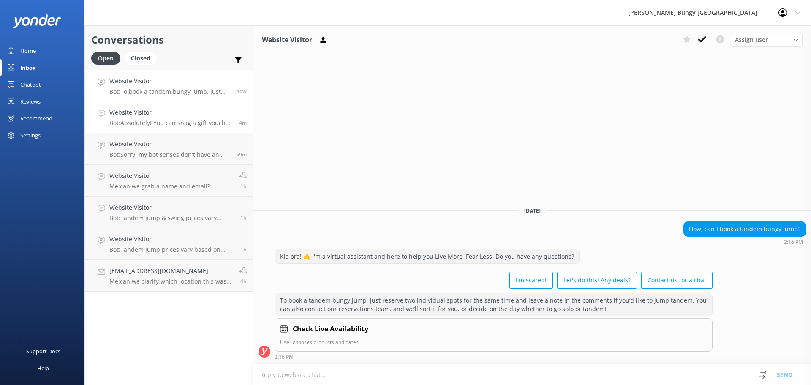
click at [158, 106] on link "Website Visitor Bot: Absolutely! You can snag a gift voucher at [URL][DOMAIN_NA…" at bounding box center [169, 117] width 168 height 32
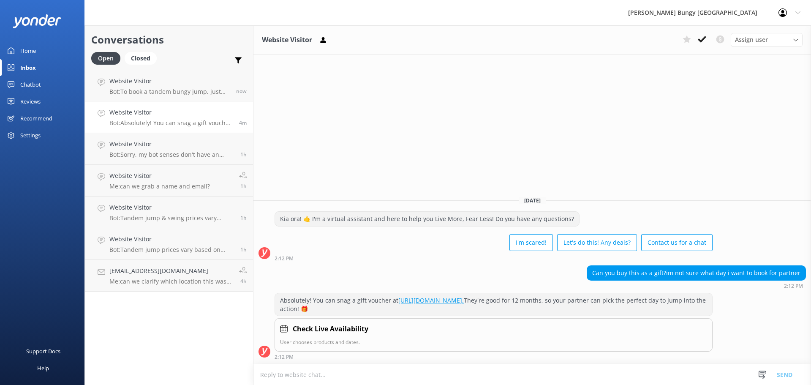
click at [133, 121] on p "Bot: Absolutely! You can snag a gift voucher at [URL][DOMAIN_NAME]. They're goo…" at bounding box center [170, 123] width 123 height 8
click at [163, 151] on p "Bot: Sorry, my bot senses don't have an answer for that, please try and rephras…" at bounding box center [171, 155] width 125 height 8
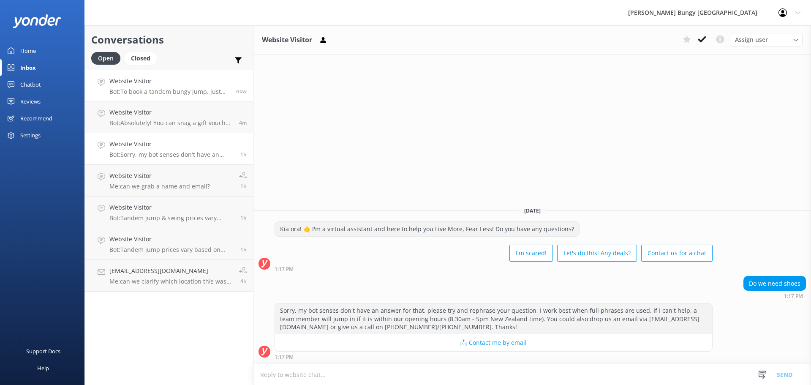
click at [147, 90] on p "Bot: To book a tandem bungy jump, just reserve two individual spots for the sam…" at bounding box center [169, 92] width 120 height 8
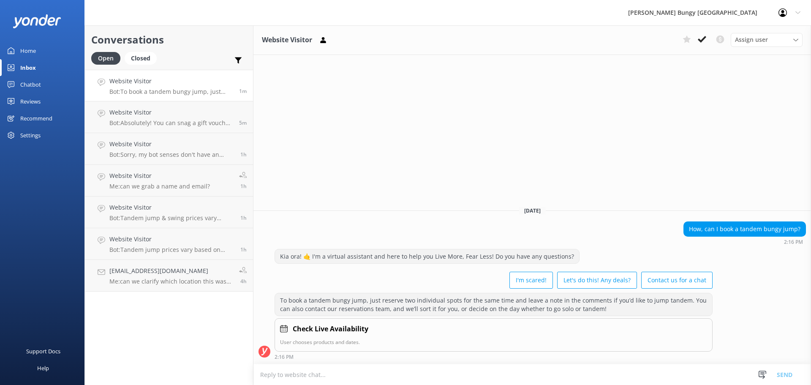
click at [704, 136] on div "Website Visitor Assign user Mike Voyce Michelle Gillard Tech Admin Dan Waugh Re…" at bounding box center [532, 205] width 558 height 360
click at [225, 150] on div "Website Visitor Bot: Sorry, my bot senses don't have an answer for that, please…" at bounding box center [171, 148] width 125 height 19
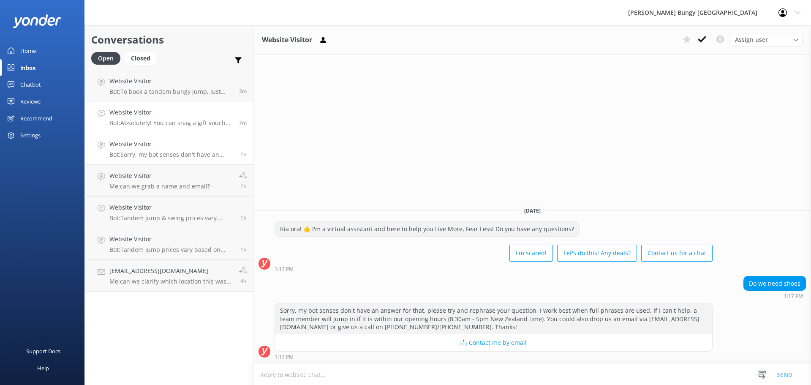
click at [215, 116] on h4 "Website Visitor" at bounding box center [170, 112] width 123 height 9
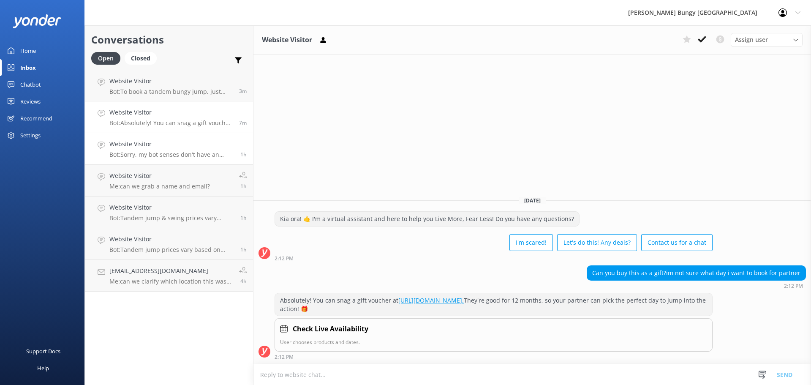
click at [216, 154] on p "Bot: Sorry, my bot senses don't have an answer for that, please try and rephras…" at bounding box center [171, 155] width 125 height 8
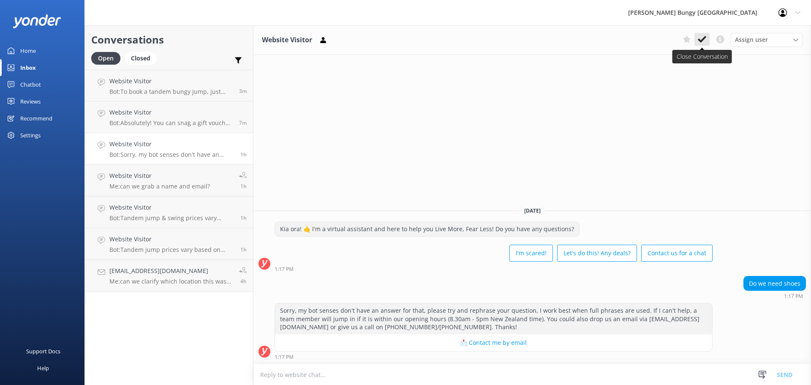
click at [706, 41] on button at bounding box center [702, 39] width 15 height 13
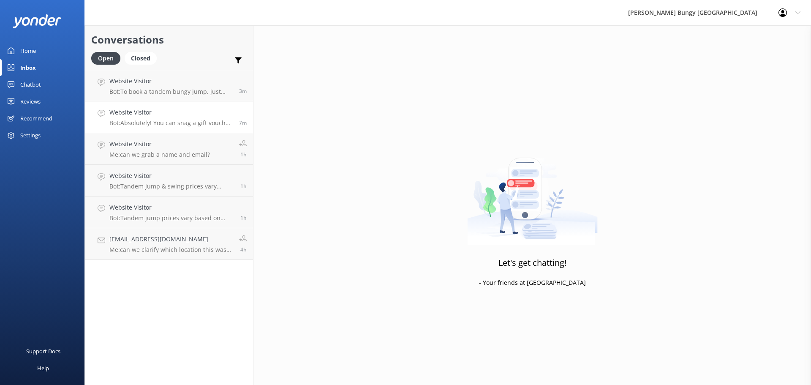
click at [130, 123] on p "Bot: Absolutely! You can snag a gift voucher at https://www.bungy.co.nz/voucher…" at bounding box center [170, 123] width 123 height 8
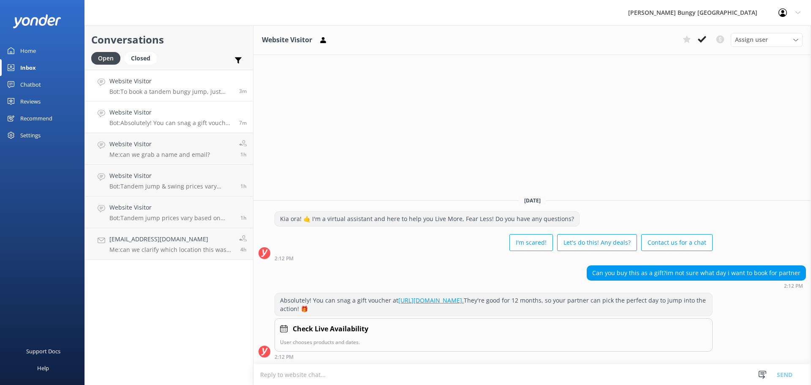
click at [166, 98] on link "Website Visitor Bot: To book a tandem bungy jump, just reserve two individual s…" at bounding box center [169, 86] width 168 height 32
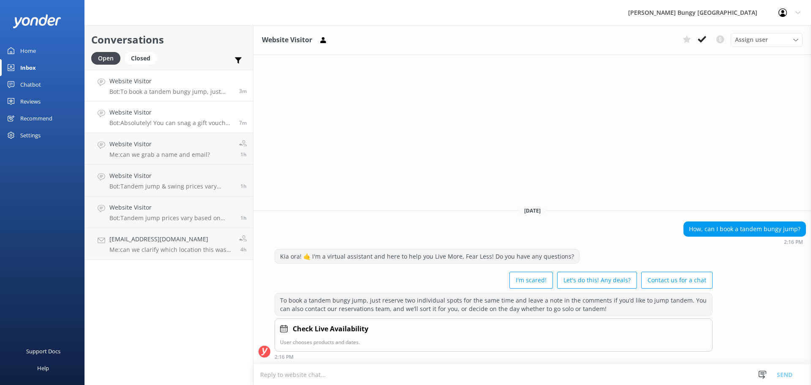
click at [233, 109] on div "7m" at bounding box center [240, 117] width 14 height 19
